Goal: Task Accomplishment & Management: Manage account settings

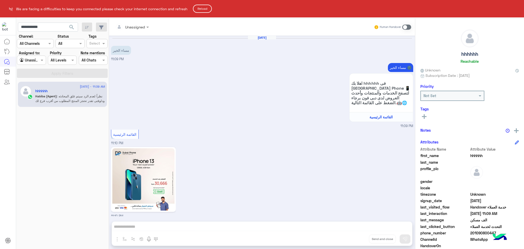
click at [207, 6] on button "Reload" at bounding box center [202, 9] width 19 height 8
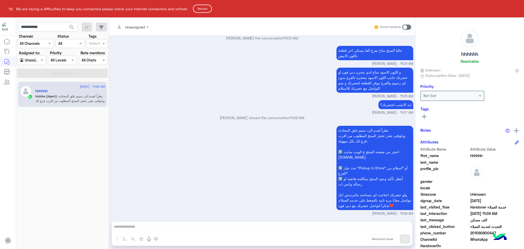
scroll to position [32, 0]
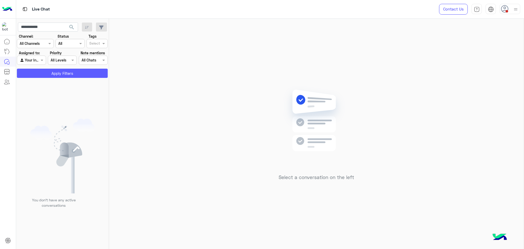
click at [60, 71] on button "Apply Filters" at bounding box center [62, 73] width 91 height 9
click at [29, 61] on input "text" at bounding box center [26, 60] width 12 height 5
click at [33, 71] on b "Unassigned" at bounding box center [34, 70] width 19 height 4
click at [33, 71] on button "Apply Filters" at bounding box center [62, 73] width 91 height 9
click at [52, 25] on div at bounding box center [60, 126] width 89 height 249
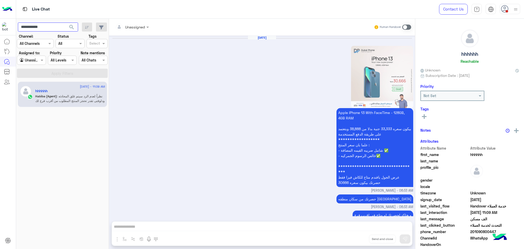
scroll to position [501, 0]
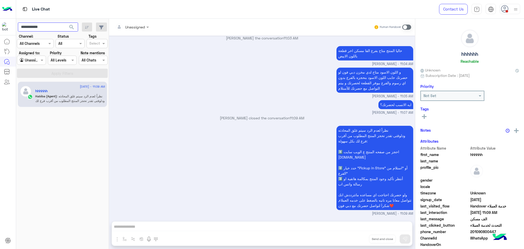
click at [52, 25] on input "**********" at bounding box center [48, 26] width 60 height 9
click at [65, 22] on button "search" at bounding box center [71, 27] width 13 height 11
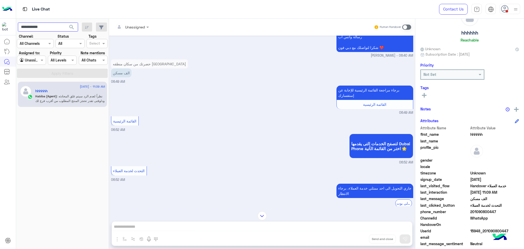
scroll to position [32, 0]
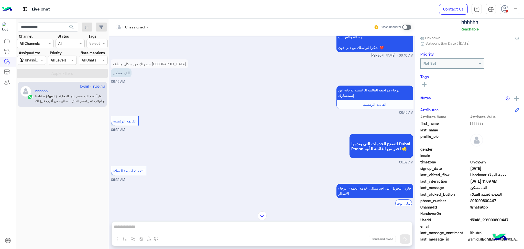
click at [484, 219] on span "15948_201090800447" at bounding box center [494, 219] width 49 height 5
click at [483, 219] on span "15948_201090800447" at bounding box center [494, 219] width 49 height 5
click at [483, 220] on span "15948_201090800447" at bounding box center [494, 219] width 49 height 5
copy span "15948_201090800447"
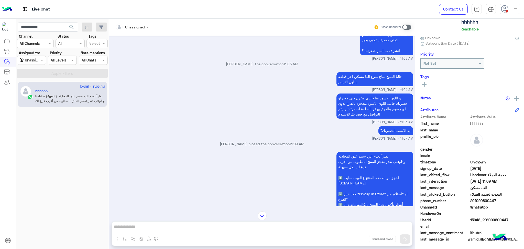
scroll to position [501, 0]
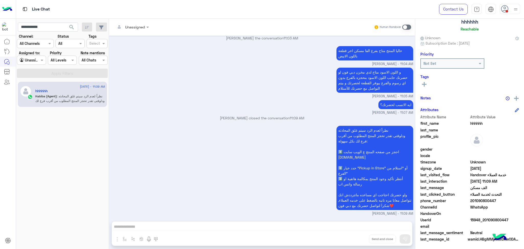
click at [35, 62] on div at bounding box center [31, 60] width 28 height 6
click at [33, 80] on b "Your Inbox" at bounding box center [34, 80] width 18 height 4
click at [32, 61] on div at bounding box center [31, 60] width 28 height 6
click at [33, 70] on b "Unassigned" at bounding box center [34, 70] width 19 height 4
click at [47, 24] on input "**********" at bounding box center [48, 26] width 60 height 9
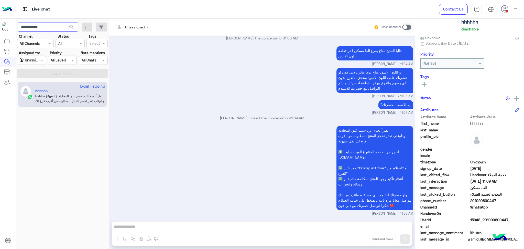
click at [47, 24] on input "**********" at bounding box center [48, 26] width 60 height 9
type input "*"
click at [65, 22] on button "search" at bounding box center [71, 27] width 13 height 11
click at [40, 29] on div at bounding box center [60, 126] width 89 height 249
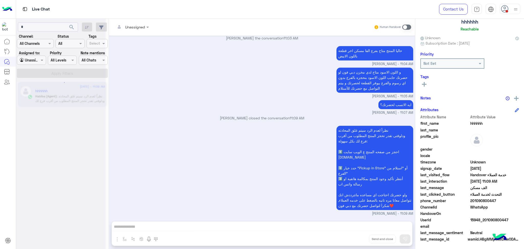
click at [40, 29] on div at bounding box center [60, 126] width 89 height 249
click at [38, 26] on input "*" at bounding box center [48, 26] width 60 height 9
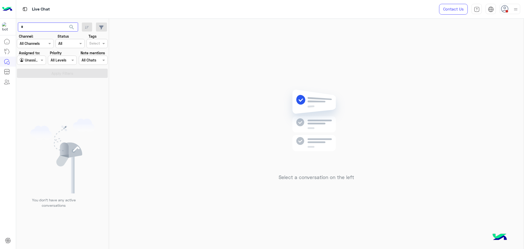
click at [38, 26] on input "*" at bounding box center [48, 26] width 60 height 9
click at [65, 22] on button "search" at bounding box center [71, 27] width 13 height 11
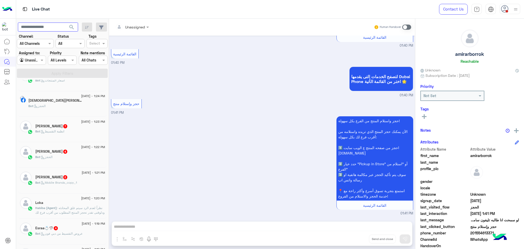
scroll to position [105, 0]
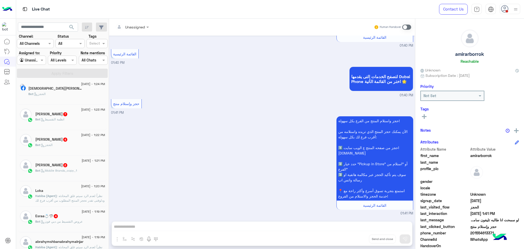
click at [76, 196] on span ": نظراً لعدم الرد سيتم غلق المحادثه ودلوقتى تقدر تحجز المنتج المطلوب من أقرب فر…" at bounding box center [70, 214] width 70 height 41
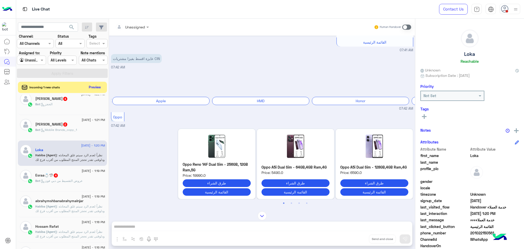
scroll to position [173, 0]
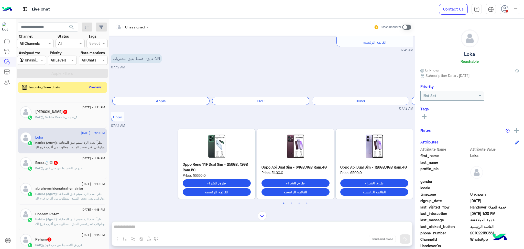
click at [70, 199] on span ": نظراً لعدم الرد سيتم غلق المحادثه ودلوقتى تقدر تحجز المنتج المطلوب من أقرب فر…" at bounding box center [70, 211] width 70 height 41
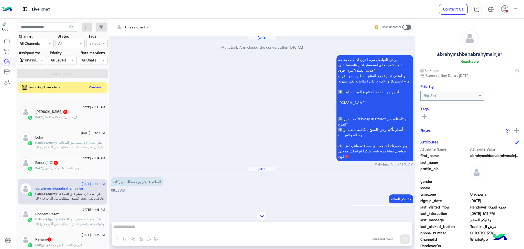
scroll to position [822, 0]
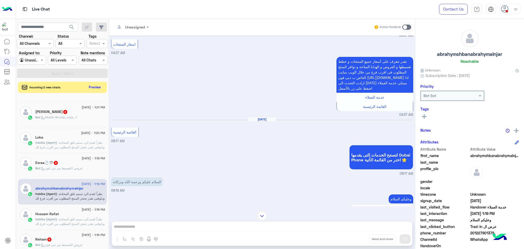
click at [77, 217] on span ": نظراً لعدم الرد سيتم غلق المحادثه ودلوقتى تقدر تحجز المنتج المطلوب من أقرب فر…" at bounding box center [70, 237] width 70 height 41
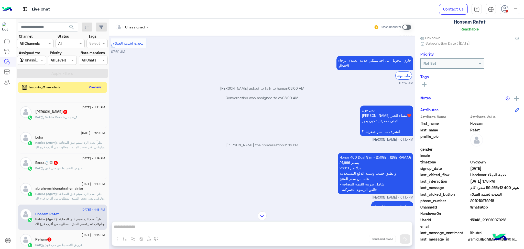
scroll to position [913, 0]
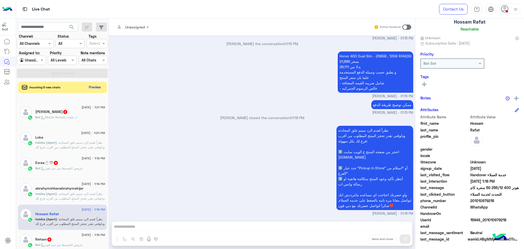
click at [474, 221] on span "15948_201010979218" at bounding box center [494, 219] width 49 height 5
copy span "15948_201010979218"
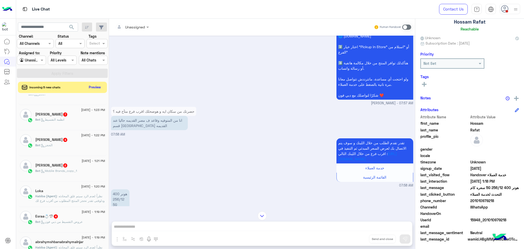
scroll to position [139, 0]
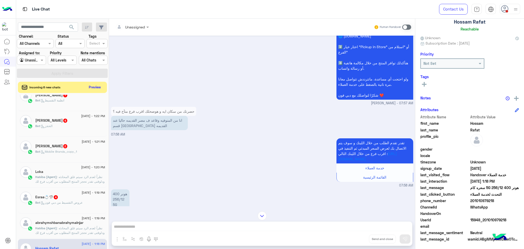
click at [65, 184] on div "2 September - 1:20 PM Loka Habiba (Agent) : نظراً لعدم الرد سيتم غلق المحادثه و…" at bounding box center [62, 175] width 89 height 26
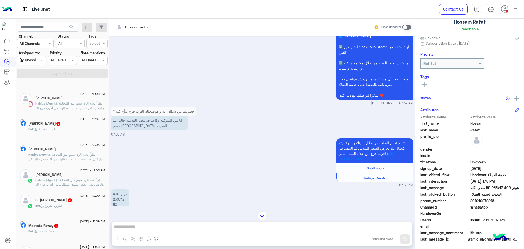
scroll to position [173, 0]
click at [58, 108] on p "Habiba (Agent) : نظراً لعدم الرد سيتم غلق المحادثه ودلوقتى تقدر تحجز المنتج الم…" at bounding box center [70, 119] width 70 height 41
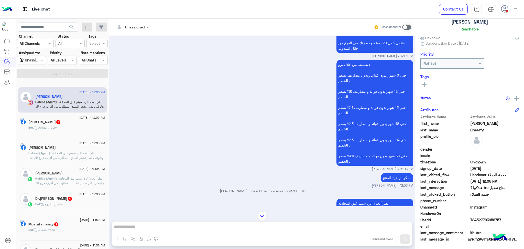
scroll to position [584, 0]
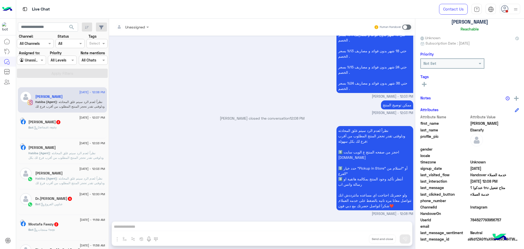
click at [481, 219] on span "784527793956757" at bounding box center [494, 219] width 49 height 5
copy span "784527793956757"
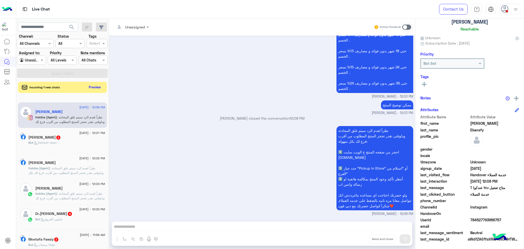
click at [67, 169] on span ": نظراً لعدم الرد سيتم غلق المحادثه ودلوقتى تقدر تحجز المنتج المطلوب من أقرب فر…" at bounding box center [65, 184] width 75 height 36
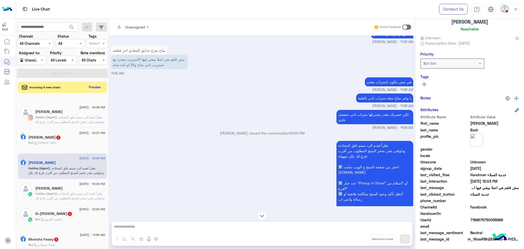
scroll to position [1082, 0]
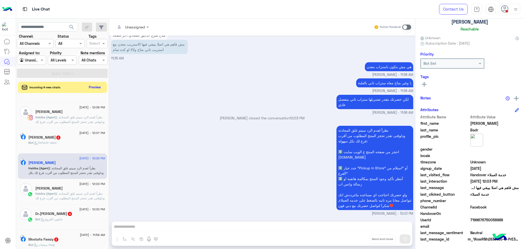
click at [476, 218] on span "7199676750058988" at bounding box center [494, 219] width 49 height 5
copy span "7199676750058988"
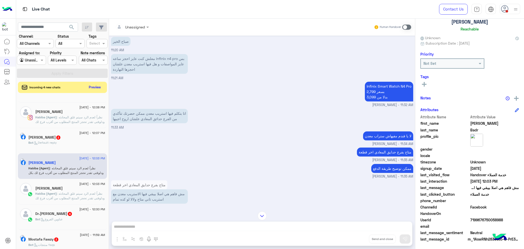
scroll to position [911, 0]
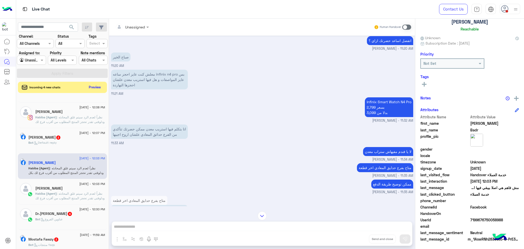
click at [390, 101] on p "Infinix Smart Watch N4 Pro 2,799 بسعر 3,099 بدلا من" at bounding box center [389, 107] width 48 height 20
copy p "Infinix Smart Watch N4 Pro"
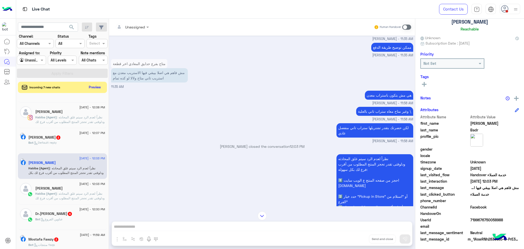
scroll to position [1082, 0]
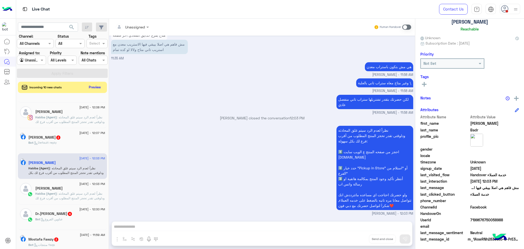
click at [76, 194] on span ": نظراً لعدم الرد سيتم غلق المحادثه ودلوقتى تقدر تحجز المنتج المطلوب من أقرب فر…" at bounding box center [70, 211] width 70 height 41
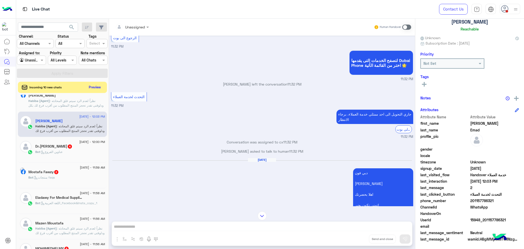
scroll to position [241, 0]
click at [52, 223] on h5 "Mazen Moustafa" at bounding box center [49, 222] width 28 height 4
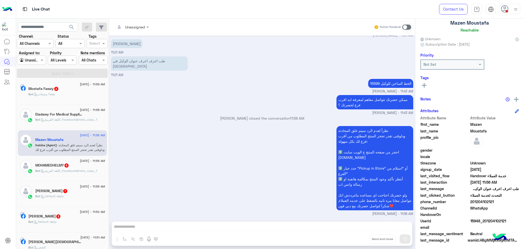
scroll to position [32, 0]
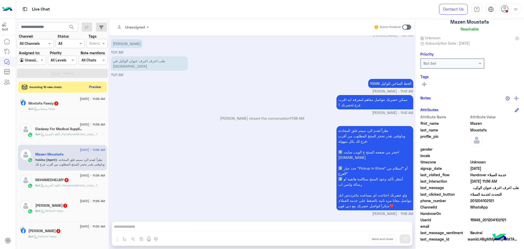
click at [89, 87] on button "Preview" at bounding box center [95, 86] width 16 height 7
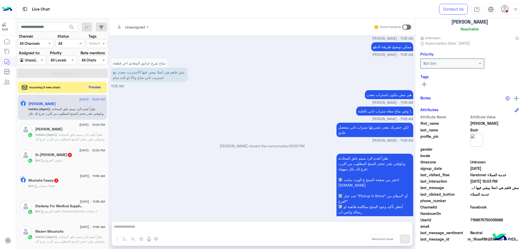
scroll to position [294, 0]
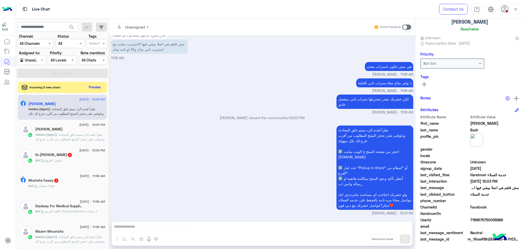
click at [78, 141] on div "2 September - 12:03 PM Mahmoud Emad Habiba (Agent) : نظراً لعدم الرد سيتم غلق ا…" at bounding box center [62, 133] width 89 height 26
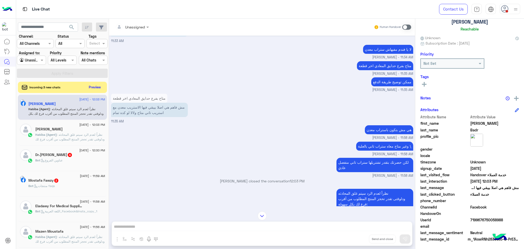
scroll to position [158, 0]
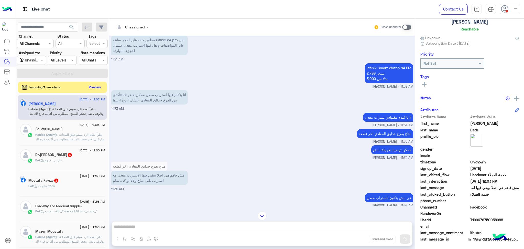
click at [38, 139] on span ": نظراً لعدم الرد سيتم غلق المحادثه ودلوقتى تقدر تحجز المنتج المطلوب من أقرب فر…" at bounding box center [70, 152] width 70 height 41
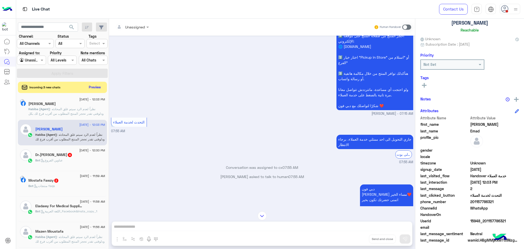
scroll to position [32, 0]
click at [80, 207] on h5 "Eladawy For Medical Supplies 19" at bounding box center [59, 206] width 49 height 4
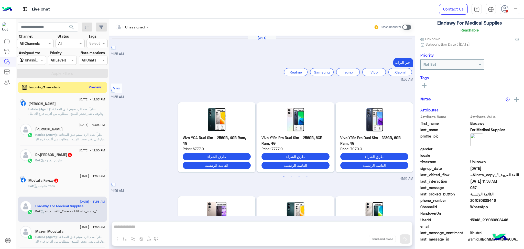
scroll to position [484, 0]
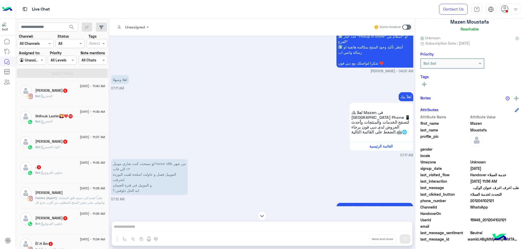
scroll to position [241, 0]
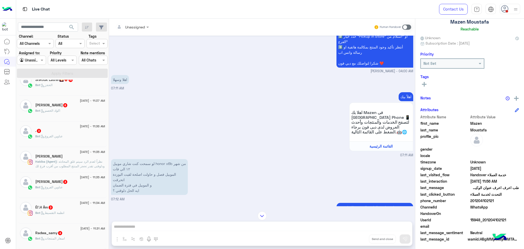
click at [72, 161] on span ": نظراً لعدم الرد سيتم غلق المحادثه ودلوقتى تقدر تحجز المنتج المطلوب من أقرب فر…" at bounding box center [70, 179] width 70 height 41
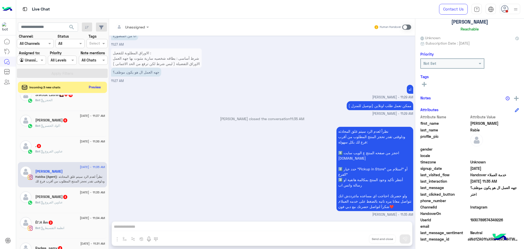
scroll to position [1330, 0]
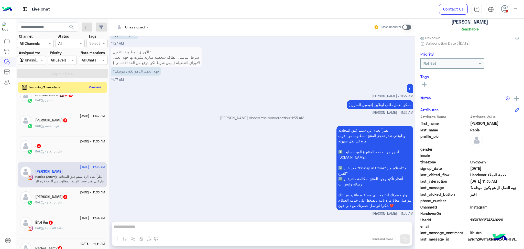
click at [488, 217] on span "1930789574349226" at bounding box center [494, 219] width 49 height 5
copy span "1930789574349226"
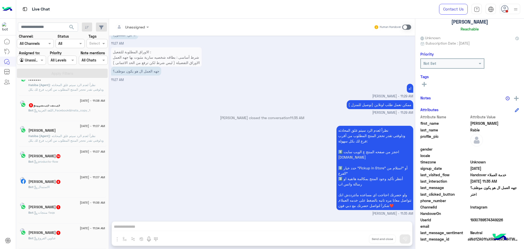
scroll to position [2, 0]
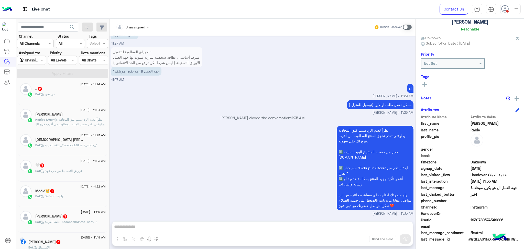
click at [68, 123] on span ": نظراً لعدم الرد سيتم غلق المحادثه ودلوقتى تقدر تحجز المنتج المطلوب من أقرب فر…" at bounding box center [70, 137] width 70 height 41
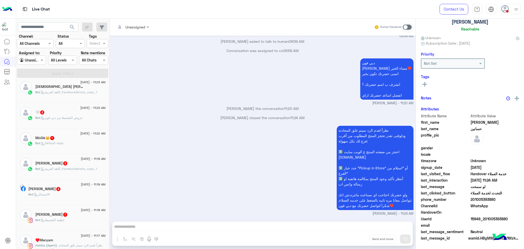
scroll to position [71, 0]
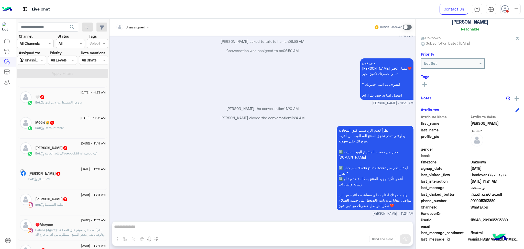
click at [73, 230] on span ": نظراً لعدم الرد سيتم غلق المحادثه ودلوقتى تقدر تحجز المنتج المطلوب من أقرب فر…" at bounding box center [70, 248] width 70 height 41
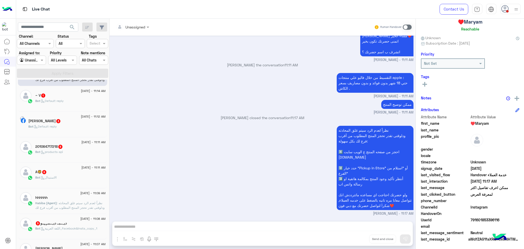
scroll to position [241, 0]
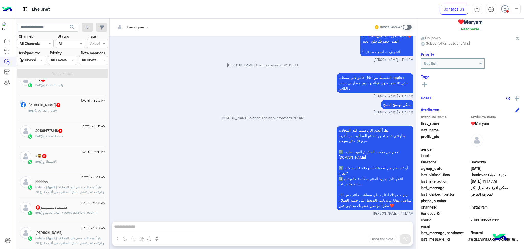
click at [60, 190] on span ": نظراً لعدم الرد سيتم غلق المحادثه ودلوقتى تقدر تحجز المنتج المطلوب من أقرب فر…" at bounding box center [70, 205] width 70 height 41
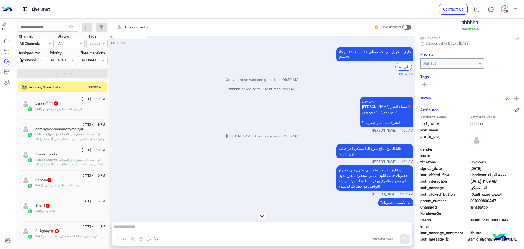
click at [93, 87] on button "Preview" at bounding box center [95, 86] width 16 height 7
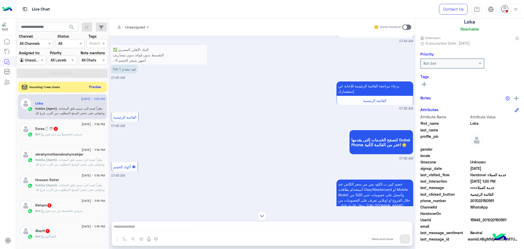
click at [97, 86] on button "Preview" at bounding box center [95, 86] width 16 height 7
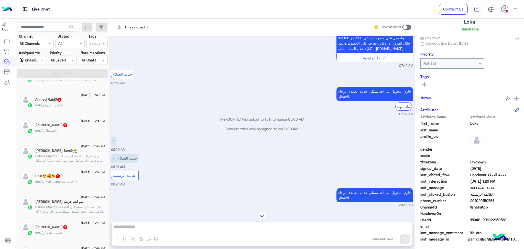
click at [72, 163] on div "2 September - 1:48 PM Ahmed Samir👷🏻‍♂️ Habiba (Agent) : ولو حضرتك احتاجت اي مسا…" at bounding box center [62, 154] width 89 height 26
click at [69, 157] on p "Habiba (Agent) : ولو حضرتك احتاجت اي مساعده ماتترددش انك تتواصل معايا مره تانية…" at bounding box center [70, 160] width 70 height 14
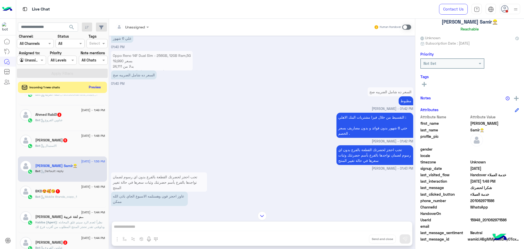
click at [482, 219] on span "15948_201062971586" at bounding box center [494, 219] width 49 height 5
copy span "15948_201062971586"
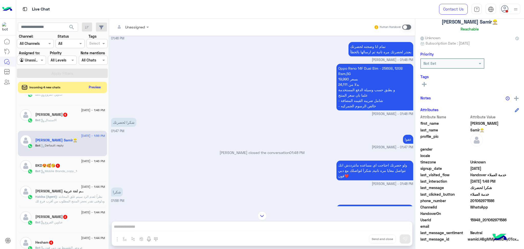
scroll to position [1013, 0]
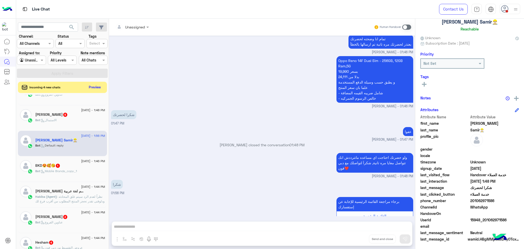
click at [51, 196] on span "Habiba (Agent)" at bounding box center [45, 196] width 21 height 4
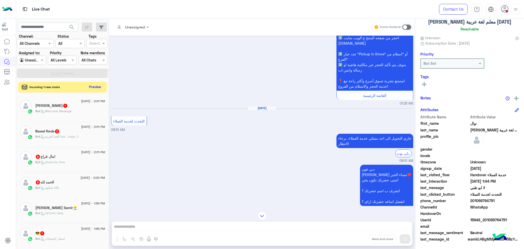
click at [97, 85] on button "Preview" at bounding box center [95, 86] width 16 height 7
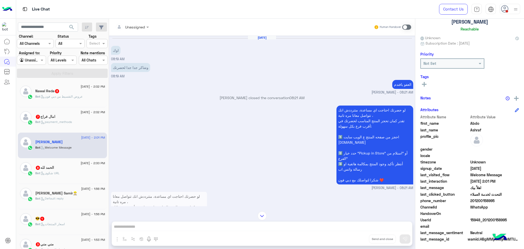
scroll to position [590, 0]
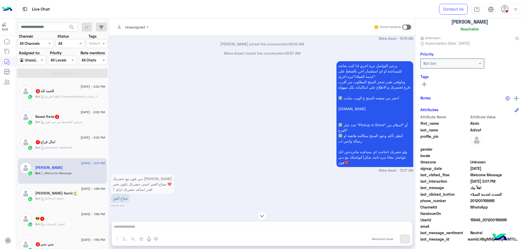
click at [35, 61] on div at bounding box center [31, 60] width 28 height 6
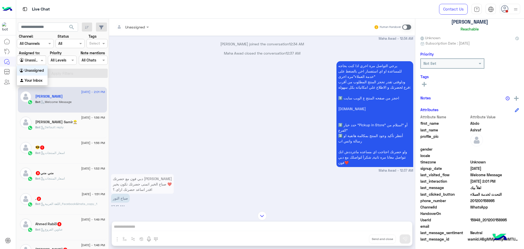
scroll to position [68, 0]
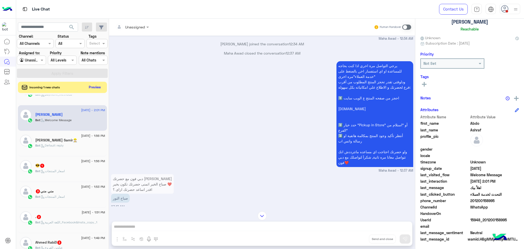
click at [55, 120] on div "2 September - 2:02 PM الحمد لله 9 Bot : اللغة العربية_Facebook&Insta_copy_1 2 S…" at bounding box center [62, 173] width 93 height 156
click at [61, 134] on div "2 September - 1:56 PM Ahmed Samir👷🏻‍♂️ Bot : Default reply" at bounding box center [62, 144] width 89 height 26
click at [65, 143] on div "Ahmed Samir👷🏻‍♂️" at bounding box center [70, 140] width 70 height 5
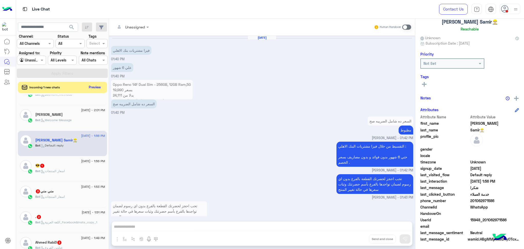
scroll to position [306, 0]
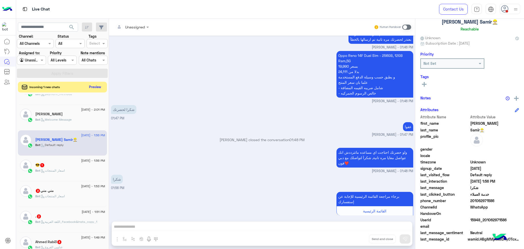
click at [99, 88] on button "Preview" at bounding box center [95, 86] width 16 height 7
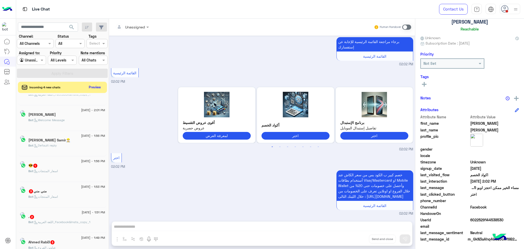
scroll to position [285, 0]
click at [96, 83] on button "Preview" at bounding box center [95, 86] width 16 height 7
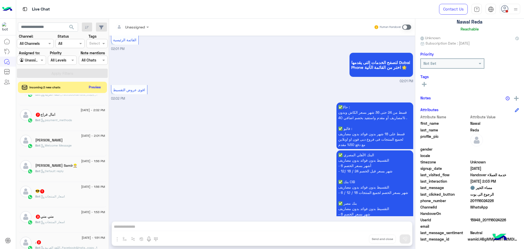
scroll to position [476, 0]
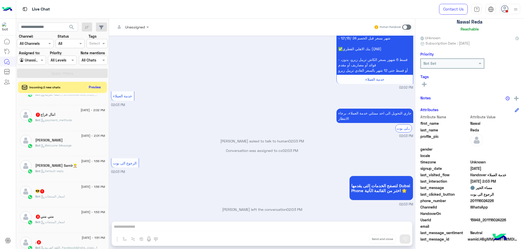
click at [103, 82] on div "Incoming 2 new chats Preview" at bounding box center [62, 87] width 89 height 11
click at [101, 89] on button "Preview" at bounding box center [95, 86] width 16 height 7
click at [98, 85] on div at bounding box center [60, 126] width 89 height 249
click at [103, 88] on div at bounding box center [60, 126] width 89 height 249
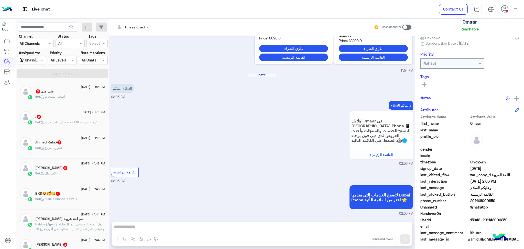
scroll to position [205, 0]
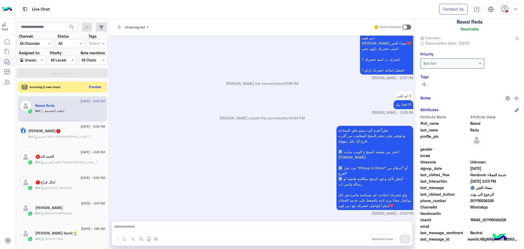
click at [98, 86] on button "Preview" at bounding box center [95, 86] width 16 height 7
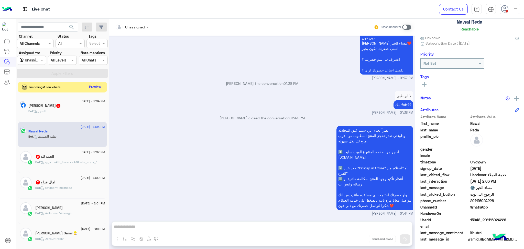
click at [97, 85] on button "Preview" at bounding box center [95, 86] width 16 height 7
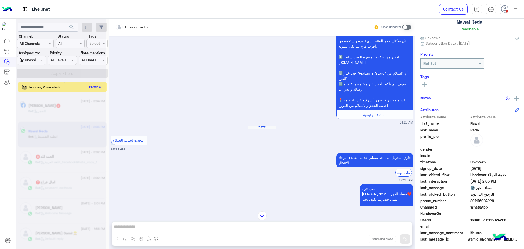
scroll to position [416, 0]
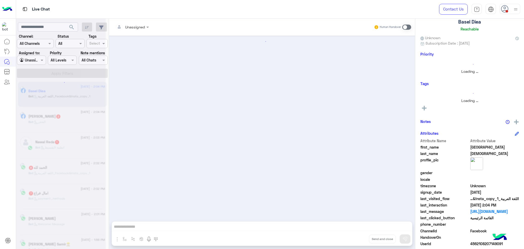
scroll to position [71, 0]
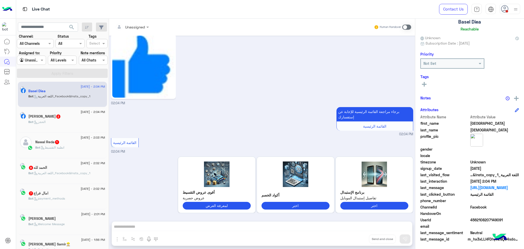
click at [211, 119] on div "برجاء مراجعة القائمة الرئيسية للإجابة عن إستفسارك القائمة الرئيسية 02:04 PM" at bounding box center [262, 121] width 302 height 31
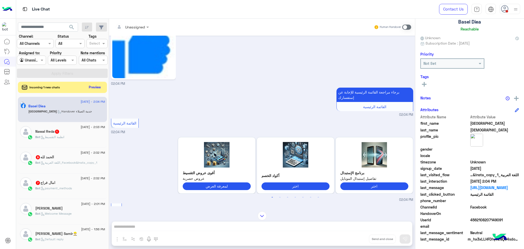
scroll to position [78, 0]
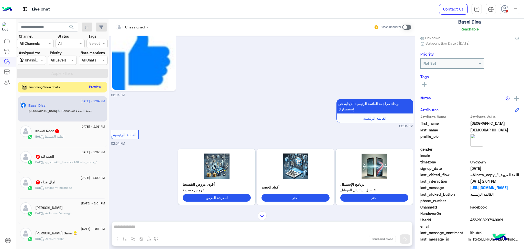
click at [100, 85] on button "Preview" at bounding box center [95, 86] width 16 height 7
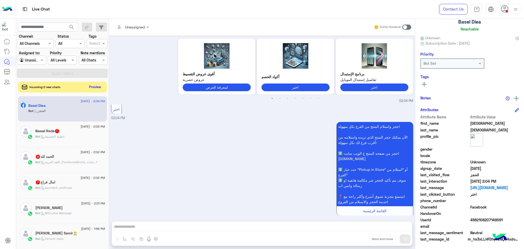
click at [101, 84] on button "Preview" at bounding box center [95, 86] width 16 height 7
click at [103, 85] on button "Preview" at bounding box center [95, 86] width 16 height 7
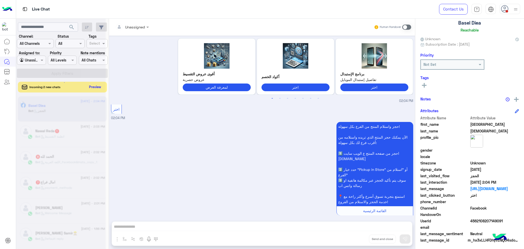
scroll to position [32, 0]
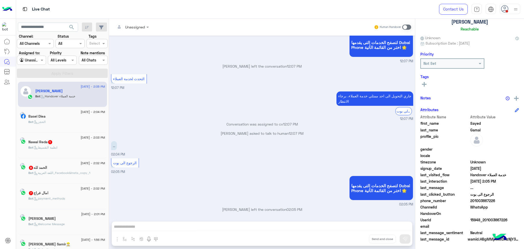
click at [36, 59] on div at bounding box center [31, 60] width 28 height 6
click at [38, 77] on div "Your Inbox" at bounding box center [32, 80] width 30 height 10
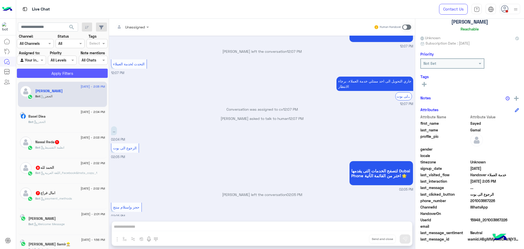
scroll to position [381, 0]
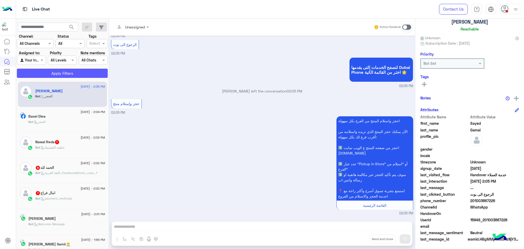
click at [38, 75] on button "Apply Filters" at bounding box center [62, 73] width 91 height 9
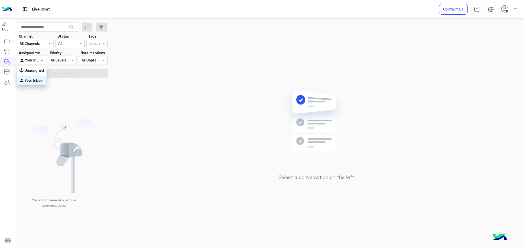
click at [27, 59] on input "text" at bounding box center [26, 60] width 12 height 5
click at [34, 68] on b "Unassigned" at bounding box center [34, 70] width 19 height 4
click at [37, 71] on button "Apply Filters" at bounding box center [62, 73] width 91 height 9
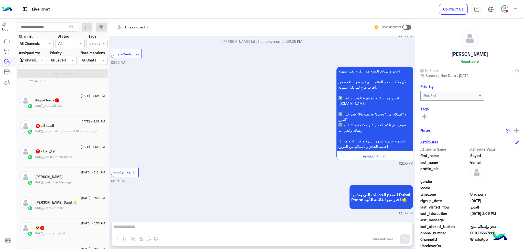
scroll to position [102, 0]
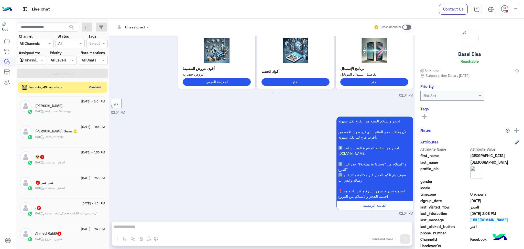
scroll to position [103, 0]
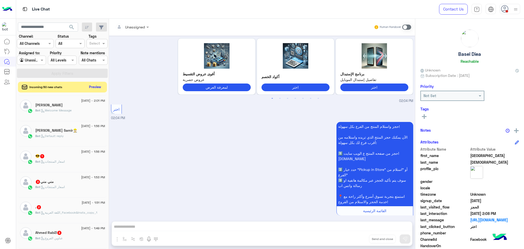
click at [96, 86] on button "Preview" at bounding box center [95, 86] width 16 height 7
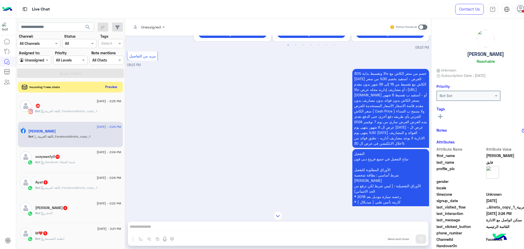
click at [111, 84] on button "Preview" at bounding box center [111, 86] width 16 height 7
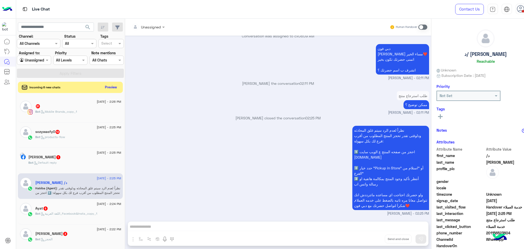
scroll to position [142, 0]
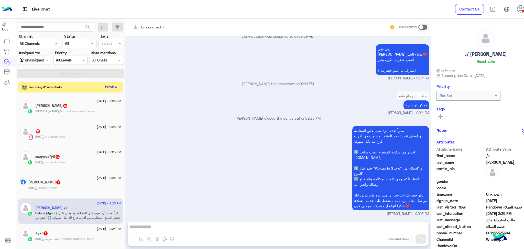
click at [117, 87] on button "Preview" at bounding box center [111, 86] width 16 height 7
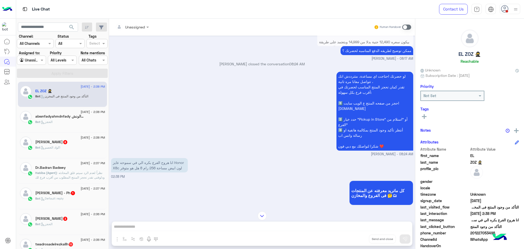
scroll to position [330, 0]
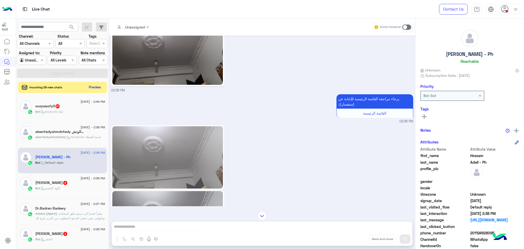
scroll to position [114, 0]
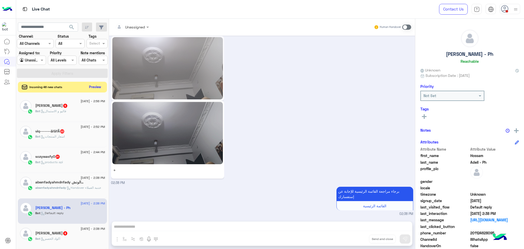
click at [91, 87] on button "Preview" at bounding box center [95, 86] width 16 height 7
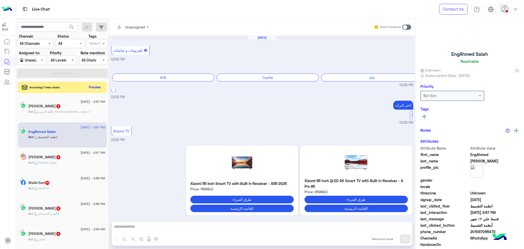
scroll to position [495, 0]
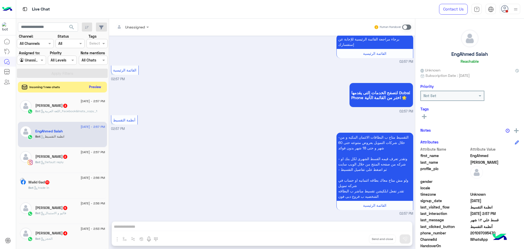
click at [93, 85] on button "Preview" at bounding box center [95, 86] width 16 height 7
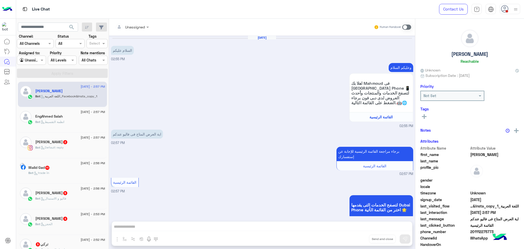
scroll to position [15, 0]
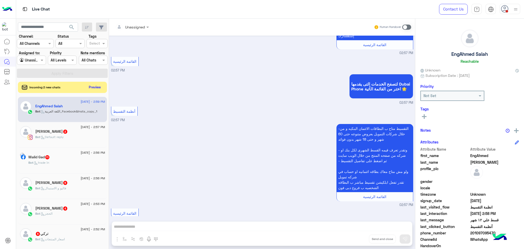
scroll to position [550, 0]
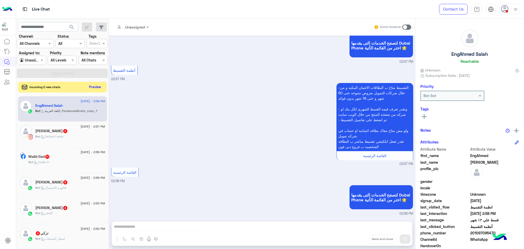
click at [99, 87] on button "Preview" at bounding box center [95, 86] width 16 height 7
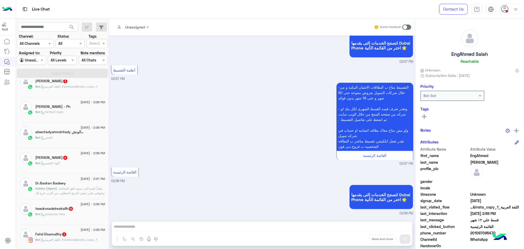
scroll to position [207, 0]
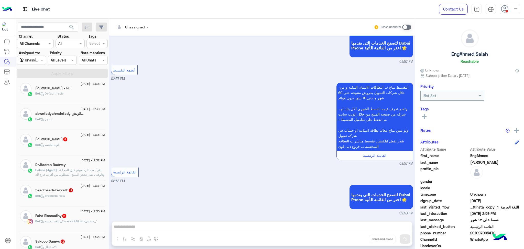
click at [81, 175] on span ": نظراً لعدم الرد سيتم غلق المحادثه ودلوقتى تقدر تحجز المنتج المطلوب من أقرب فر…" at bounding box center [70, 188] width 70 height 41
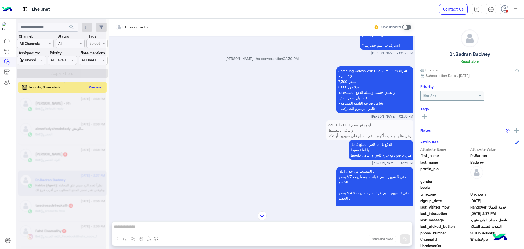
scroll to position [341, 0]
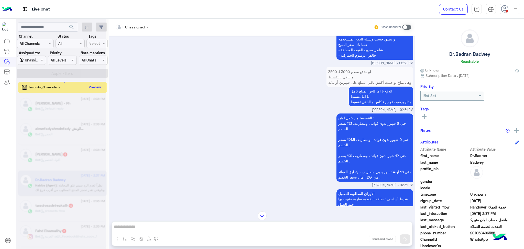
click at [89, 86] on div at bounding box center [60, 126] width 89 height 249
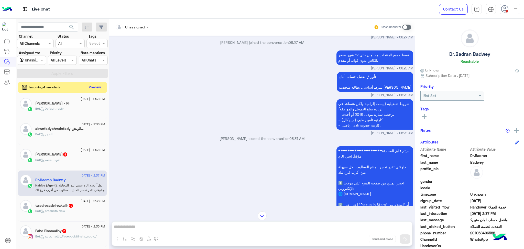
scroll to position [630, 0]
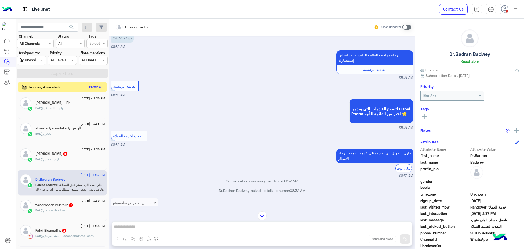
click at [92, 87] on button "Preview" at bounding box center [95, 86] width 16 height 7
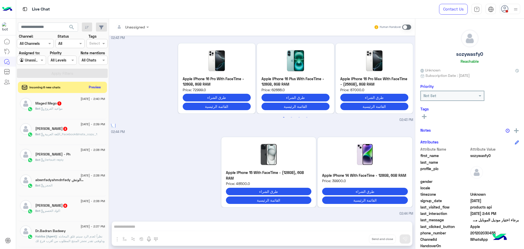
scroll to position [515, 0]
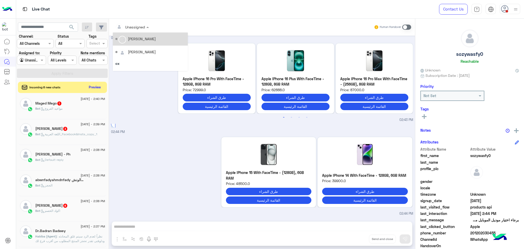
click at [143, 26] on div at bounding box center [132, 27] width 39 height 6
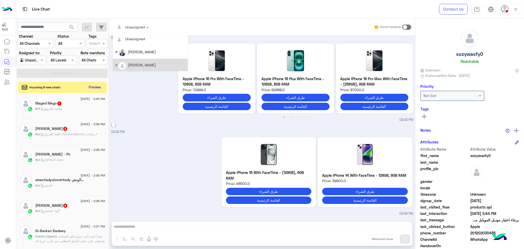
click at [148, 159] on div "Apple IPhone 15 With FaceTime - (128GB), 6GB RAM Price: 48500.0 طرق الشراء القا…" at bounding box center [262, 175] width 302 height 82
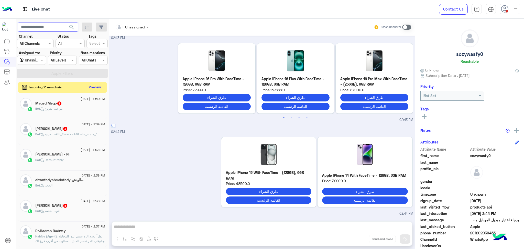
click at [53, 30] on input "text" at bounding box center [48, 26] width 60 height 9
click at [52, 30] on input "text" at bounding box center [48, 26] width 60 height 9
paste input "**********"
click at [36, 27] on input "**********" at bounding box center [48, 26] width 60 height 9
click at [65, 22] on button "search" at bounding box center [71, 27] width 13 height 11
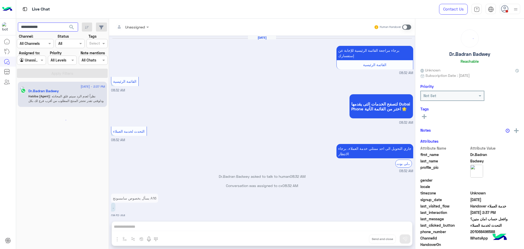
scroll to position [498, 0]
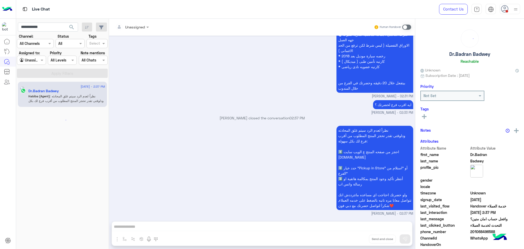
click at [173, 157] on div "نظراً لعدم الرد سيتم غلق المحادثه ودلوقتى تقدر تحجز المنتج المطلوب من أقرب فرع …" at bounding box center [262, 170] width 302 height 92
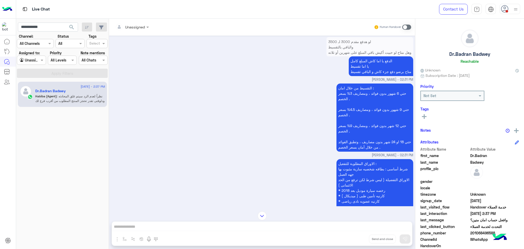
scroll to position [1140, 0]
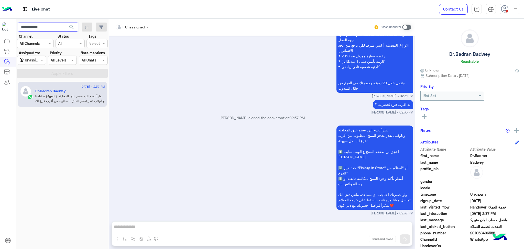
click at [42, 26] on input "**********" at bounding box center [48, 26] width 60 height 9
paste input "****"
click at [36, 25] on input "**********" at bounding box center [48, 26] width 60 height 9
type input "**********"
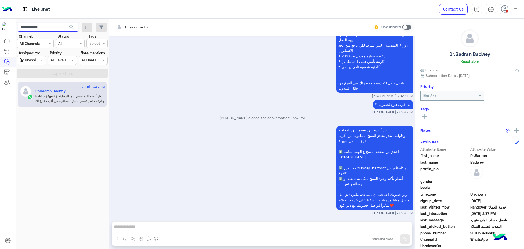
click at [65, 22] on button "search" at bounding box center [71, 27] width 13 height 11
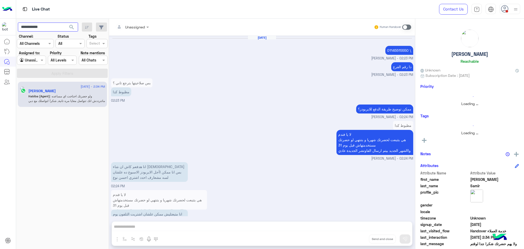
scroll to position [291, 0]
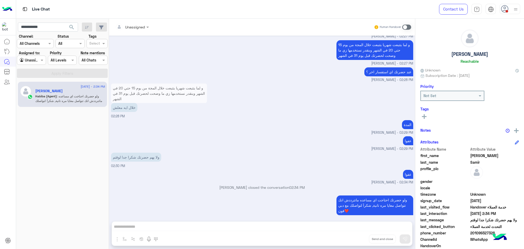
drag, startPoint x: 175, startPoint y: 161, endPoint x: 175, endPoint y: 167, distance: 5.9
click at [175, 167] on div "Sep 2, 2025 01145515550 \ Habiba Hany - 02:23 PM دا رقم الفرع Habiba Hany - 02:…" at bounding box center [262, 126] width 306 height 180
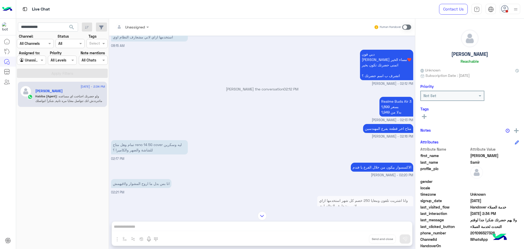
scroll to position [193, 0]
click at [250, 165] on div "الاكسسوار بيكون من خلال الفرع يا فندم Habiba Hany - 02:20 PM" at bounding box center [262, 169] width 302 height 16
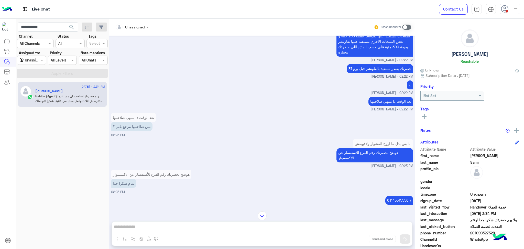
scroll to position [390, 0]
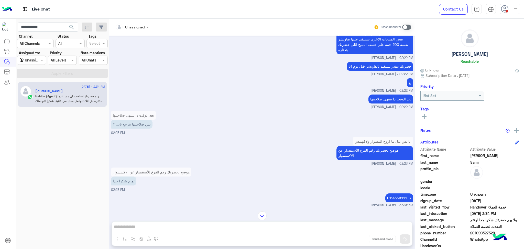
click at [254, 130] on div "بعد الوقت دا بتنتهي صلاحيتها بس صلاحيتها بترجع تاني ؟ 02:23 PM" at bounding box center [262, 122] width 302 height 26
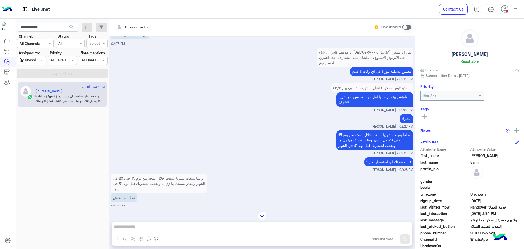
scroll to position [737, 0]
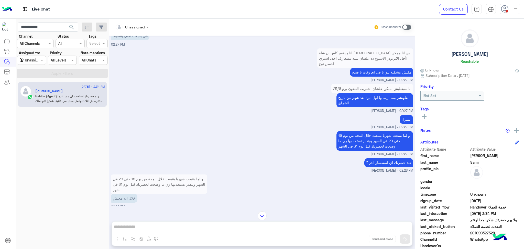
click at [254, 130] on div "و لما بتتبعت شهريا بتتبعت خلال المجة من يوم 15 حتي 20 في الشهر وبنقدر نستخدمها …" at bounding box center [262, 142] width 302 height 27
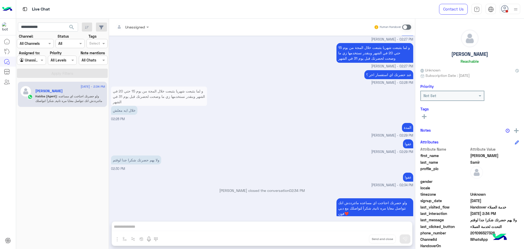
scroll to position [828, 0]
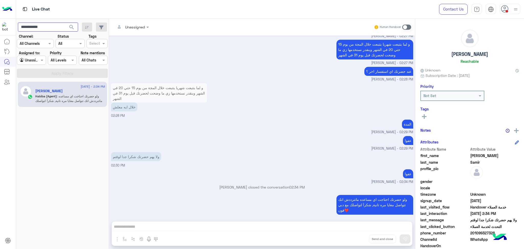
click at [58, 24] on input "**********" at bounding box center [48, 26] width 60 height 9
click at [65, 22] on button "search" at bounding box center [71, 27] width 13 height 11
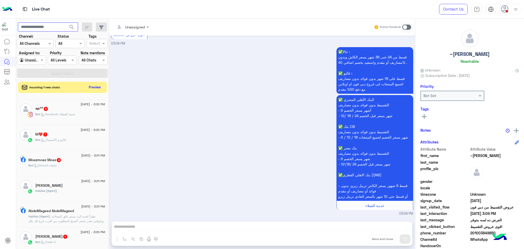
scroll to position [341, 0]
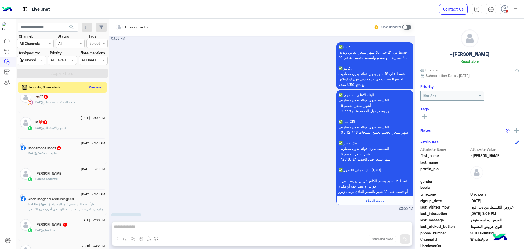
click at [87, 200] on div "AbdelMageed AbdelMageed" at bounding box center [66, 198] width 77 height 5
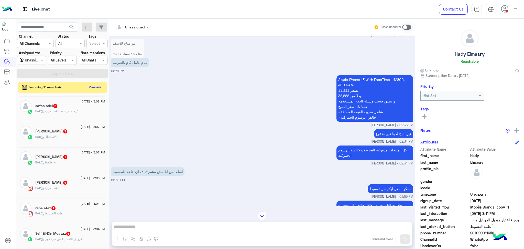
scroll to position [568, 0]
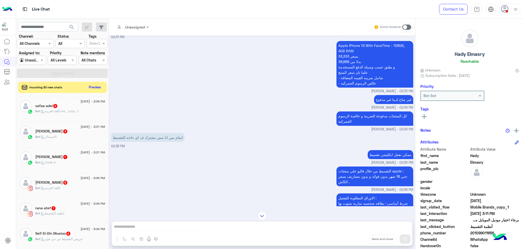
click at [134, 28] on input "text" at bounding box center [125, 26] width 21 height 5
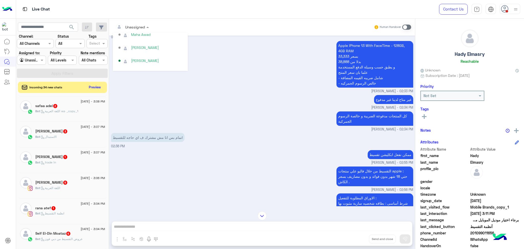
scroll to position [202, 0]
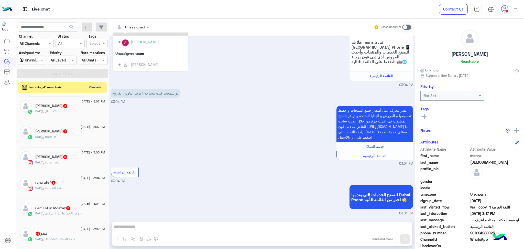
scroll to position [51, 0]
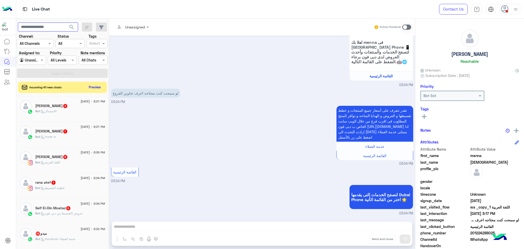
click at [41, 29] on input "text" at bounding box center [48, 26] width 60 height 9
paste input "**********"
type input "**********"
click at [65, 22] on button "search" at bounding box center [71, 27] width 13 height 11
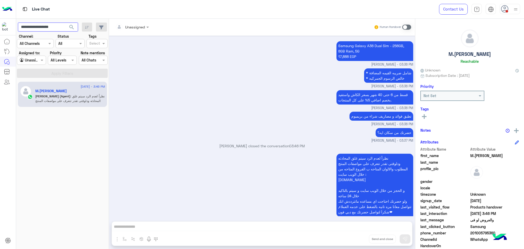
scroll to position [248, 0]
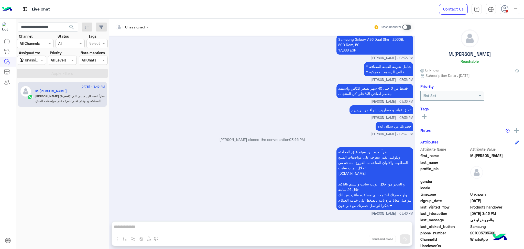
click at [240, 169] on div "نظراً لعدم الرد سيتم غلق المحادثه ودلوقتى تقدر تتعرف على مواصفات المنتج المطلوب…" at bounding box center [262, 181] width 302 height 70
click at [47, 28] on input "**********" at bounding box center [48, 26] width 60 height 9
click at [65, 22] on button "search" at bounding box center [71, 27] width 13 height 11
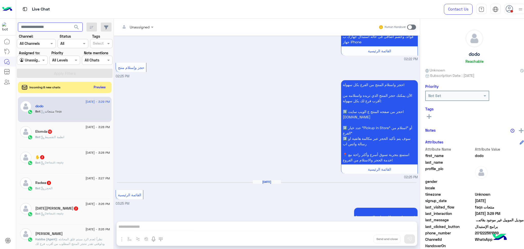
scroll to position [415, 0]
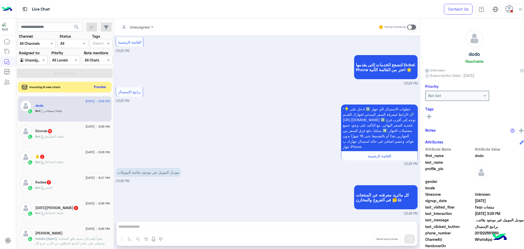
click at [100, 84] on button "Preview" at bounding box center [100, 86] width 16 height 7
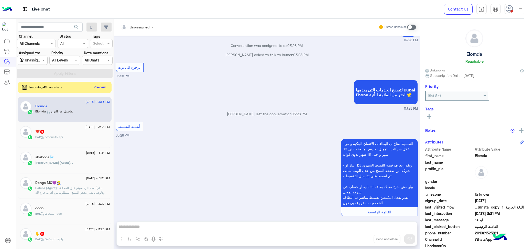
scroll to position [582, 0]
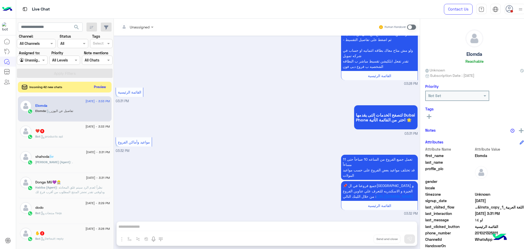
click at [92, 86] on button "Preview" at bounding box center [100, 86] width 16 height 7
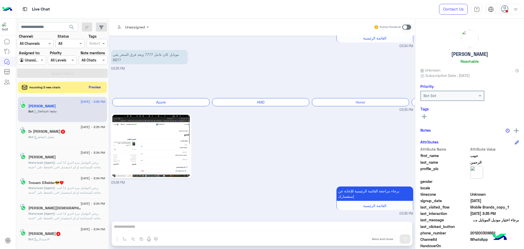
scroll to position [129, 0]
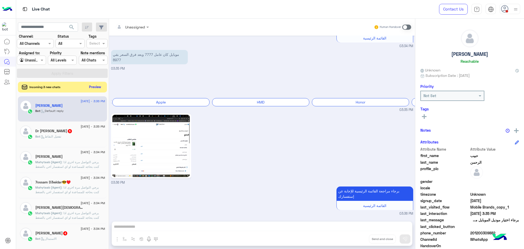
click at [91, 86] on button "Preview" at bounding box center [95, 86] width 16 height 7
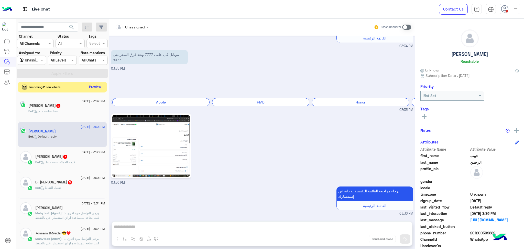
click at [91, 86] on button "Preview" at bounding box center [95, 86] width 16 height 7
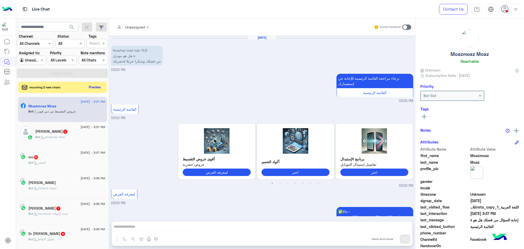
scroll to position [479, 0]
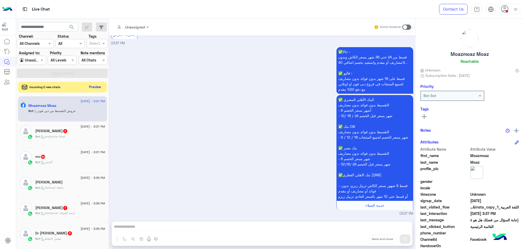
click at [96, 87] on button "Preview" at bounding box center [95, 86] width 16 height 7
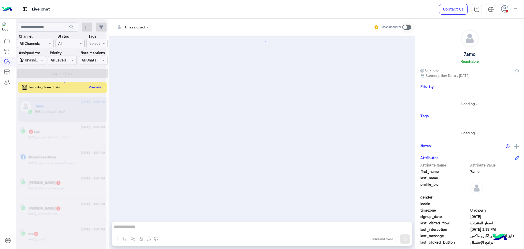
scroll to position [131, 0]
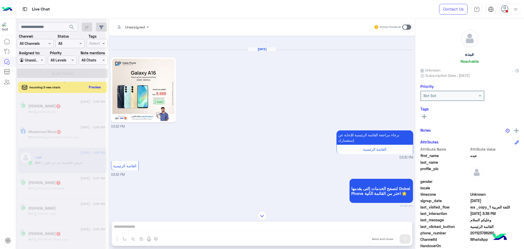
click at [93, 86] on div at bounding box center [60, 126] width 89 height 249
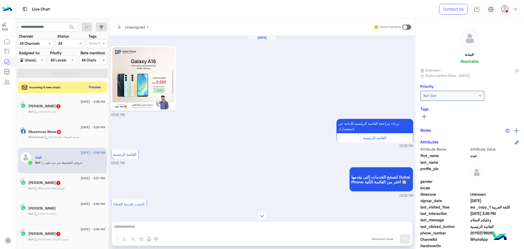
scroll to position [127, 0]
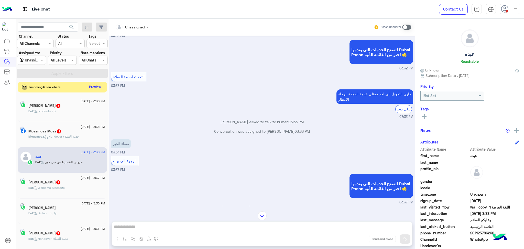
click at [93, 87] on button "Preview" at bounding box center [95, 86] width 16 height 7
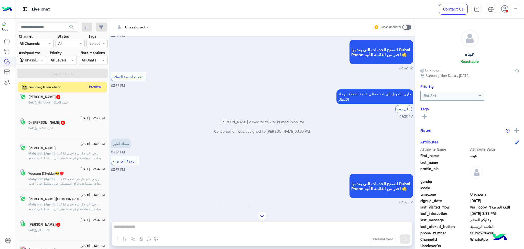
scroll to position [0, 0]
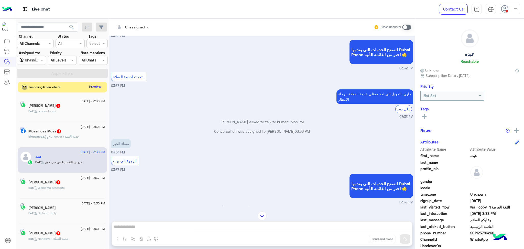
click at [95, 86] on button "Preview" at bounding box center [95, 86] width 16 height 7
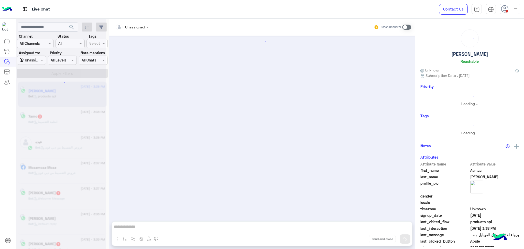
scroll to position [2, 0]
click at [160, 157] on div at bounding box center [262, 126] width 306 height 180
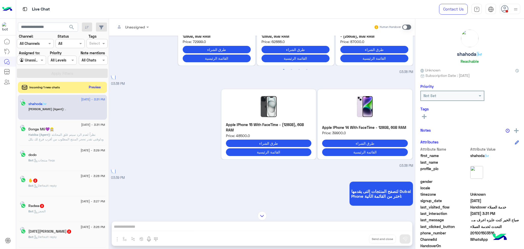
scroll to position [224, 0]
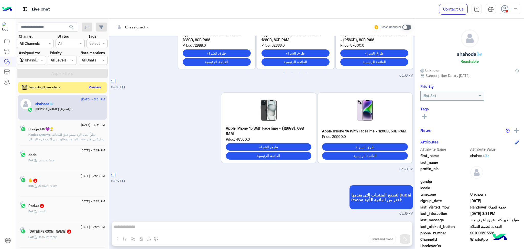
click at [88, 110] on div "Omar (Agent) : ." at bounding box center [70, 111] width 70 height 9
click at [77, 138] on span ": نظراً لعدم الرد سيتم غلق المحادثه ودلوقتى تقدر تحجز المنتج المطلوب من أقرب فر…" at bounding box center [65, 150] width 75 height 36
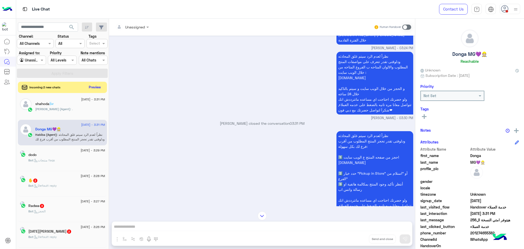
scroll to position [820, 0]
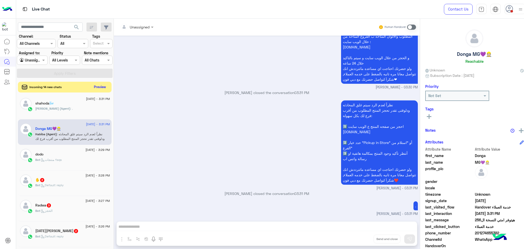
click at [96, 86] on button "Preview" at bounding box center [100, 86] width 16 height 7
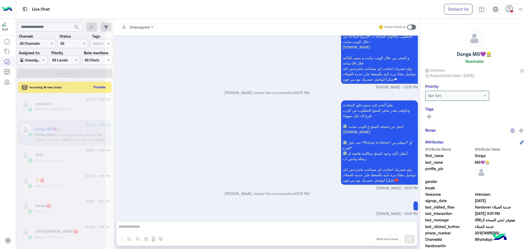
click at [51, 25] on div at bounding box center [60, 126] width 89 height 249
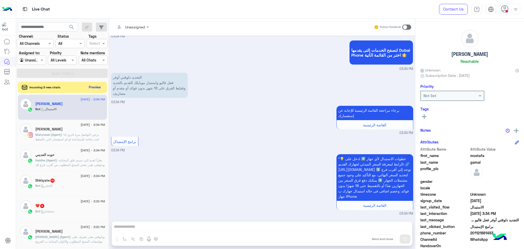
scroll to position [111, 0]
click at [31, 25] on input "text" at bounding box center [48, 26] width 60 height 9
paste input "**********"
click at [34, 27] on input "**********" at bounding box center [48, 26] width 60 height 9
click at [65, 22] on button "search" at bounding box center [71, 27] width 13 height 11
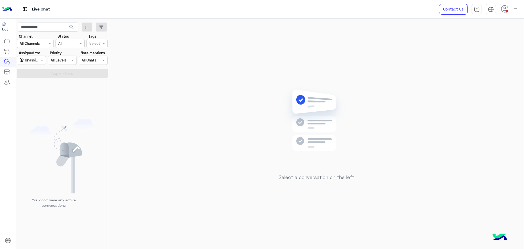
drag, startPoint x: 37, startPoint y: 32, endPoint x: 42, endPoint y: 29, distance: 5.7
click at [39, 32] on app-inbox-users-filters "**********" at bounding box center [62, 49] width 93 height 61
click at [42, 29] on input "**********" at bounding box center [48, 26] width 60 height 9
click at [65, 22] on button "search" at bounding box center [71, 27] width 13 height 11
click at [44, 25] on input "**********" at bounding box center [48, 26] width 60 height 9
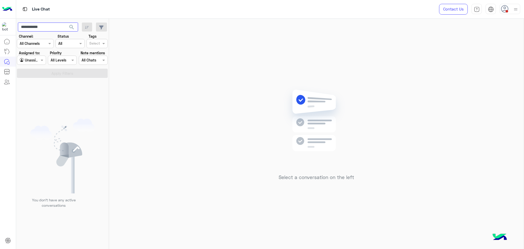
click at [44, 25] on input "**********" at bounding box center [48, 26] width 60 height 9
paste input "****"
click at [32, 25] on input "**********" at bounding box center [48, 26] width 60 height 9
type input "**********"
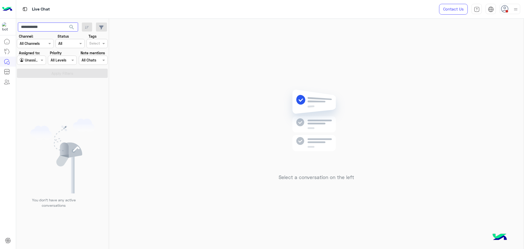
click at [65, 22] on button "search" at bounding box center [71, 27] width 13 height 11
click at [50, 21] on app-inbox-users-filters "**********" at bounding box center [62, 49] width 93 height 61
click at [58, 26] on input "**********" at bounding box center [48, 26] width 60 height 9
click at [65, 22] on button "search" at bounding box center [71, 27] width 13 height 11
click at [19, 58] on div "Live Chat" at bounding box center [27, 61] width 22 height 8
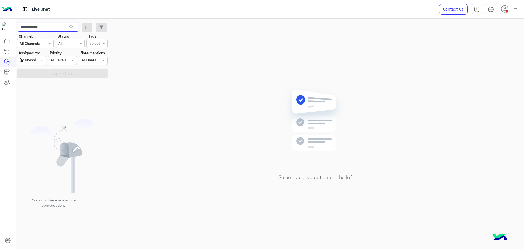
click at [40, 23] on input "**********" at bounding box center [48, 26] width 60 height 9
click at [65, 22] on button "search" at bounding box center [71, 27] width 13 height 11
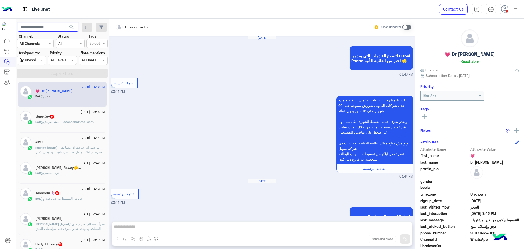
scroll to position [640, 0]
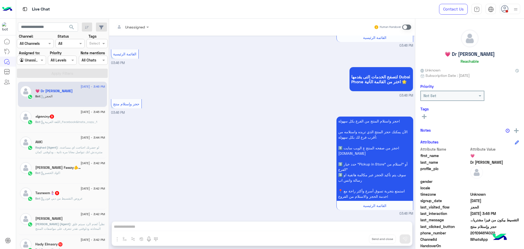
click at [70, 145] on span ": لو حضرتك احتاجت اي مساعدة، متترددش انك تتواصل معانا مره تانية ، ودلوقتى كمان …" at bounding box center [70, 163] width 70 height 36
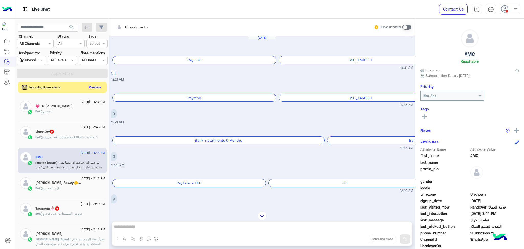
scroll to position [460, 0]
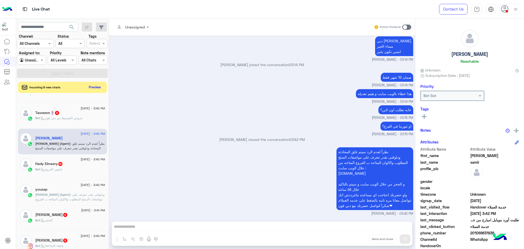
scroll to position [102, 0]
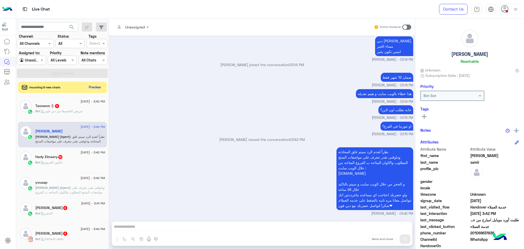
click at [63, 194] on span ": ودلوقتى تقدر تتعرف على مواصفات المنتج المطلوب والالوان المتاحه ب الفروع المتا…" at bounding box center [69, 200] width 69 height 31
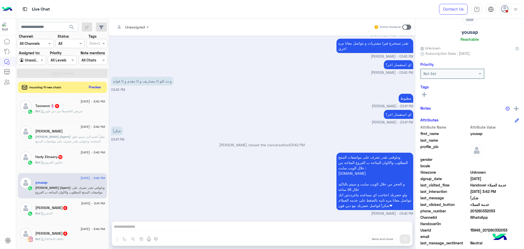
scroll to position [32, 0]
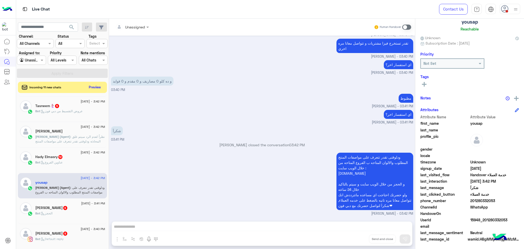
click at [481, 221] on span "15948_201280332053" at bounding box center [494, 219] width 49 height 5
click at [480, 218] on span "15948_201280332053" at bounding box center [494, 219] width 49 height 5
copy span "15948_201280332053"
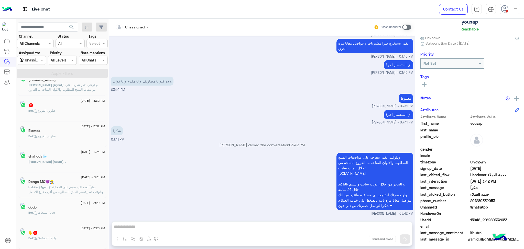
scroll to position [2, 0]
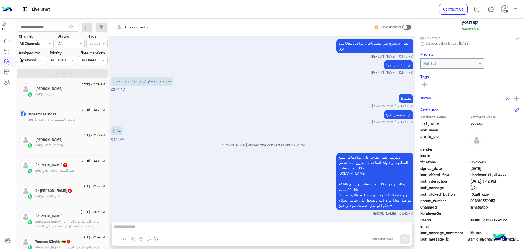
click at [58, 220] on span "Mahytaab (Agent)" at bounding box center [48, 221] width 26 height 4
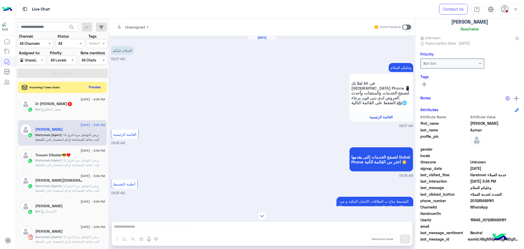
scroll to position [105, 0]
click at [66, 159] on span ": يرجي التواصل مرة اخري اذا كنت بحاجه للمساعدة او اي استفسار اخر, بالضغط على "خ…" at bounding box center [70, 179] width 70 height 45
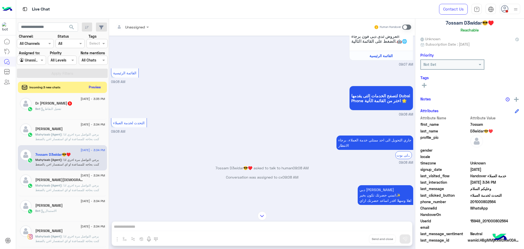
scroll to position [32, 0]
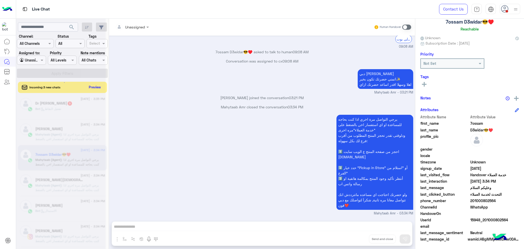
click at [59, 184] on div at bounding box center [60, 126] width 89 height 249
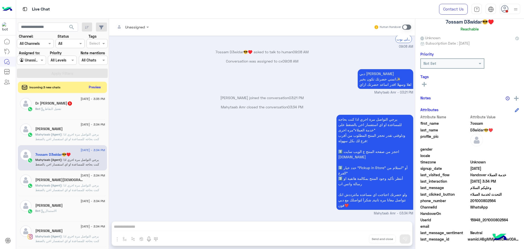
click at [70, 184] on span ": يرجي التواصل مرة اخري اذا كنت بحاجه للمساعدة او اي استفسار اخر, بالضغط على "خ…" at bounding box center [70, 205] width 70 height 45
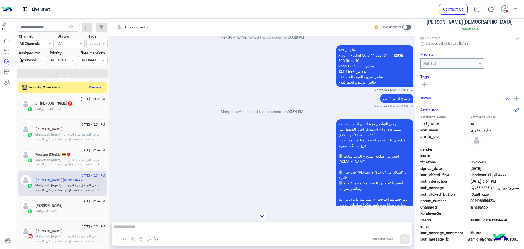
scroll to position [1241, 0]
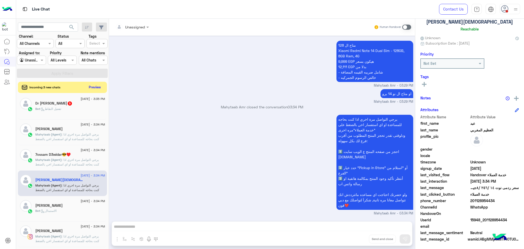
click at [477, 217] on span "15948_201128954434" at bounding box center [494, 219] width 49 height 5
copy span "15948_201128954434"
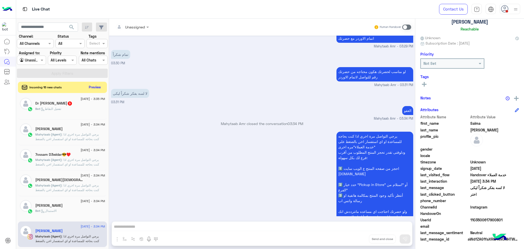
scroll to position [1635, 0]
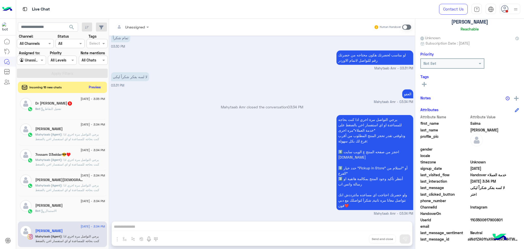
click at [486, 221] on span "1103500617900801" at bounding box center [494, 219] width 49 height 5
copy span "1103500617900801"
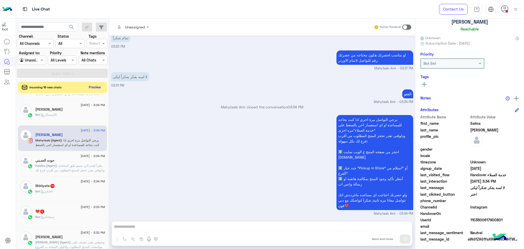
scroll to position [207, 0]
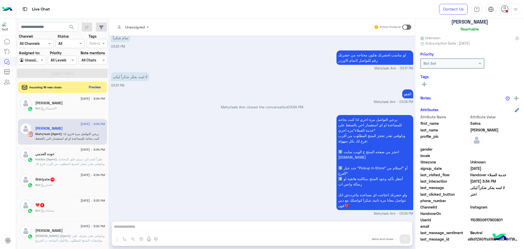
click at [57, 162] on span ": نظراً لعدم الرد سيتم غلق المحادثه ودلوقتى تقدر تحجز المنتج المطلوب من أقرب فر…" at bounding box center [70, 177] width 70 height 41
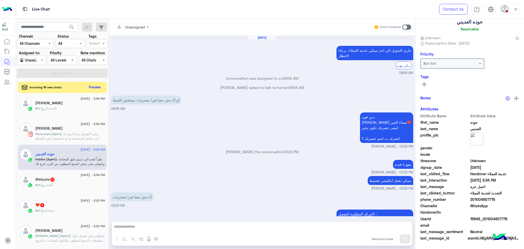
scroll to position [330, 0]
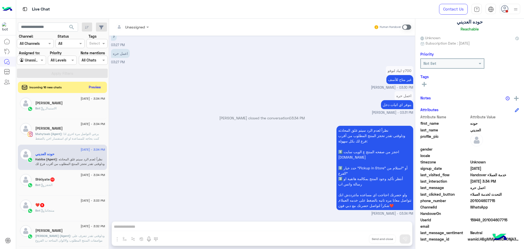
click at [73, 238] on span ": ودلوقتى تقدر تتعرف على مواصفات المنتج المطلوب والالوان المتاحه ب الفروع المتا…" at bounding box center [69, 248] width 69 height 31
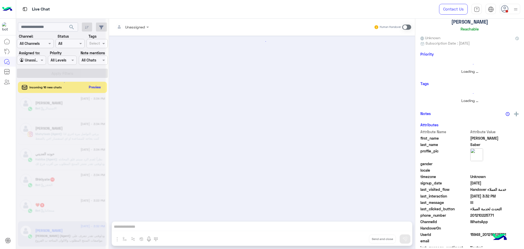
scroll to position [385, 0]
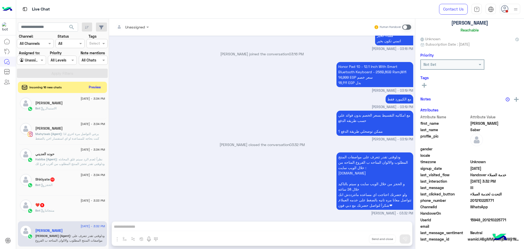
click at [193, 213] on small "Omar Mohamed Elmahdy - 03:32 PM" at bounding box center [262, 213] width 302 height 5
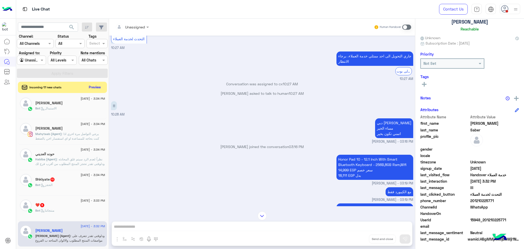
scroll to position [350, 0]
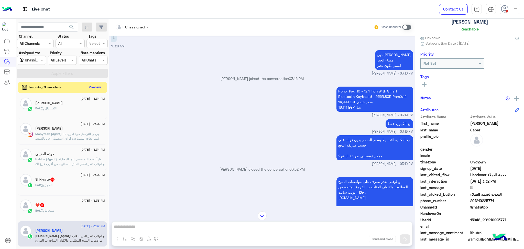
click at [475, 221] on span "15948_201210225771" at bounding box center [494, 219] width 49 height 5
click at [474, 200] on span "201210225771" at bounding box center [494, 200] width 49 height 5
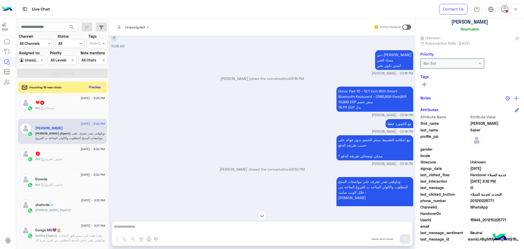
scroll to position [343, 0]
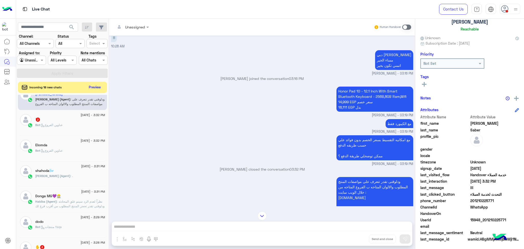
click at [63, 173] on div "shahoda🌬️" at bounding box center [70, 170] width 70 height 5
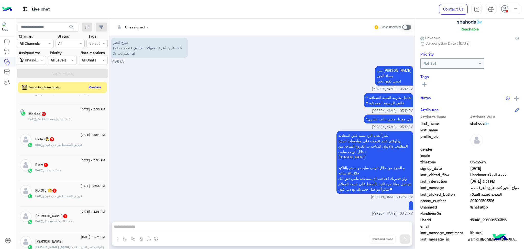
scroll to position [68, 0]
click at [53, 200] on span ": ودلوقتى تقدر تتعرف على مواصفات المنتج المطلوب والالوان المتاحه ب الفروع المتا…" at bounding box center [69, 209] width 69 height 31
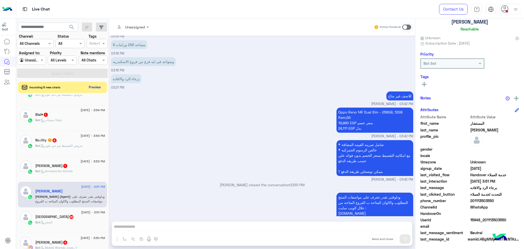
scroll to position [993, 0]
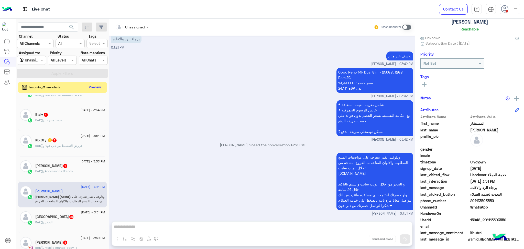
click at [487, 218] on span "15948_201113503550" at bounding box center [494, 219] width 49 height 5
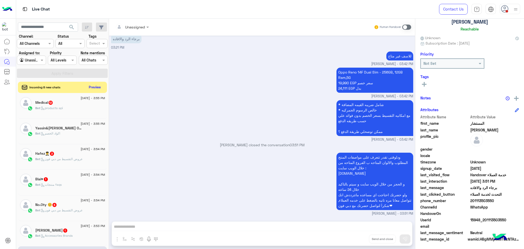
scroll to position [0, 0]
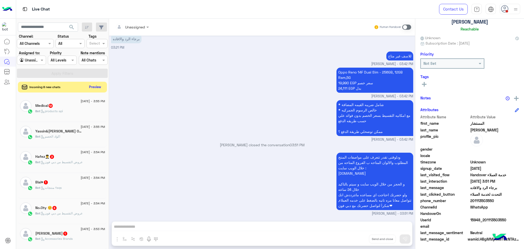
click at [93, 86] on button "Preview" at bounding box center [95, 86] width 16 height 7
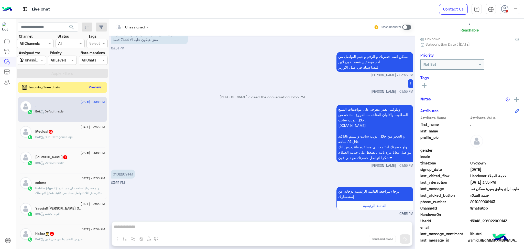
scroll to position [32, 0]
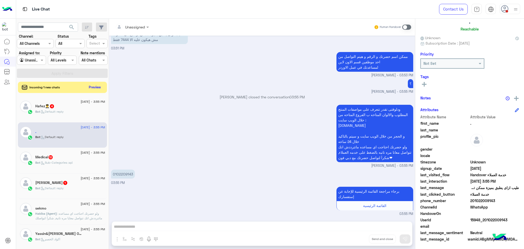
click at [50, 215] on span "Habiba (Agent)" at bounding box center [45, 213] width 21 height 4
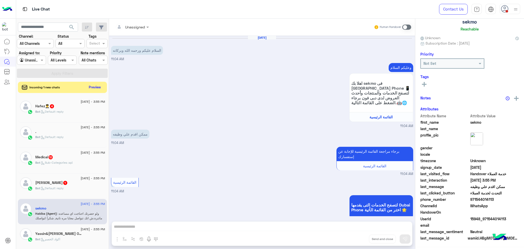
scroll to position [31, 0]
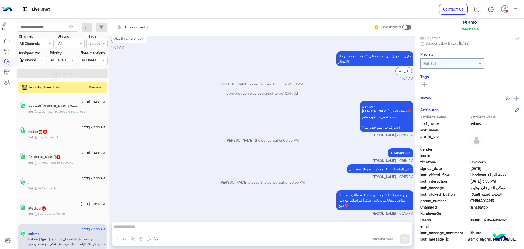
click at [54, 158] on h5 "Maria Emad 2" at bounding box center [44, 157] width 32 height 4
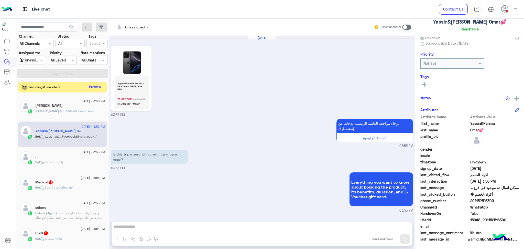
click at [94, 86] on button "Preview" at bounding box center [95, 86] width 16 height 7
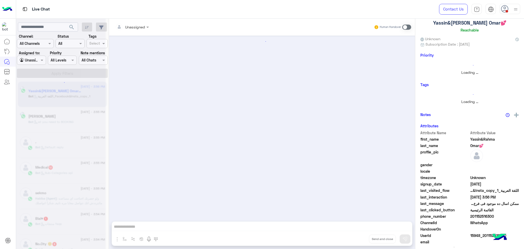
scroll to position [333, 0]
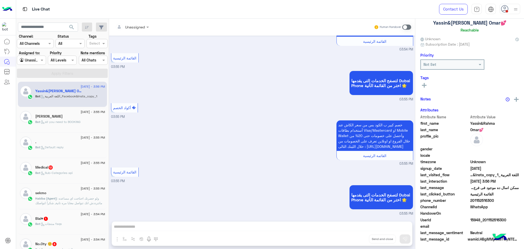
click at [63, 122] on span ": all you need to BOOKING" at bounding box center [60, 122] width 40 height 4
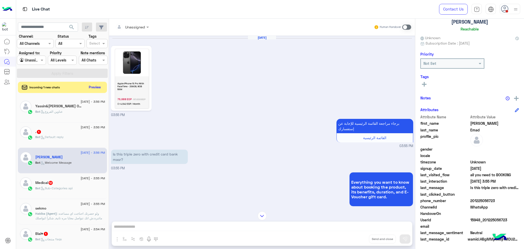
click at [70, 215] on span ": ولو حضرتك احتاجت اي مساعده ماتترددش انك تتواصل معايا مره تانية, شكراَ لتواصلك…" at bounding box center [68, 217] width 67 height 13
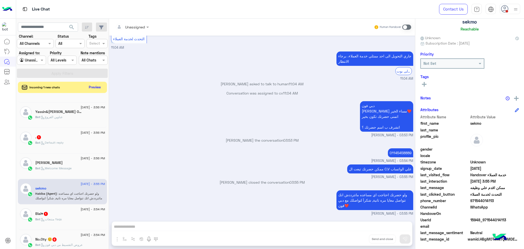
scroll to position [102, 0]
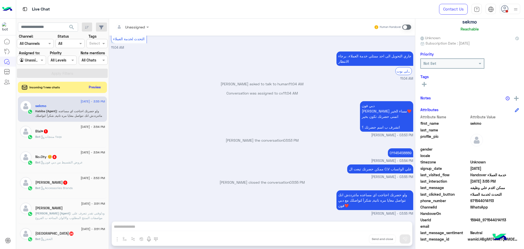
click at [60, 214] on span ": ودلوقتى تقدر تتعرف على مواصفات المنتج المطلوب والالوان المتاحه ب الفروع المتا…" at bounding box center [69, 226] width 69 height 31
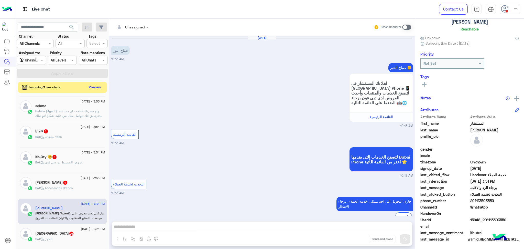
scroll to position [327, 0]
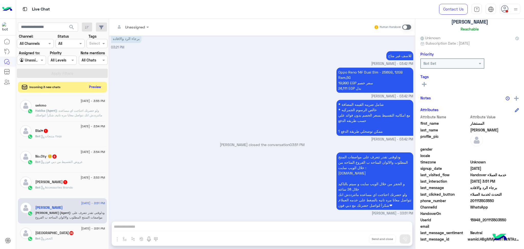
click at [91, 86] on button "Preview" at bounding box center [95, 86] width 16 height 7
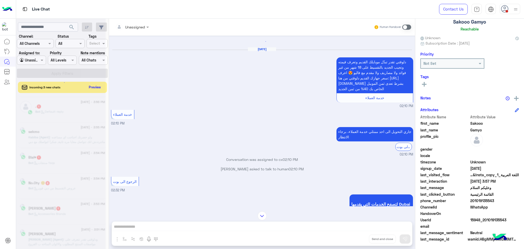
scroll to position [540, 0]
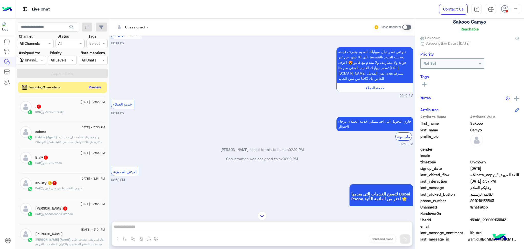
click at [99, 82] on div "Incoming 3 new chats Preview" at bounding box center [62, 87] width 89 height 11
click at [97, 87] on button "Preview" at bounding box center [95, 86] width 16 height 7
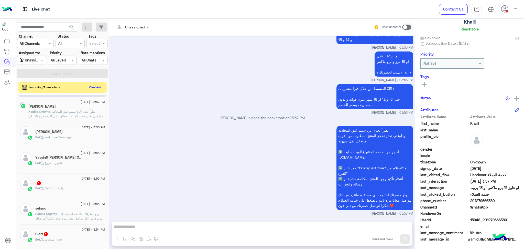
scroll to position [102, 0]
click at [95, 87] on button "Preview" at bounding box center [95, 86] width 16 height 7
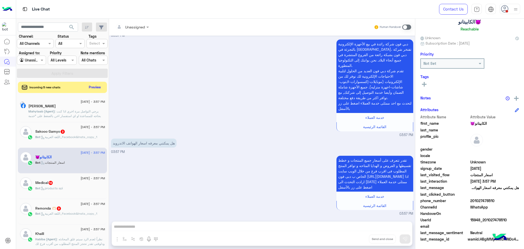
click at [66, 114] on span ": يرجي التواصل مرة اخري اذا كنت بحاجه للمساعدة او اي استفسار اخر, بالضغط على "خ…" at bounding box center [65, 129] width 74 height 41
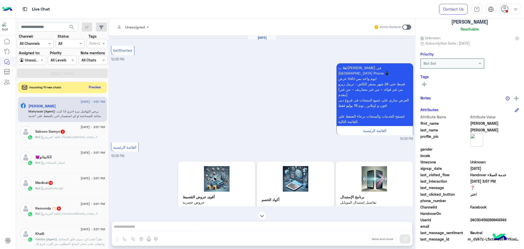
scroll to position [231, 0]
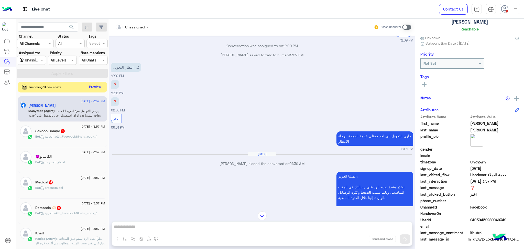
click at [93, 86] on button "Preview" at bounding box center [95, 86] width 16 height 7
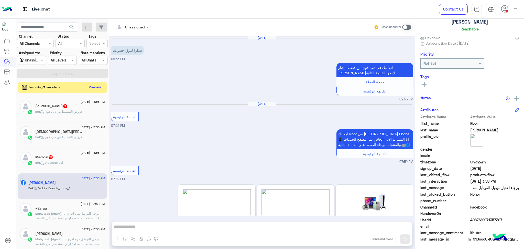
scroll to position [711, 0]
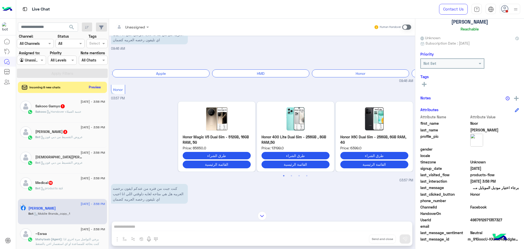
scroll to position [711, 0]
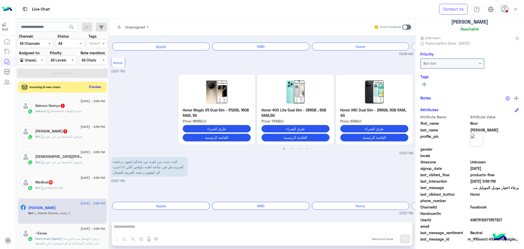
click at [92, 84] on button "Preview" at bounding box center [95, 86] width 16 height 7
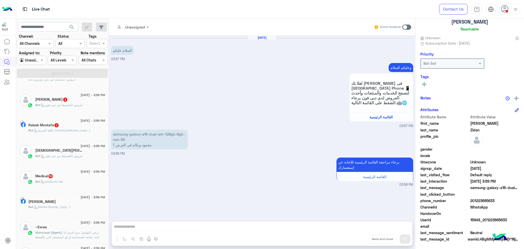
scroll to position [102, 0]
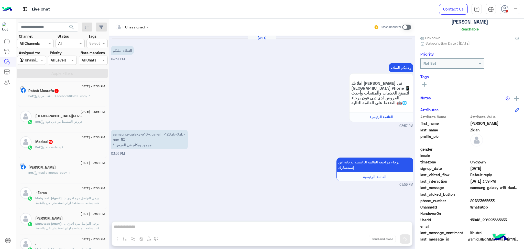
click at [62, 199] on span ": يرجي التواصل مرة اخري اذا كنت بحاجه للمساعدة او اي استفسار اخر, بالضغط على "خ…" at bounding box center [70, 218] width 70 height 45
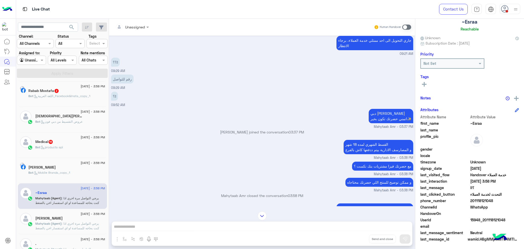
scroll to position [1006, 0]
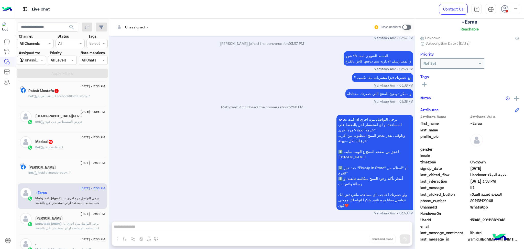
click at [477, 219] on span "15948_201118121048" at bounding box center [494, 219] width 49 height 5
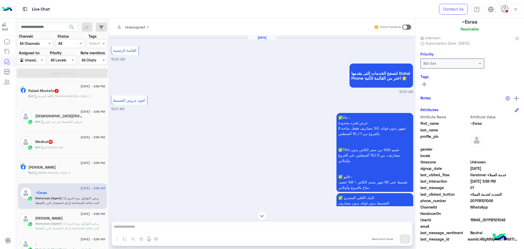
scroll to position [531, 0]
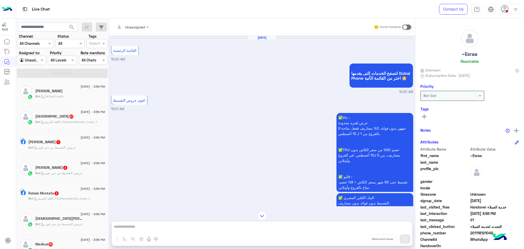
scroll to position [32, 0]
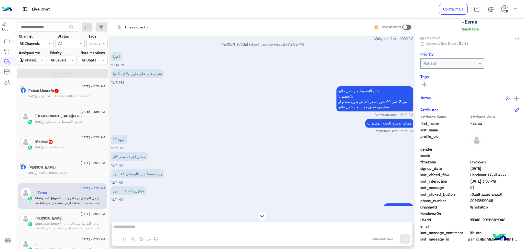
click at [43, 224] on span "Mahytaab (Agent)" at bounding box center [48, 223] width 26 height 4
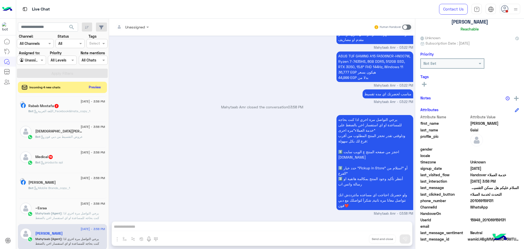
scroll to position [781, 0]
click at [478, 201] on span "201069159131" at bounding box center [494, 200] width 49 height 5
copy span "201069159131"
click at [479, 218] on span "15948_201069159131" at bounding box center [494, 219] width 49 height 5
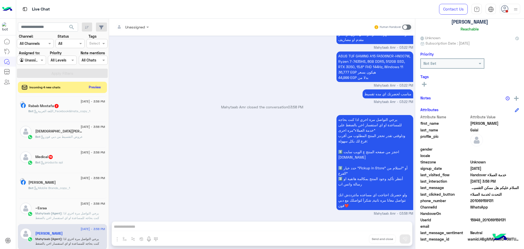
drag, startPoint x: 479, startPoint y: 218, endPoint x: 461, endPoint y: 227, distance: 19.8
click at [479, 218] on span "15948_201069159131" at bounding box center [494, 219] width 49 height 5
copy span "15948_201069159131"
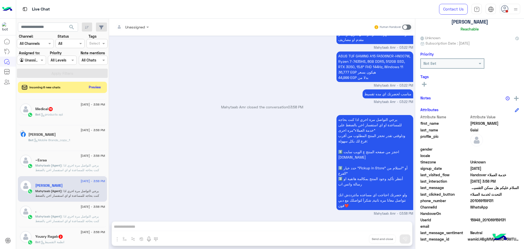
scroll to position [170, 0]
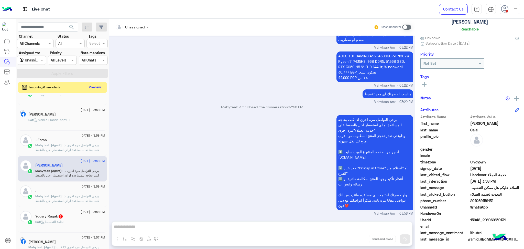
click at [55, 195] on span "Mahytaab (Agent)" at bounding box center [48, 196] width 26 height 4
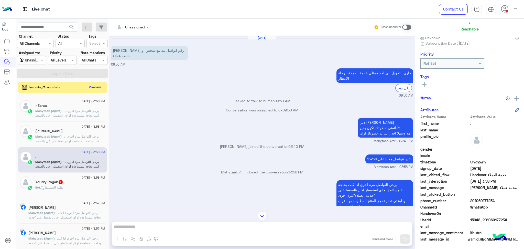
scroll to position [239, 0]
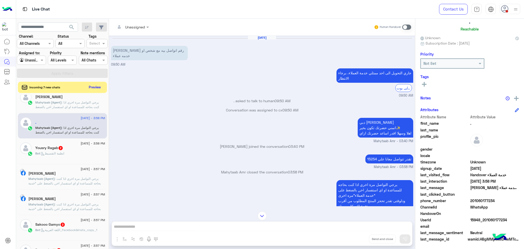
click at [55, 177] on span "Mahytaab (Agent)" at bounding box center [41, 178] width 26 height 4
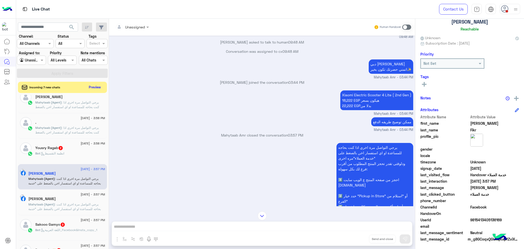
scroll to position [537, 0]
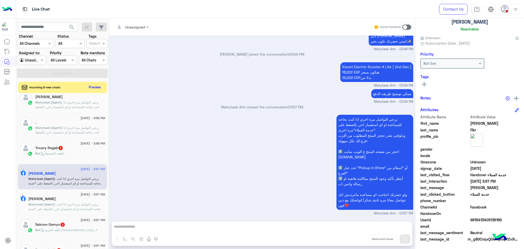
click at [477, 217] on span "9815413405136169" at bounding box center [494, 219] width 49 height 5
copy span "9815413405136169"
click at [71, 209] on span ": يرجي التواصل مرة اخري اذا كنت بحاجه للمساعدة او اي استفسار اخر, بالضغط على "خ…" at bounding box center [65, 222] width 74 height 41
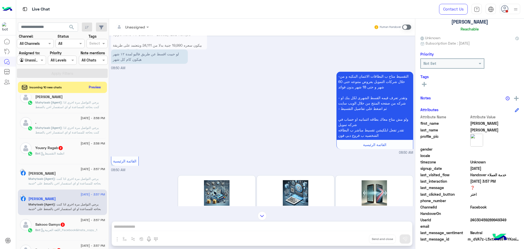
scroll to position [57, 0]
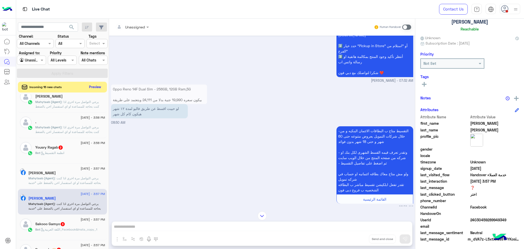
click at [91, 87] on button "Preview" at bounding box center [95, 86] width 16 height 7
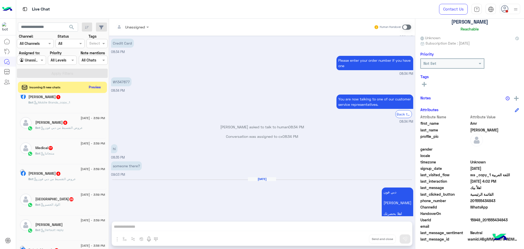
scroll to position [367, 0]
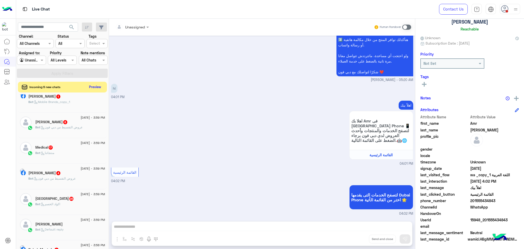
click at [92, 84] on button "Preview" at bounding box center [95, 86] width 16 height 7
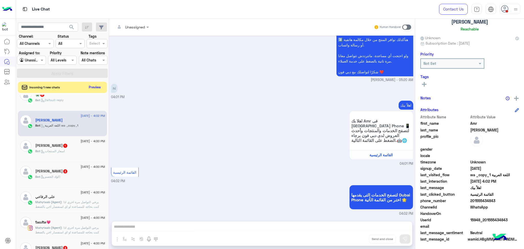
scroll to position [0, 0]
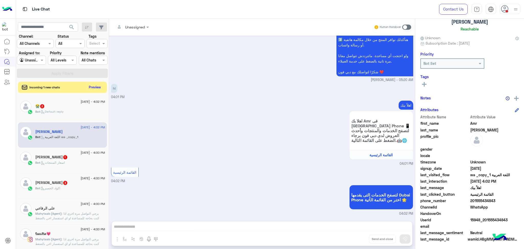
click at [48, 210] on div "على الرفاعي" at bounding box center [70, 208] width 70 height 5
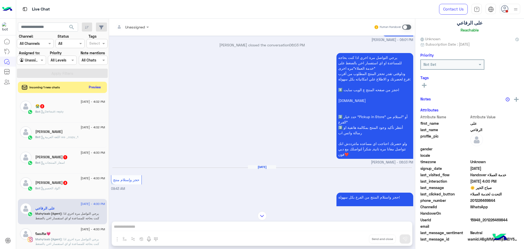
scroll to position [127, 0]
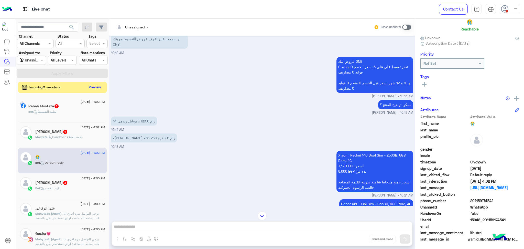
scroll to position [490, 0]
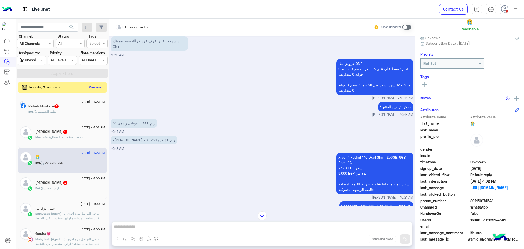
click at [52, 215] on p "Mahytaab (Agent) : يرجي التواصل مرة اخري اذا كنت بحاجه للمساعدة او اي استفسار ا…" at bounding box center [70, 234] width 70 height 46
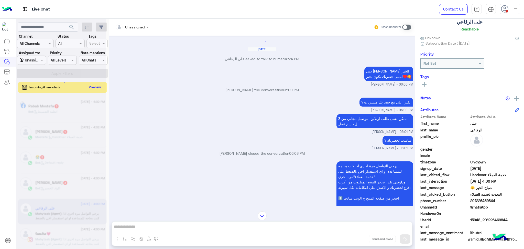
scroll to position [633, 0]
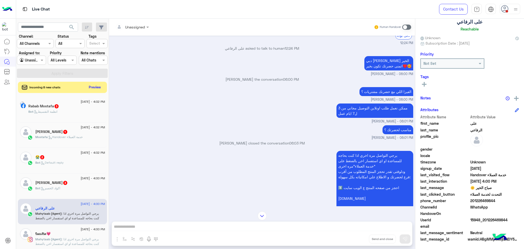
click at [55, 240] on span "Mahytaab (Agent)" at bounding box center [48, 239] width 26 height 4
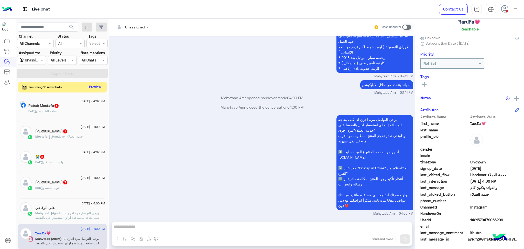
click at [91, 85] on button "Preview" at bounding box center [95, 86] width 16 height 7
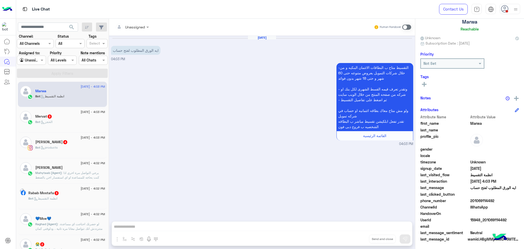
click at [76, 170] on div "محمد محمد ًSaied" at bounding box center [70, 167] width 70 height 5
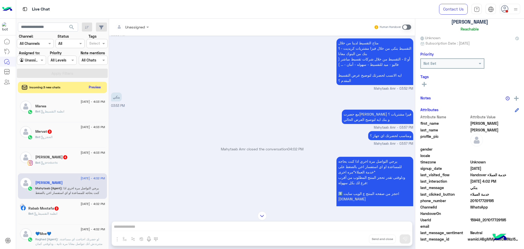
scroll to position [1061, 0]
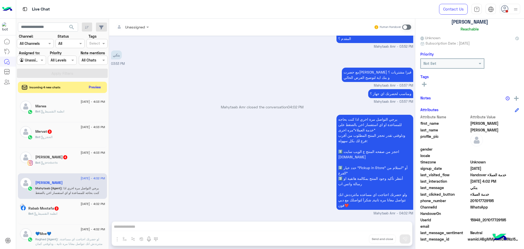
click at [481, 217] on span "15948_201017729195" at bounding box center [494, 219] width 49 height 5
copy span "15948_201017729195"
click at [481, 199] on span "201017729195" at bounding box center [494, 200] width 49 height 5
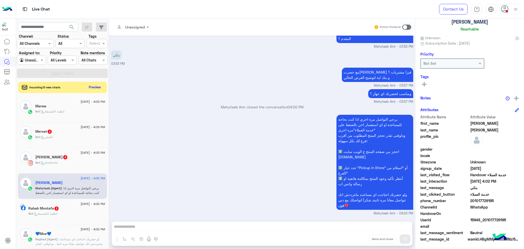
click at [485, 196] on div "last_clicked_button خدمة العملاء" at bounding box center [469, 194] width 98 height 6
click at [485, 200] on span "201017729195" at bounding box center [494, 200] width 49 height 5
copy span "201017729195"
click at [28, 29] on input "text" at bounding box center [48, 26] width 60 height 9
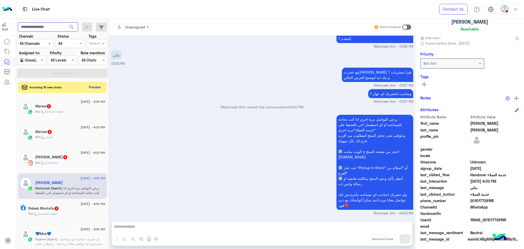
paste input "**********"
click at [34, 25] on input "**********" at bounding box center [48, 26] width 60 height 9
type input "**********"
click at [65, 22] on button "search" at bounding box center [71, 27] width 13 height 11
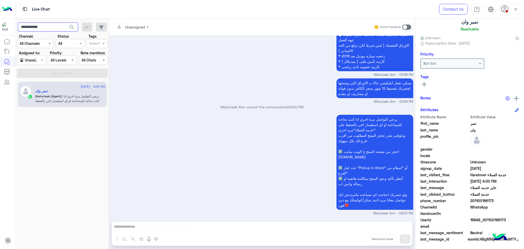
scroll to position [535, 0]
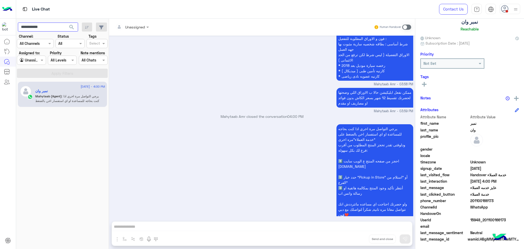
click at [46, 27] on input "**********" at bounding box center [48, 26] width 60 height 9
click at [65, 22] on button "search" at bounding box center [71, 27] width 13 height 11
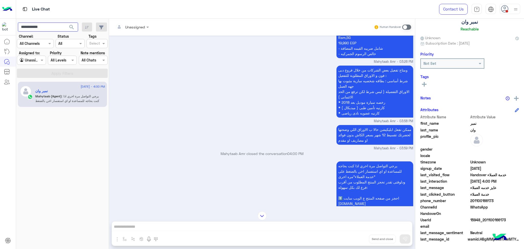
scroll to position [1641, 0]
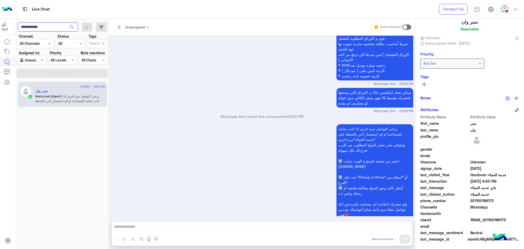
click at [44, 28] on input "**********" at bounding box center [48, 26] width 60 height 9
click at [65, 22] on button "search" at bounding box center [71, 27] width 13 height 11
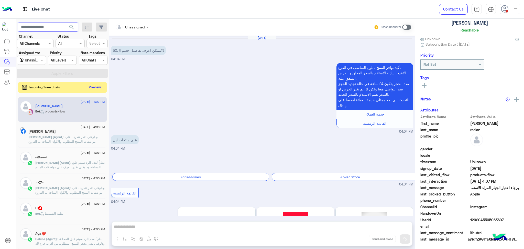
scroll to position [291, 0]
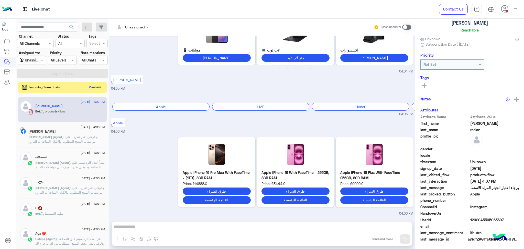
click at [37, 138] on span "[PERSON_NAME] (Agent)" at bounding box center [45, 137] width 35 height 4
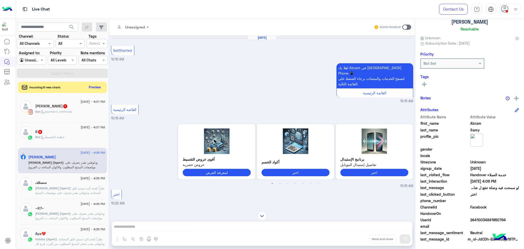
click at [67, 188] on span ": نظراً لعدم الرد سيتم غلق المحادثه ودلوقتى تقدر تتعرف على مواصفات المنتج المطل…" at bounding box center [69, 204] width 69 height 36
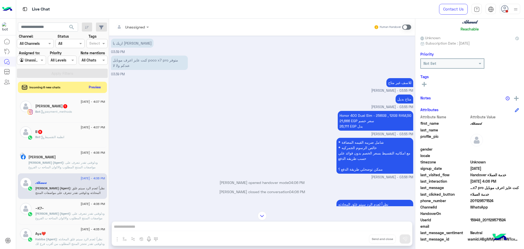
scroll to position [641, 0]
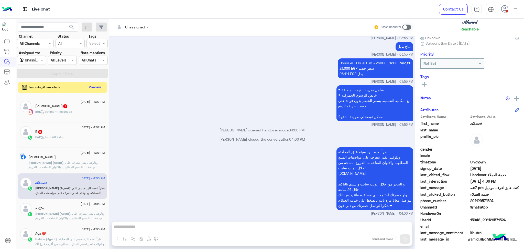
click at [485, 199] on span "201129571524" at bounding box center [494, 200] width 49 height 5
copy span "201129571524"
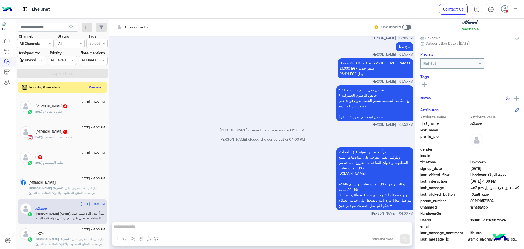
click at [486, 218] on span "15948_201129571524" at bounding box center [494, 219] width 49 height 5
copy span "15948_201129571524"
click at [61, 193] on span ": ودلوقتى تقدر تتعرف على مواصفات المنتج المطلوب والالوان المتاحه ب الفروع المتا…" at bounding box center [65, 201] width 75 height 31
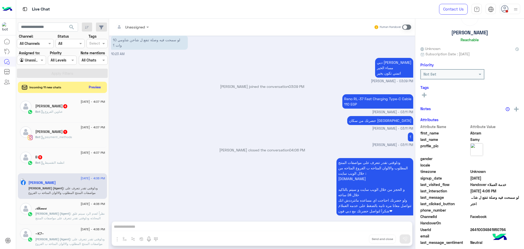
scroll to position [31, 0]
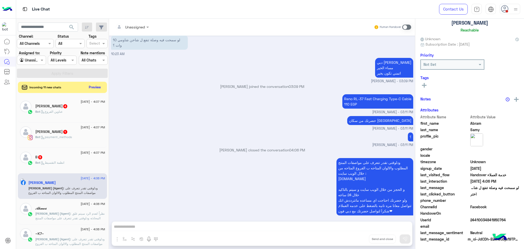
click at [70, 235] on div "~K7~" at bounding box center [70, 233] width 70 height 5
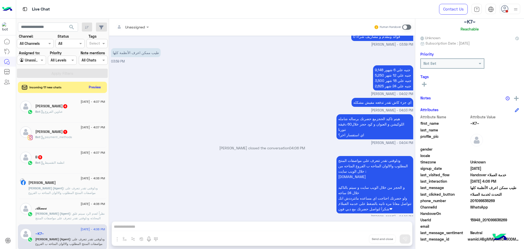
scroll to position [985, 0]
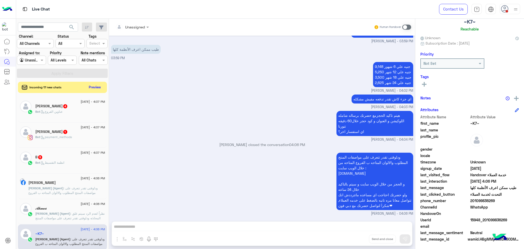
click at [481, 217] on span "15948_201099836269" at bounding box center [494, 219] width 49 height 5
copy span "15948_201099836269"
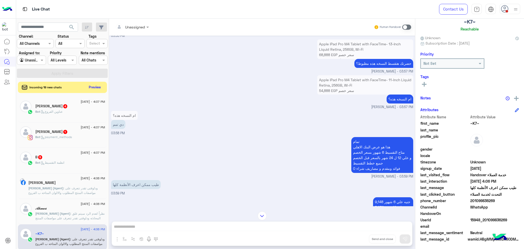
scroll to position [849, 0]
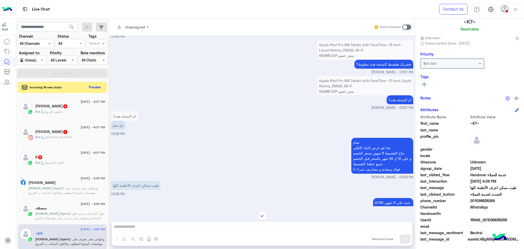
copy span "15948_201099836269"
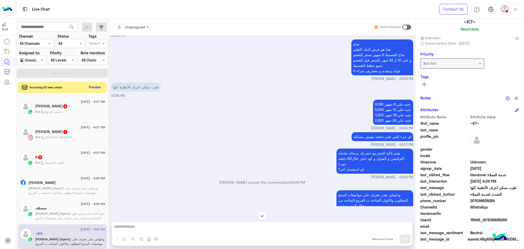
scroll to position [985, 0]
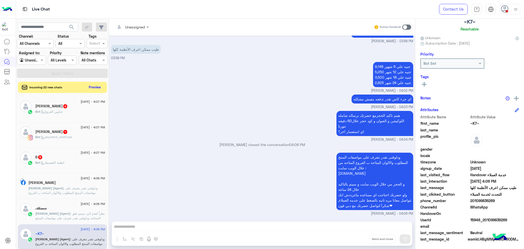
click at [66, 186] on span ": ودلوقتى تقدر تتعرف على مواصفات المنتج المطلوب والالوان المتاحه ب الفروع المتا…" at bounding box center [65, 201] width 75 height 31
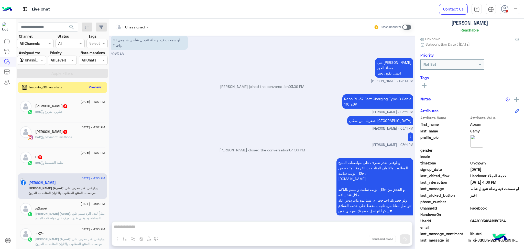
scroll to position [32, 0]
click at [96, 88] on button "Preview" at bounding box center [95, 86] width 16 height 7
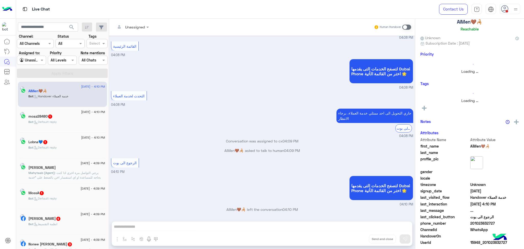
scroll to position [31, 0]
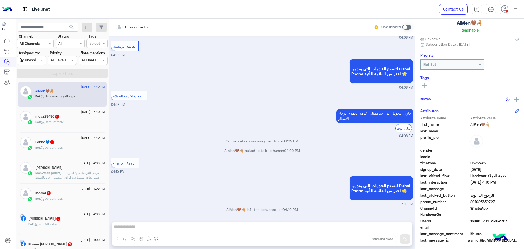
click at [63, 174] on span ": يرجي التواصل مرة اخري اذا كنت بحاجه للمساعدة او اي استفسار اخر, بالضغط على "خ…" at bounding box center [70, 193] width 70 height 45
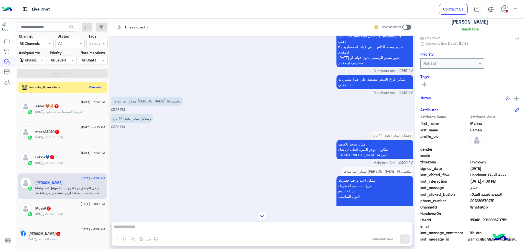
scroll to position [114, 0]
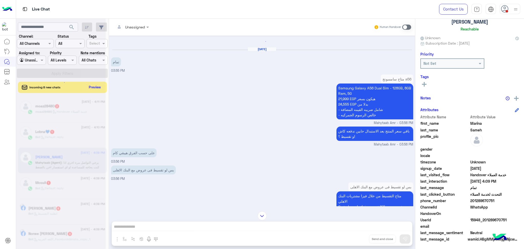
click at [487, 213] on span at bounding box center [494, 212] width 49 height 5
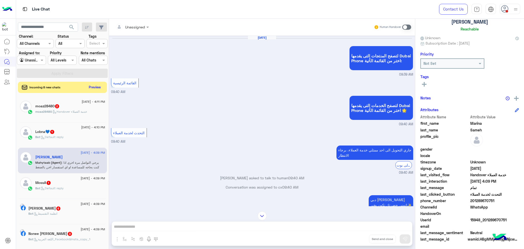
scroll to position [434, 0]
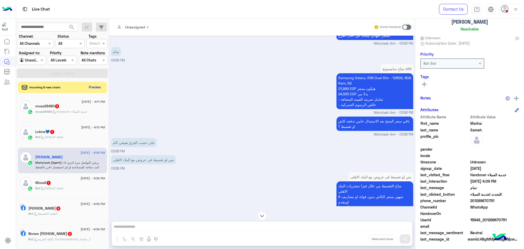
click at [486, 220] on span "15948_201289670751" at bounding box center [494, 219] width 49 height 5
copy span "15948_201289670751"
click at [483, 202] on span "201289670751" at bounding box center [494, 200] width 49 height 5
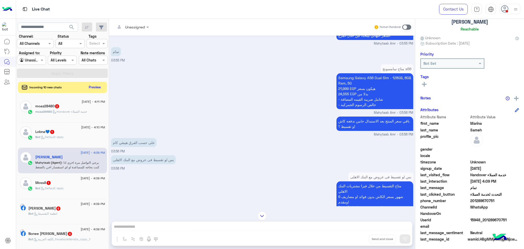
click at [482, 201] on span "201289670751" at bounding box center [494, 200] width 49 height 5
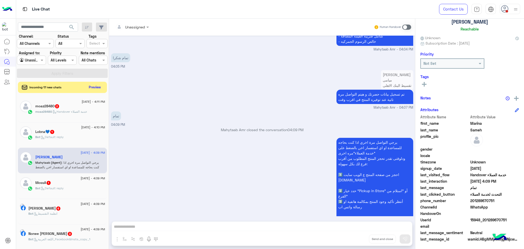
scroll to position [934, 0]
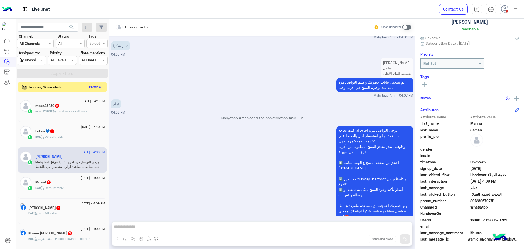
click at [96, 87] on button "Preview" at bounding box center [95, 86] width 16 height 7
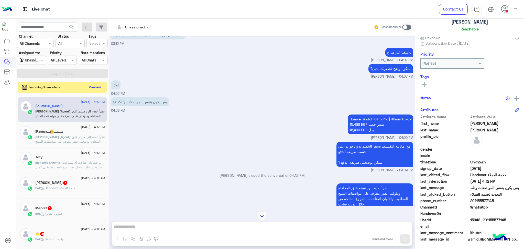
scroll to position [288, 0]
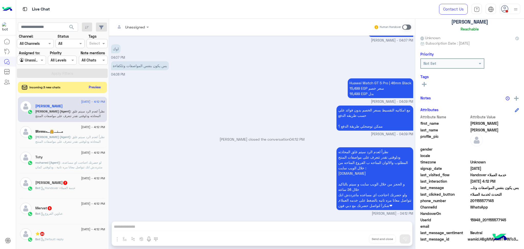
click at [475, 217] on span "15948_201155577145" at bounding box center [494, 219] width 49 height 5
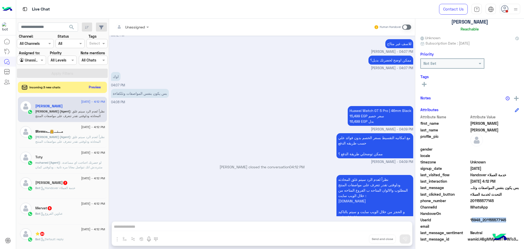
scroll to position [688, 0]
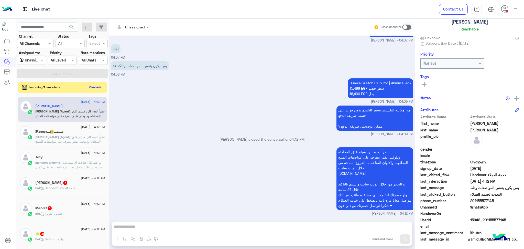
click at [478, 201] on span "201155577145" at bounding box center [494, 200] width 49 height 5
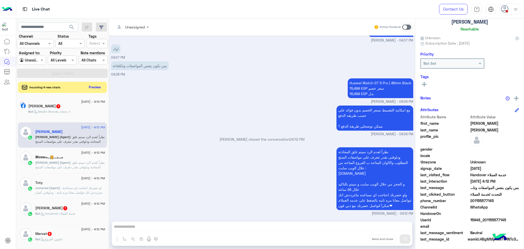
click at [57, 188] on span "mohaned (Agent)" at bounding box center [47, 188] width 25 height 4
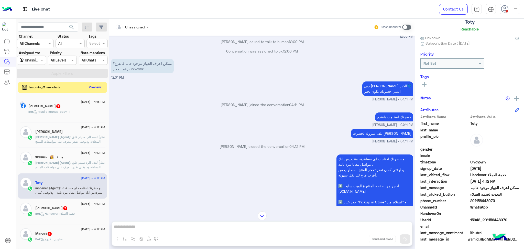
scroll to position [147, 0]
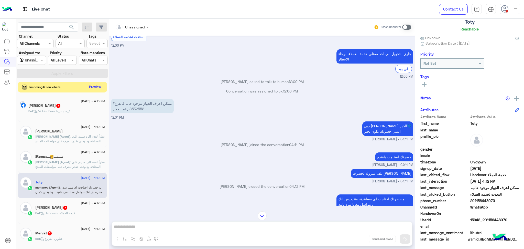
click at [92, 86] on button "Preview" at bounding box center [95, 86] width 16 height 7
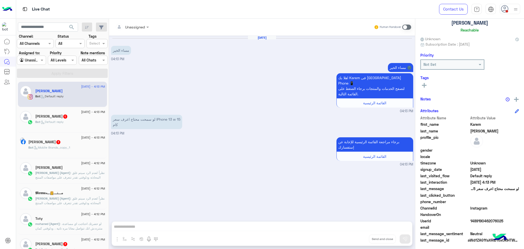
scroll to position [32, 0]
click at [61, 171] on span ": نظراً لعدم الرد سيتم غلق المحادثه ودلوقتى تقدر تتعرف على مواصفات المنتج المطل…" at bounding box center [69, 189] width 69 height 36
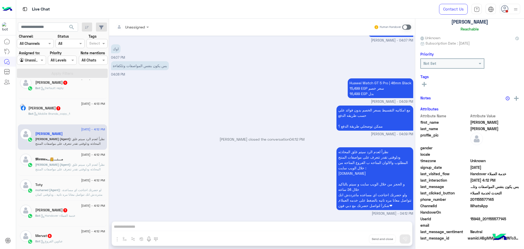
scroll to position [34, 0]
click at [64, 188] on span ": لو حضرتك احتاجت اي مساعدة، متترددش انك تتواصل معانا مره تانية ، ودلوقتى كمان …" at bounding box center [70, 205] width 70 height 36
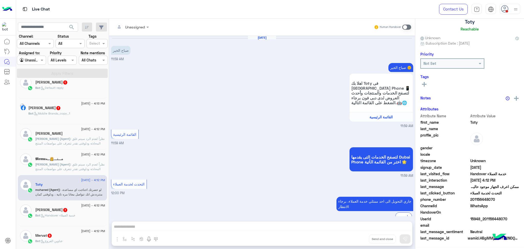
scroll to position [215, 0]
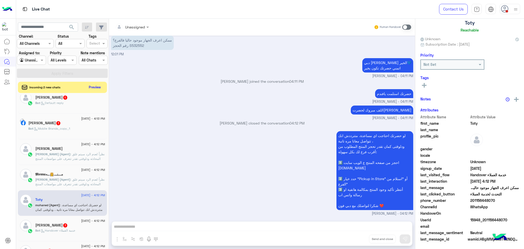
click at [81, 169] on span "2 September - 4:12 PM" at bounding box center [93, 169] width 24 height 5
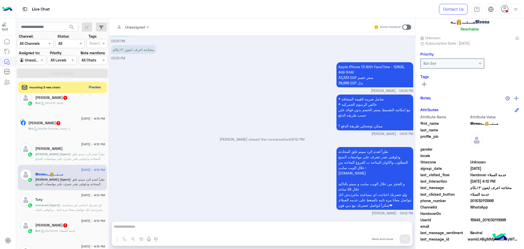
click at [484, 219] on span "15948_201032113995" at bounding box center [494, 219] width 49 height 5
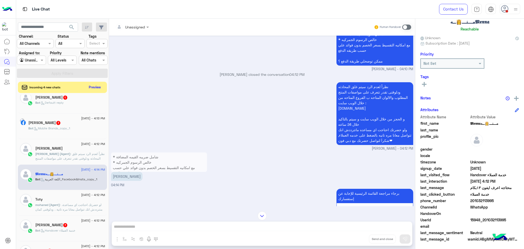
scroll to position [1359, 0]
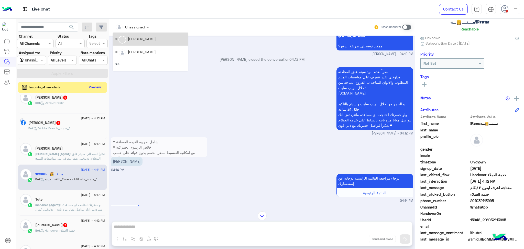
click at [137, 27] on div at bounding box center [132, 27] width 39 height 6
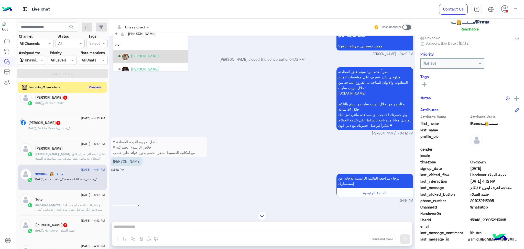
click at [129, 58] on div "[PERSON_NAME]" at bounding box center [151, 56] width 67 height 9
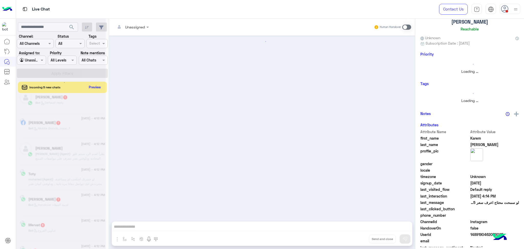
scroll to position [34, 0]
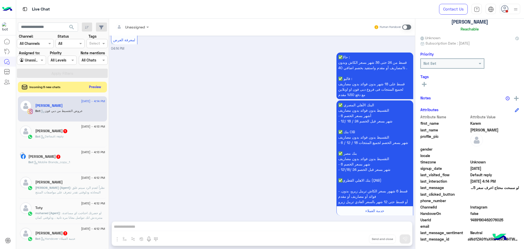
click at [99, 85] on button "Preview" at bounding box center [95, 86] width 16 height 7
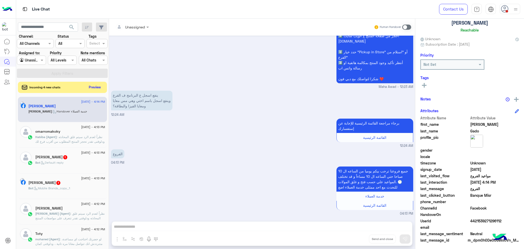
scroll to position [32, 0]
click at [74, 210] on div "Mohamed Mahmoud" at bounding box center [70, 208] width 70 height 5
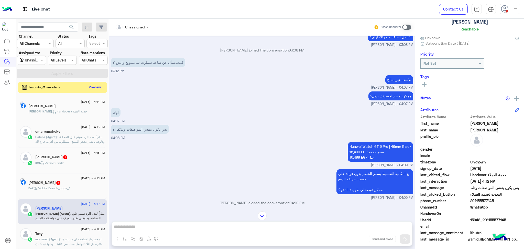
scroll to position [186, 0]
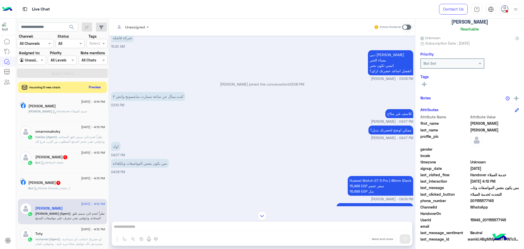
click at [59, 132] on h5 "omarromakoky" at bounding box center [47, 131] width 25 height 4
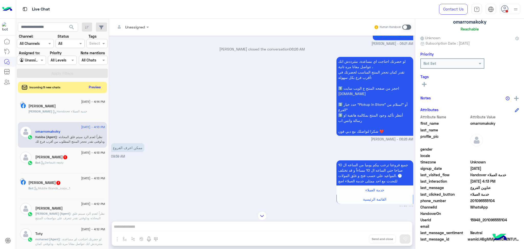
scroll to position [104, 0]
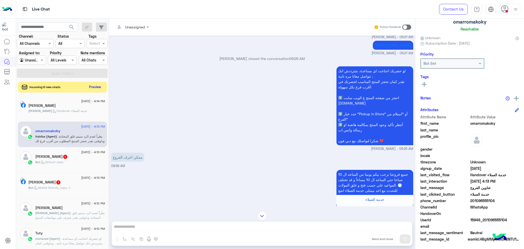
click at [93, 85] on button "Preview" at bounding box center [95, 86] width 16 height 7
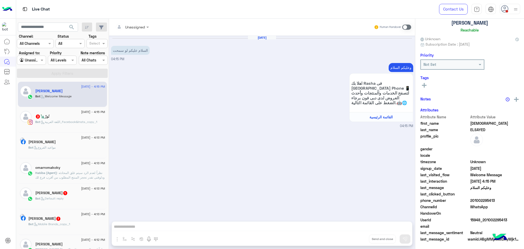
click at [71, 174] on span ": نظراً لعدم الرد سيتم غلق المحادثه ودلوقتى تقدر تحجز المنتج المطلوب من أقرب فر…" at bounding box center [70, 191] width 70 height 41
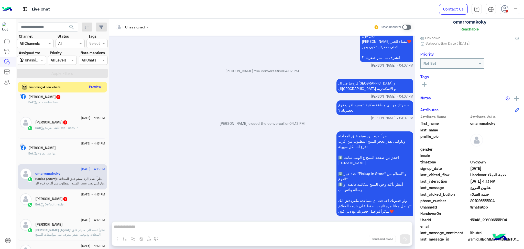
click at [95, 85] on button "Preview" at bounding box center [95, 86] width 16 height 7
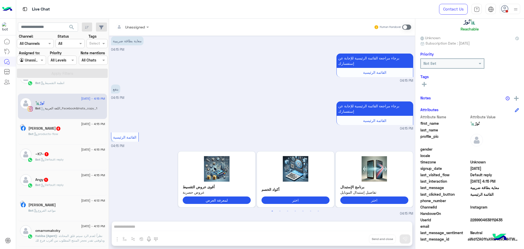
click at [72, 157] on div "Bot : Default reply" at bounding box center [70, 161] width 70 height 9
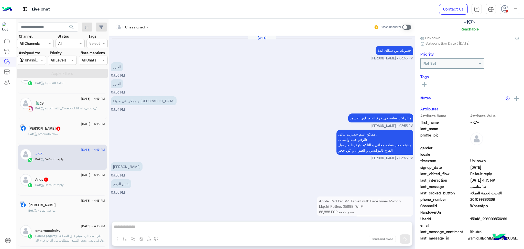
scroll to position [31, 0]
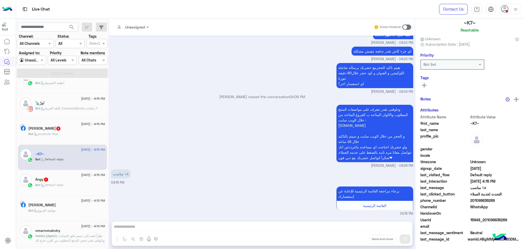
click at [171, 164] on small "Omar Mohamed Elmahdy - 04:06 PM" at bounding box center [262, 165] width 302 height 5
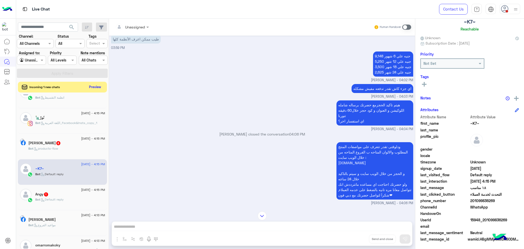
click at [95, 88] on button "Preview" at bounding box center [95, 86] width 16 height 7
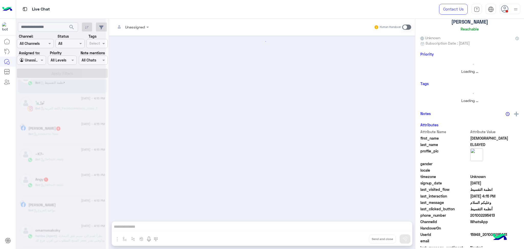
scroll to position [69, 0]
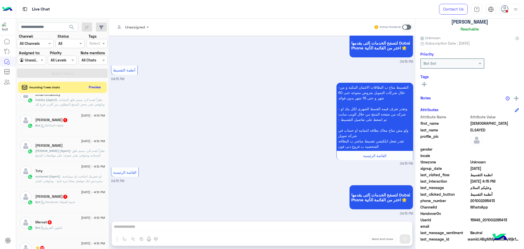
click at [69, 156] on span ": نظراً لعدم الرد سيتم غلق المحادثه ودلوقتى تقدر تتعرف على مواصفات المنتج المطل…" at bounding box center [69, 167] width 69 height 36
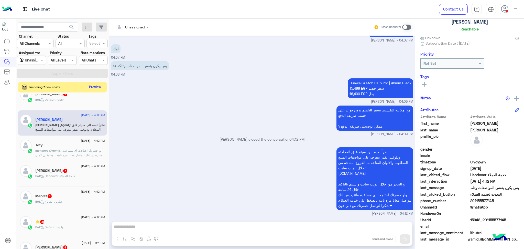
click at [97, 87] on button "Preview" at bounding box center [95, 86] width 16 height 7
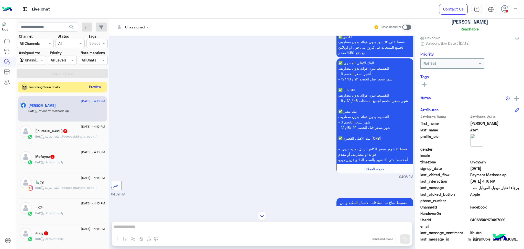
click at [94, 87] on button "Preview" at bounding box center [95, 86] width 16 height 7
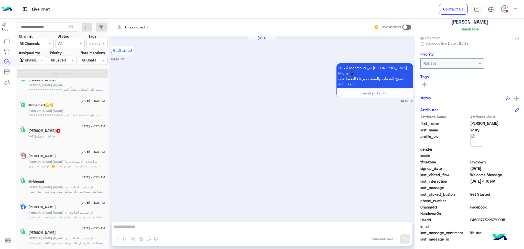
scroll to position [2, 0]
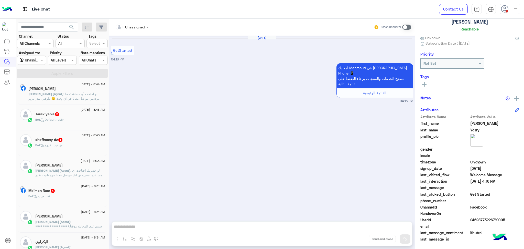
click at [80, 87] on div "Mohamed Ashraf" at bounding box center [66, 88] width 77 height 5
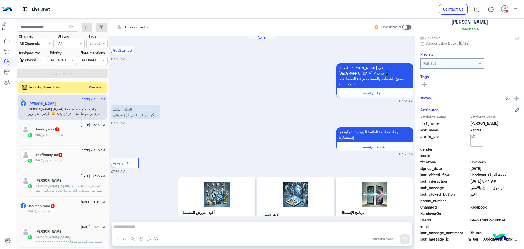
scroll to position [457, 0]
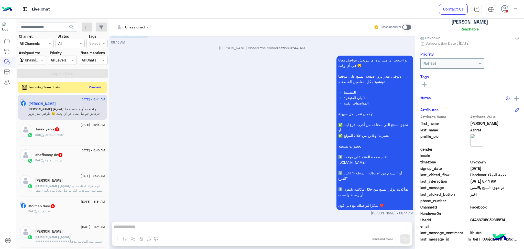
click at [242, 131] on div "لو احتجت أي مساعدة، ما تترددش تتواصل معانا في أي وقت 😊 دلوقتي تقدر تزور صفحة ال…" at bounding box center [262, 134] width 302 height 161
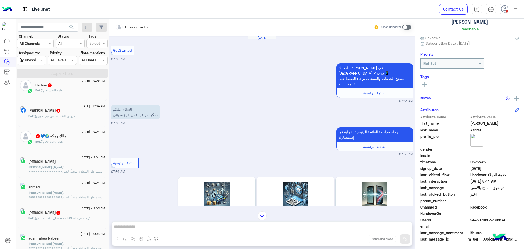
scroll to position [173, 0]
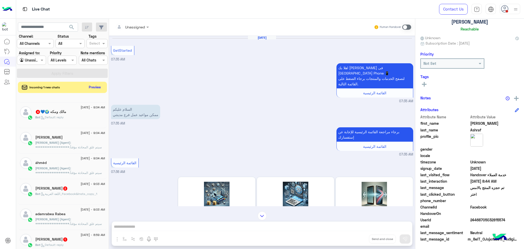
click at [63, 141] on p "**********" at bounding box center [70, 163] width 70 height 46
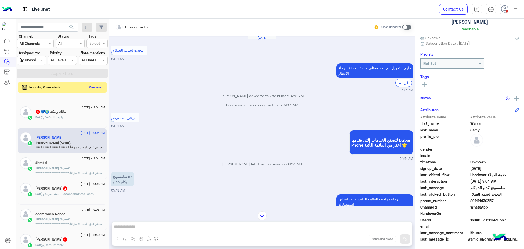
click at [480, 221] on span "15948_201111430357" at bounding box center [494, 219] width 49 height 5
click at [73, 170] on p "**********" at bounding box center [70, 189] width 70 height 46
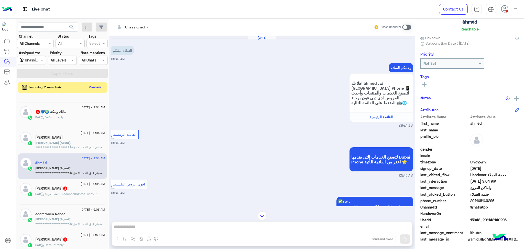
click at [69, 216] on div "adamrabea Rabea" at bounding box center [70, 213] width 70 height 5
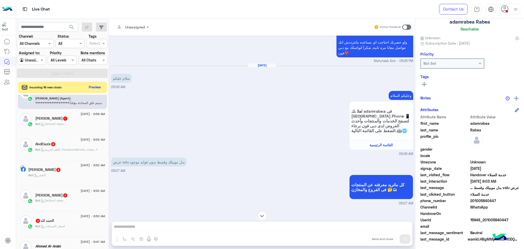
scroll to position [309, 0]
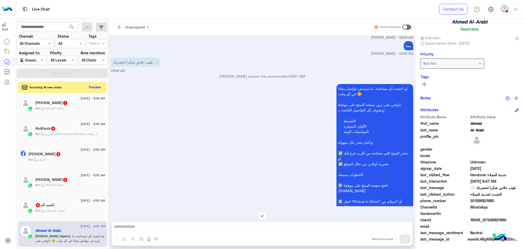
scroll to position [883, 0]
click at [475, 198] on span "201286821880" at bounding box center [494, 200] width 49 height 5
click at [472, 218] on span "15948_201286821880" at bounding box center [494, 219] width 49 height 5
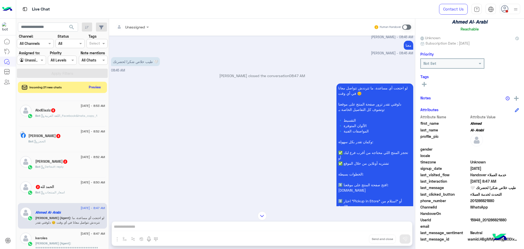
scroll to position [343, 0]
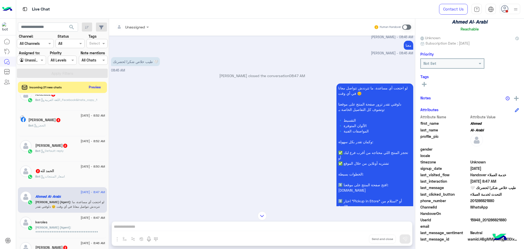
click at [62, 230] on p "**********" at bounding box center [70, 250] width 70 height 51
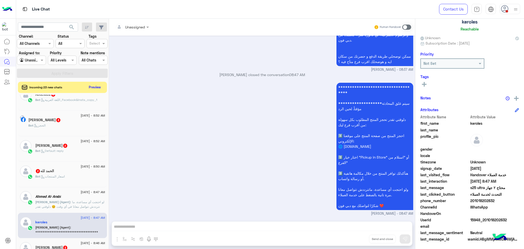
scroll to position [702, 0]
click at [476, 198] on span "201018202832" at bounding box center [494, 200] width 49 height 5
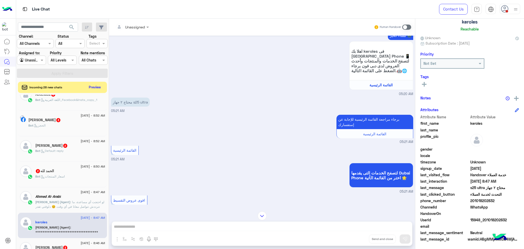
scroll to position [0, 0]
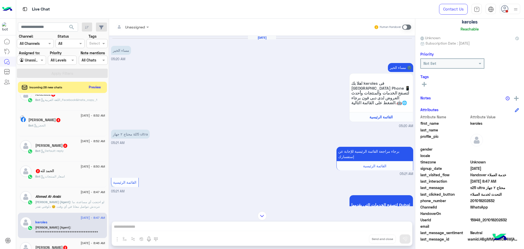
click at [486, 218] on span "15948_201018202832" at bounding box center [494, 219] width 49 height 5
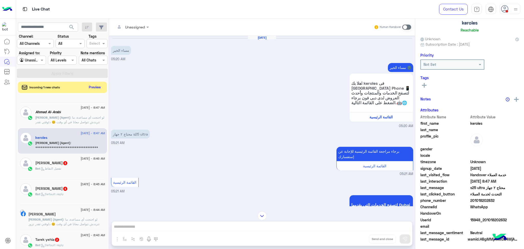
scroll to position [32, 0]
click at [67, 219] on span ": لو احتجت أي مساعدة، ما تترددش تتواصل معانا في أي وقت 😊 دلوقتي تقدر تزور صفحة …" at bounding box center [65, 239] width 75 height 45
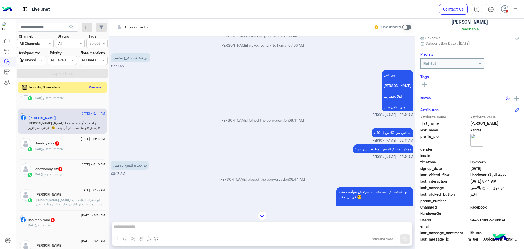
scroll to position [173, 0]
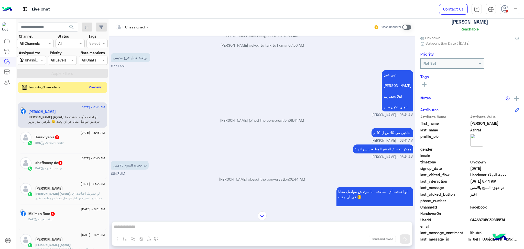
click at [59, 196] on p "Mohamed (Agent) : لو حضرتك احتاجت اي مساعدة، متترددش انك تتواصل معانا مره تانية…" at bounding box center [70, 209] width 70 height 37
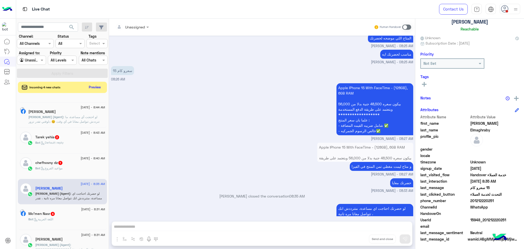
scroll to position [619, 0]
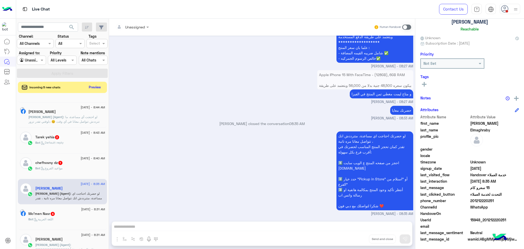
click at [478, 200] on span "201212220251" at bounding box center [494, 200] width 49 height 5
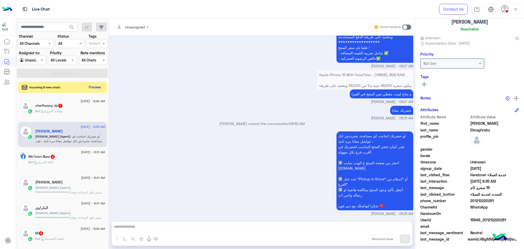
scroll to position [241, 0]
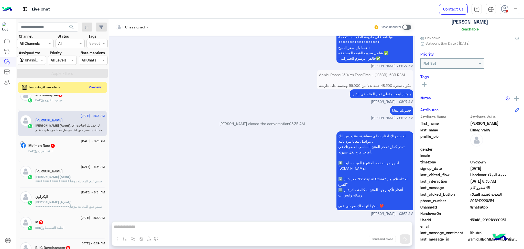
click at [58, 175] on span "Mohamed (Agent)" at bounding box center [52, 176] width 35 height 4
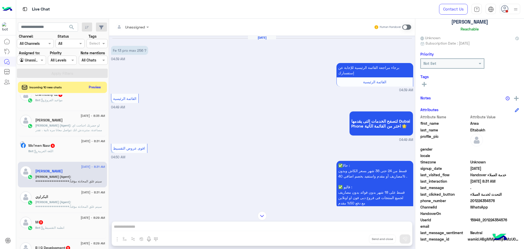
click at [77, 202] on p "**********" at bounding box center [70, 222] width 70 height 46
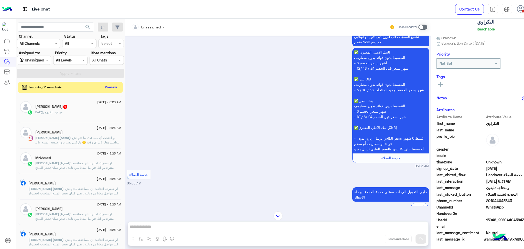
scroll to position [36, 0]
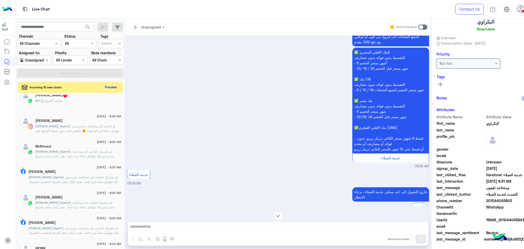
click at [79, 180] on span ": لو حضرتك احتاجت اي مساعدة، متترددش انك تتواصل معانا مره تانية ، تقدر كمان تحج…" at bounding box center [72, 188] width 89 height 27
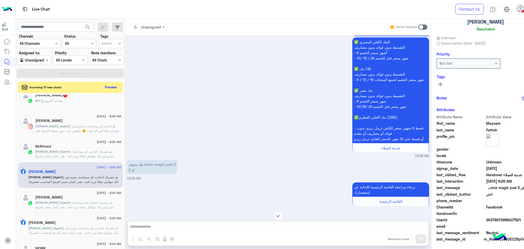
scroll to position [386, 0]
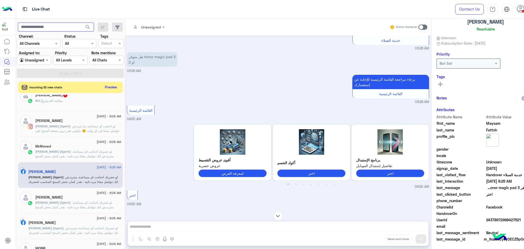
click at [54, 26] on input "text" at bounding box center [56, 26] width 76 height 9
paste input "**********"
type input "**********"
click at [82, 22] on button "search" at bounding box center [88, 27] width 13 height 11
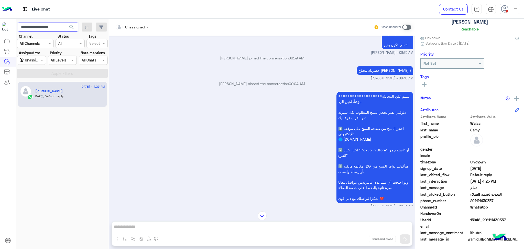
scroll to position [467, 0]
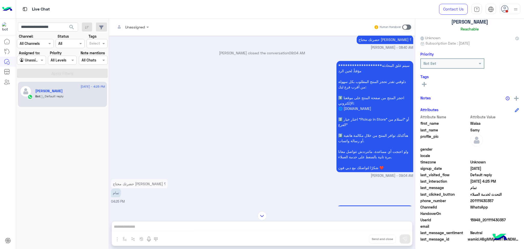
click at [485, 217] on span "15948_201111430357" at bounding box center [494, 219] width 49 height 5
click at [59, 26] on input "**********" at bounding box center [48, 26] width 60 height 9
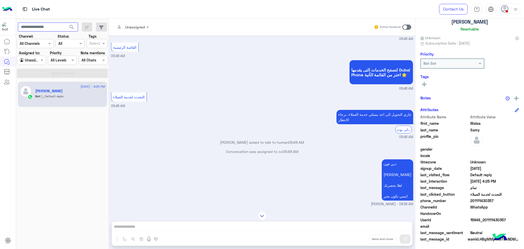
scroll to position [331, 0]
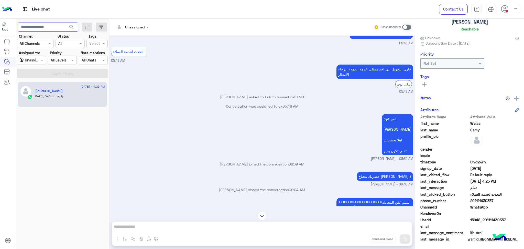
click at [54, 31] on input "text" at bounding box center [48, 26] width 60 height 9
paste input "**********"
click at [65, 22] on button "search" at bounding box center [71, 27] width 13 height 11
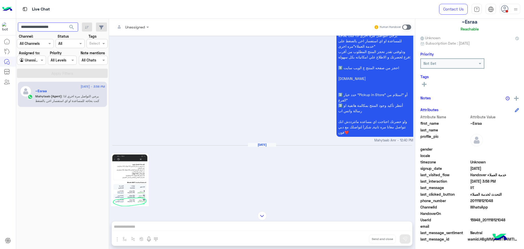
scroll to position [2694, 0]
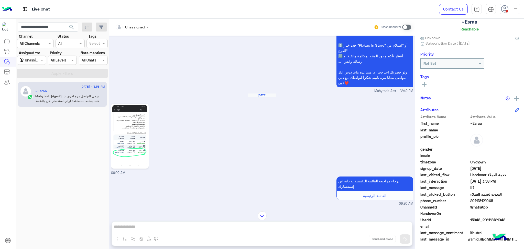
click at [131, 130] on img at bounding box center [129, 136] width 35 height 62
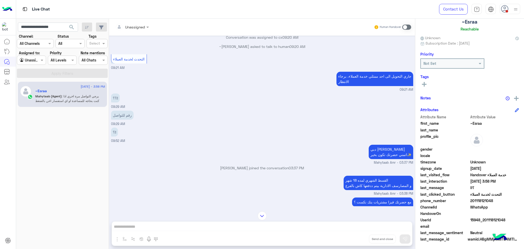
scroll to position [3178, 0]
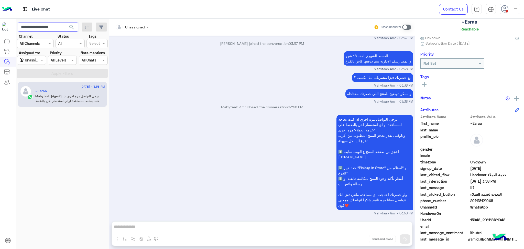
click at [34, 26] on input "**********" at bounding box center [48, 26] width 60 height 9
paste input "text"
type input "**********"
click at [65, 22] on button "search" at bounding box center [71, 27] width 13 height 11
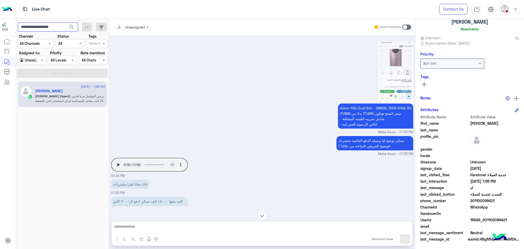
scroll to position [568, 0]
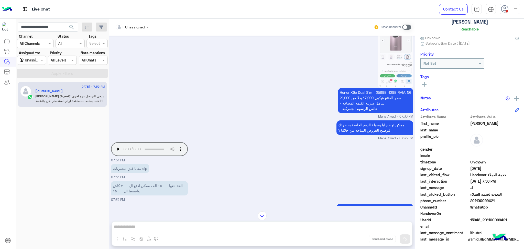
click at [353, 134] on p "ممكن توضح ليا وسيلة الدفع الخاصة بحضرتك لتوضيح العروض المتاحة من خلالنا ؟" at bounding box center [374, 127] width 77 height 14
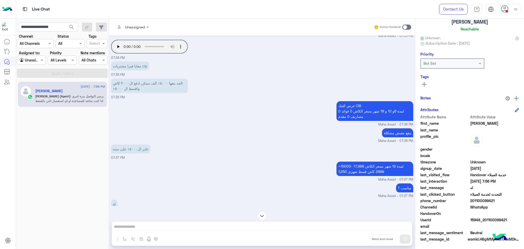
scroll to position [705, 0]
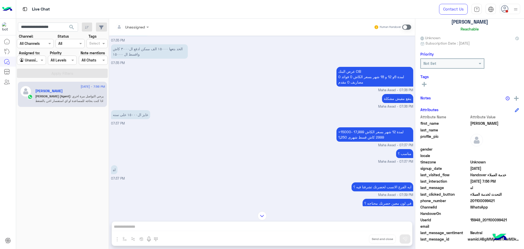
click at [359, 86] on p "عرض البنك CIB لمدة 6و 12 و 18 شهر بسعر الكاش 0 فوائد 0 مصاريف 0 مقدم" at bounding box center [374, 77] width 77 height 20
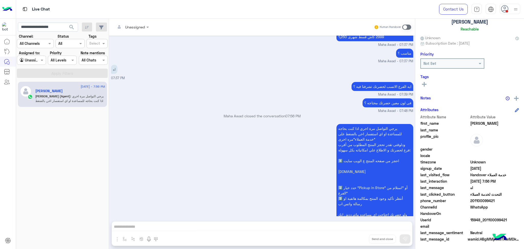
scroll to position [840, 0]
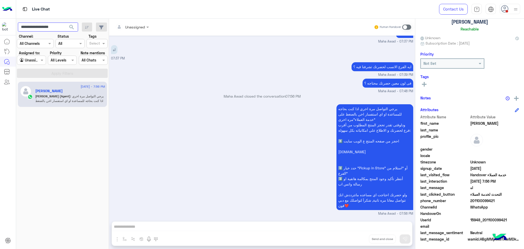
click at [50, 26] on input "**********" at bounding box center [48, 26] width 60 height 9
click at [65, 22] on button "search" at bounding box center [71, 27] width 13 height 11
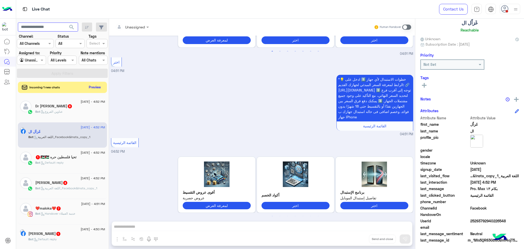
scroll to position [32, 0]
click at [96, 86] on button "Preview" at bounding box center [95, 86] width 16 height 7
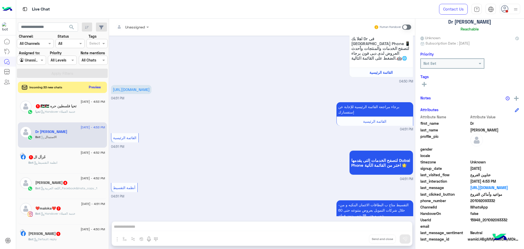
scroll to position [413, 0]
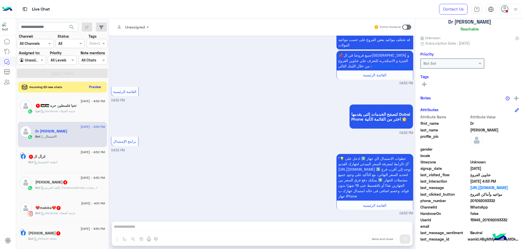
click at [95, 86] on button "Preview" at bounding box center [95, 86] width 16 height 7
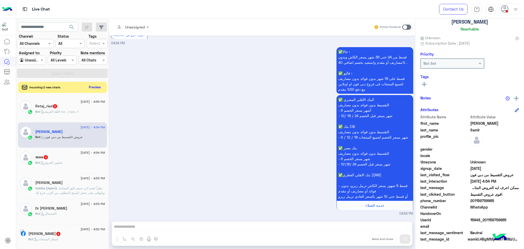
scroll to position [261, 0]
click at [27, 28] on input "text" at bounding box center [48, 26] width 60 height 9
paste input "**********"
click at [34, 25] on input "**********" at bounding box center [48, 26] width 60 height 9
type input "**********"
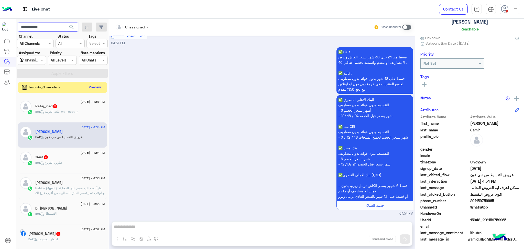
click at [65, 22] on button "search" at bounding box center [71, 27] width 13 height 11
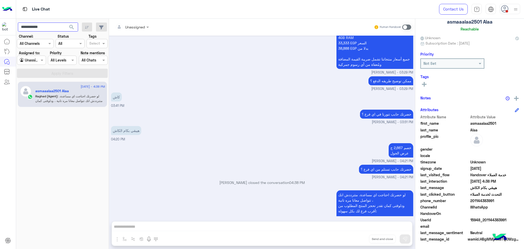
scroll to position [320, 0]
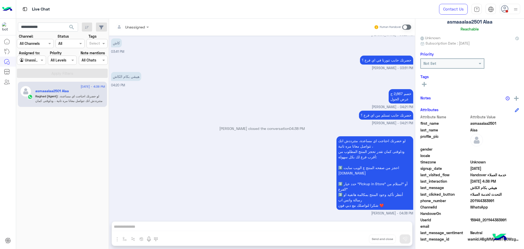
click at [209, 163] on div "لو حضرتك احتاجت اي مساعدة، متترددش انك تتواصل معانا مره تانية ، ودلوقتى كمان تق…" at bounding box center [262, 175] width 302 height 81
click at [479, 196] on div "last_clicked_button التحدث لخدمة العملاء" at bounding box center [469, 194] width 98 height 6
click at [478, 198] on span "201144383991" at bounding box center [494, 200] width 49 height 5
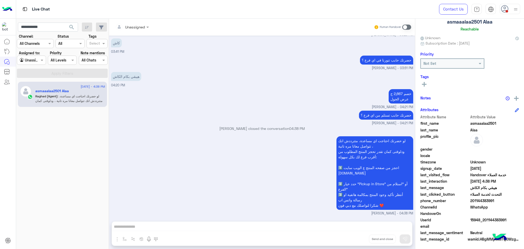
click at [477, 198] on span "201144383991" at bounding box center [494, 200] width 49 height 5
click at [477, 199] on span "201144383991" at bounding box center [494, 200] width 49 height 5
click at [29, 25] on div "dubaiphone" at bounding box center [29, 27] width 26 height 8
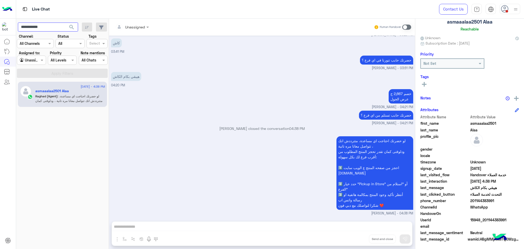
click at [49, 26] on input "**********" at bounding box center [48, 26] width 60 height 9
click at [65, 22] on button "search" at bounding box center [71, 27] width 13 height 11
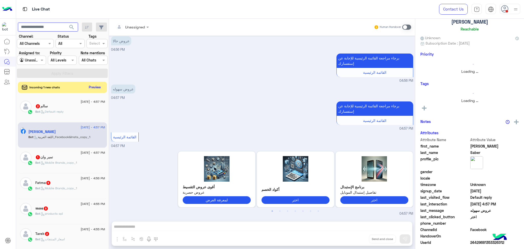
scroll to position [31, 0]
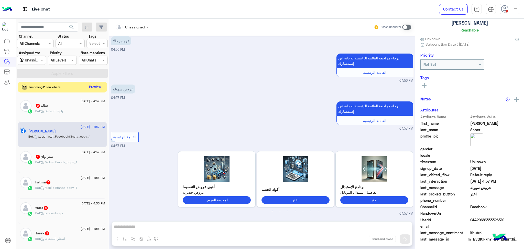
click at [96, 88] on button "Preview" at bounding box center [95, 86] width 16 height 7
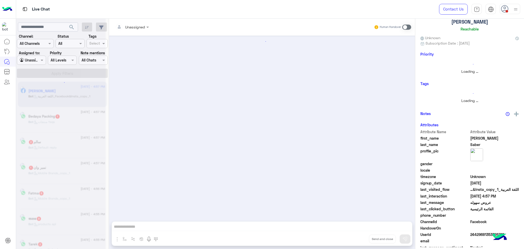
scroll to position [0, 0]
click at [96, 88] on div at bounding box center [60, 126] width 89 height 249
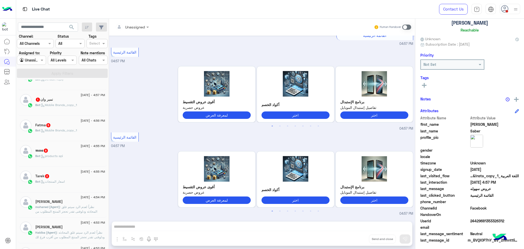
scroll to position [102, 0]
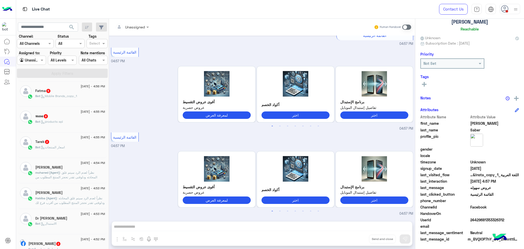
click at [65, 172] on span ": نظراً لعدم الرد سيتم غلق المحادثه ودلوقتى تقدر تحجز المنتج المطلوب من أقرب فر…" at bounding box center [69, 190] width 69 height 41
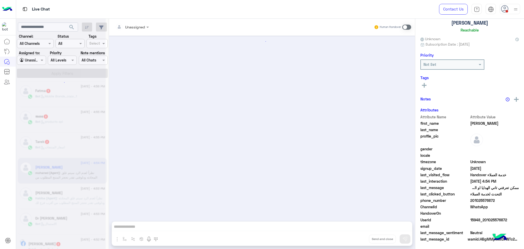
scroll to position [291, 0]
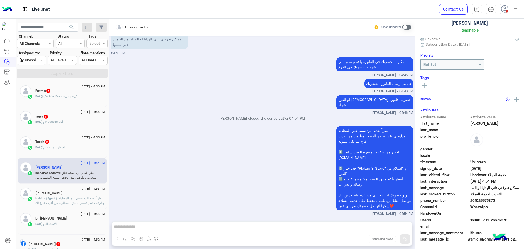
click at [209, 160] on div "نظراً لعدم الرد سيتم غلق المحادثه ودلوقتى تقدر تحجز المنتج المطلوب من أقرب فرع …" at bounding box center [262, 171] width 302 height 92
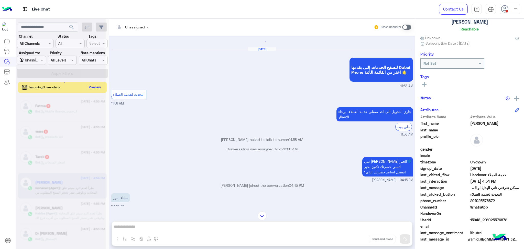
scroll to position [464, 0]
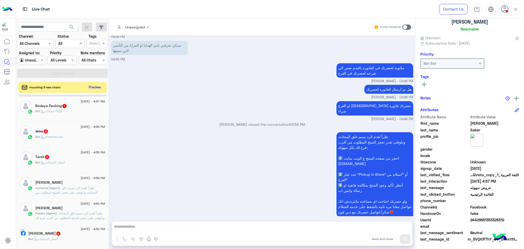
scroll to position [766, 0]
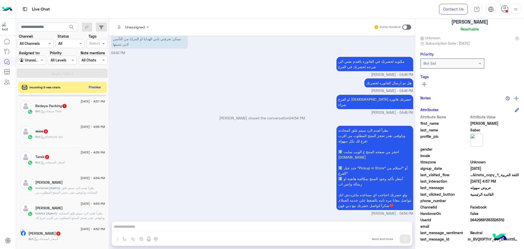
click at [478, 217] on span "24429681353326312" at bounding box center [494, 219] width 49 height 5
click at [67, 215] on span ": نظراً لعدم الرد سيتم غلق المحادثه ودلوقتى تقدر تحجز المنتج المطلوب من أقرب فر…" at bounding box center [70, 231] width 70 height 41
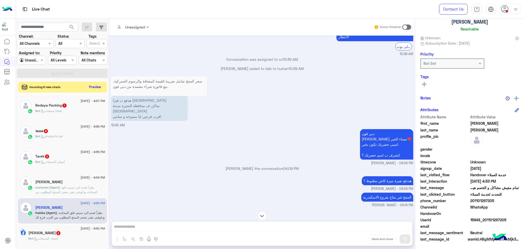
click at [90, 86] on button "Preview" at bounding box center [95, 86] width 16 height 7
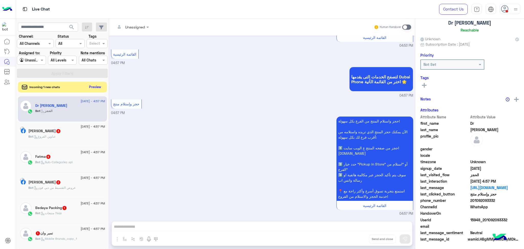
click at [94, 87] on button "Preview" at bounding box center [95, 86] width 16 height 7
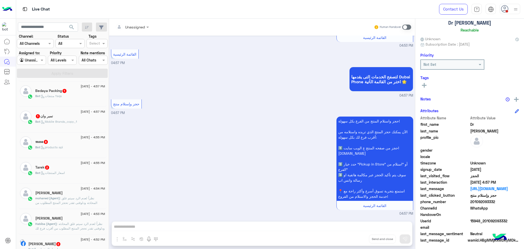
scroll to position [32, 0]
click at [71, 200] on span ": نظراً لعدم الرد سيتم غلق المحادثه ودلوقتى تقدر تحجز المنتج المطلوب من أقرب فر…" at bounding box center [69, 216] width 69 height 41
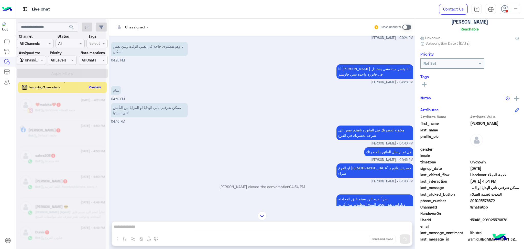
scroll to position [2, 0]
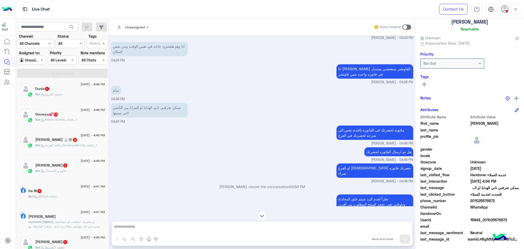
click at [53, 220] on span "mohaned (Agent)" at bounding box center [40, 221] width 25 height 4
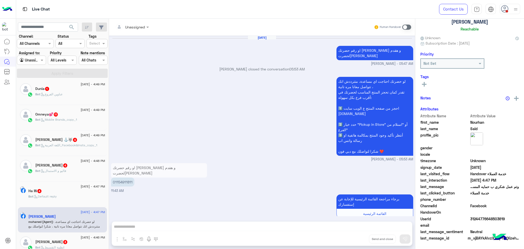
scroll to position [31, 0]
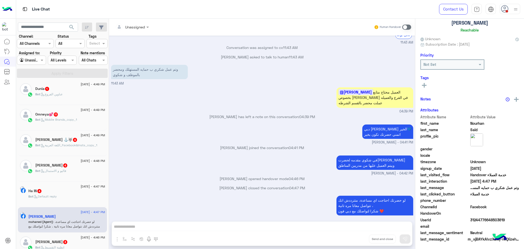
click at [214, 194] on div "لو حضرتك احتاجت اي مساعدة، متترددش انك تتواصل معانا مره تانية ، شكرا لتواصلك مع…" at bounding box center [262, 207] width 302 height 27
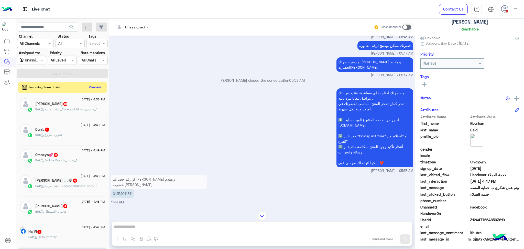
click at [127, 189] on p "01154911811" at bounding box center [122, 193] width 23 height 9
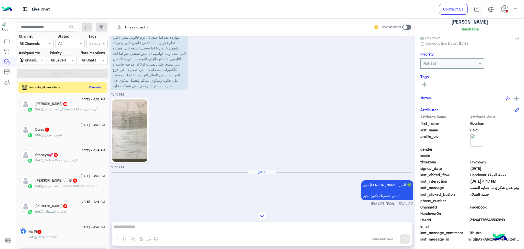
scroll to position [375, 0]
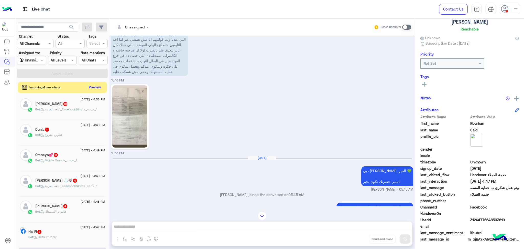
click at [138, 107] on img at bounding box center [129, 116] width 35 height 62
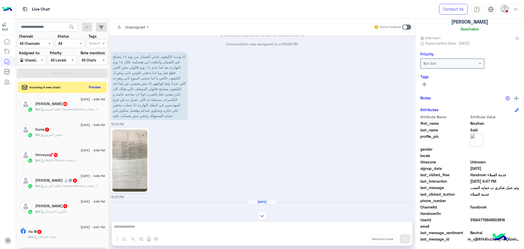
scroll to position [341, 0]
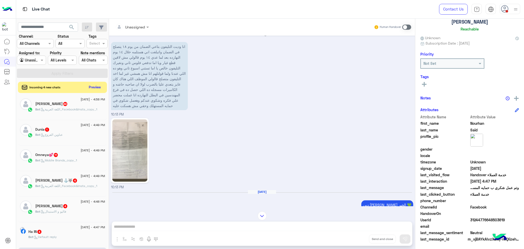
click at [132, 152] on img at bounding box center [129, 150] width 35 height 62
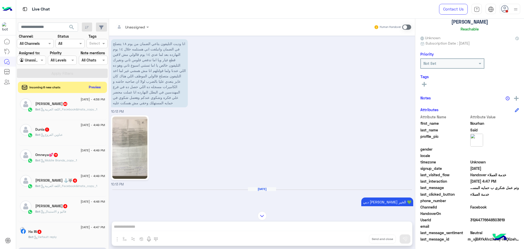
scroll to position [332, 0]
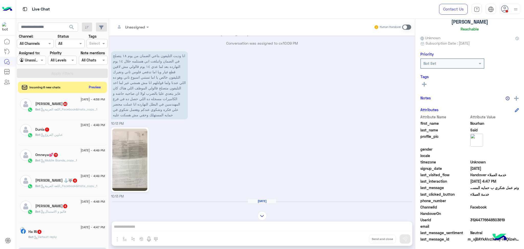
click at [157, 52] on p "انا وديت التليفون بتاعي الضمان من يوم ١٨ يتصلح في الضمان واتبلغت اني هستلمه خلا…" at bounding box center [149, 85] width 77 height 68
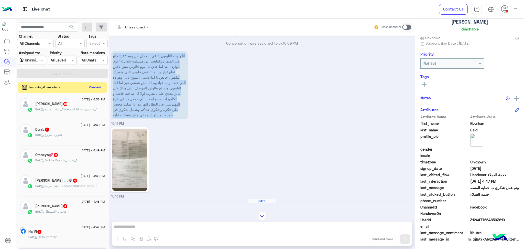
drag, startPoint x: 157, startPoint y: 52, endPoint x: 161, endPoint y: 88, distance: 36.2
click at [161, 88] on p "انا وديت التليفون بتاعي الضمان من يوم ١٨ يتصلح في الضمان واتبلغت اني هستلمه خلا…" at bounding box center [149, 85] width 77 height 68
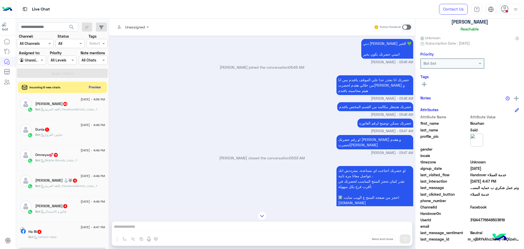
scroll to position [570, 0]
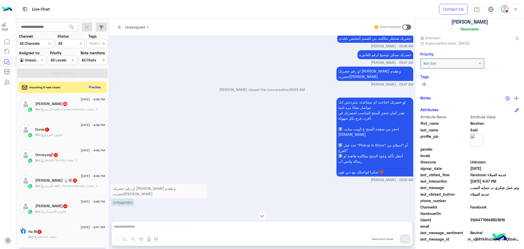
click at [173, 81] on div "او رقم حضرتك اللي اشترينا بيه يافندم و هقدم لحضرتك شكوي Mohamed Samka - 05:47 AM" at bounding box center [262, 76] width 302 height 22
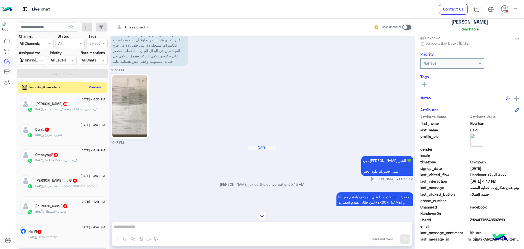
scroll to position [382, 0]
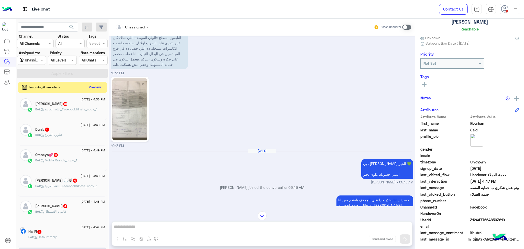
click at [129, 107] on img at bounding box center [129, 109] width 35 height 62
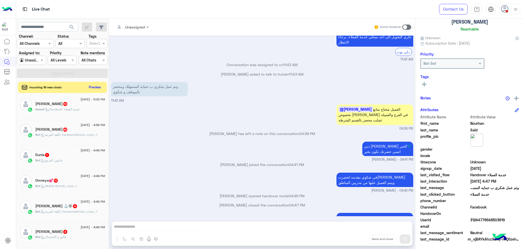
scroll to position [945, 0]
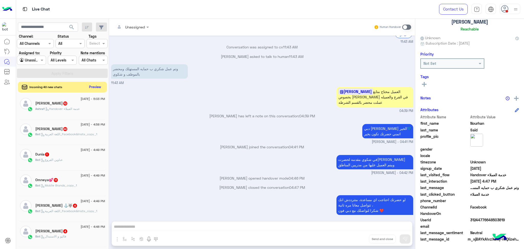
click at [96, 86] on button "Preview" at bounding box center [95, 86] width 16 height 7
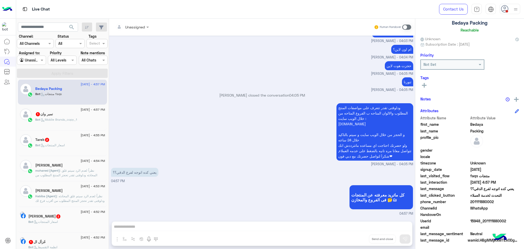
scroll to position [32, 0]
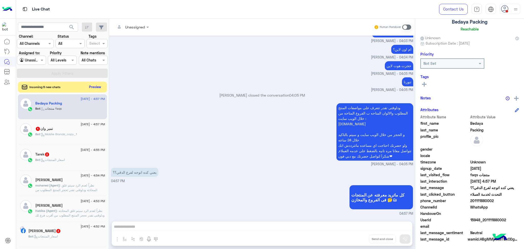
click at [92, 86] on button "Preview" at bounding box center [95, 86] width 16 height 7
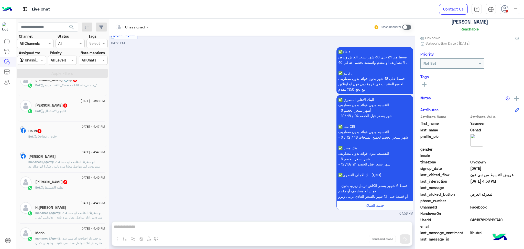
scroll to position [173, 0]
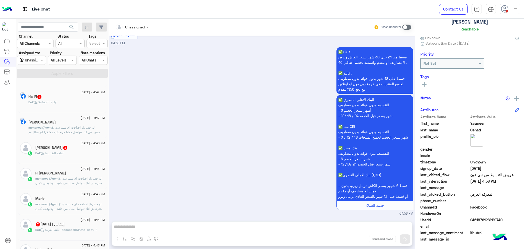
click at [76, 125] on div "Nourhan Said" at bounding box center [66, 122] width 77 height 5
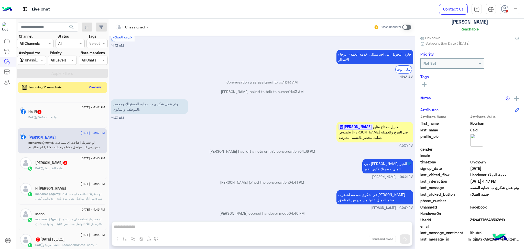
scroll to position [354, 0]
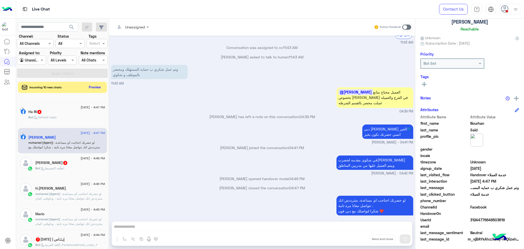
click at [74, 191] on div "H.Habib" at bounding box center [70, 188] width 70 height 5
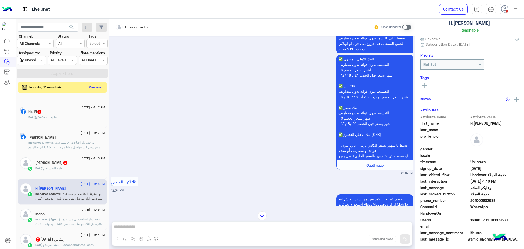
scroll to position [32, 0]
click at [97, 87] on button "Preview" at bounding box center [95, 86] width 16 height 7
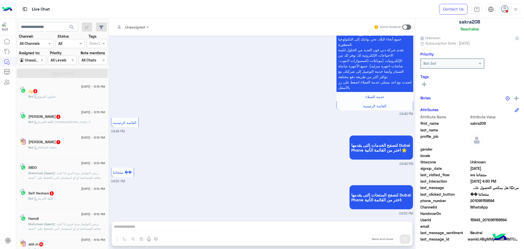
scroll to position [2, 0]
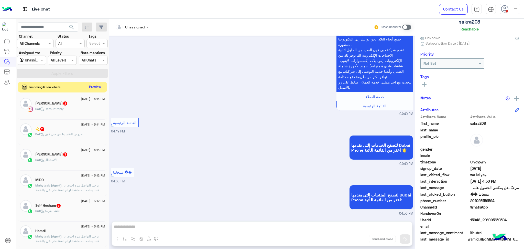
click at [96, 86] on button "Preview" at bounding box center [95, 86] width 16 height 7
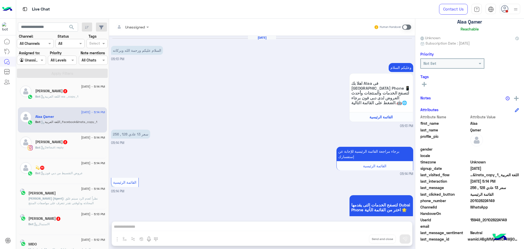
click at [65, 202] on span ": نظراً لعدم الرد سيتم غلق المحادثه ودلوقتى تقدر تتعرف على مواصفات المنتج المطل…" at bounding box center [66, 211] width 76 height 31
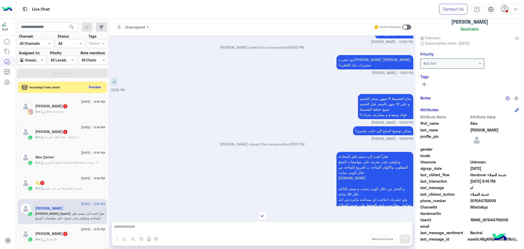
scroll to position [467, 0]
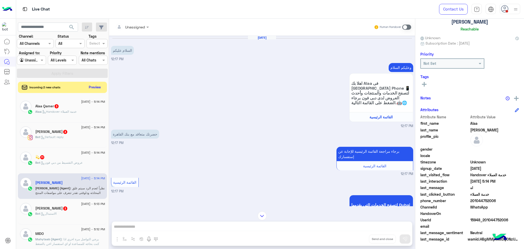
click at [60, 240] on span "Mahytaab (Agent)" at bounding box center [48, 239] width 26 height 4
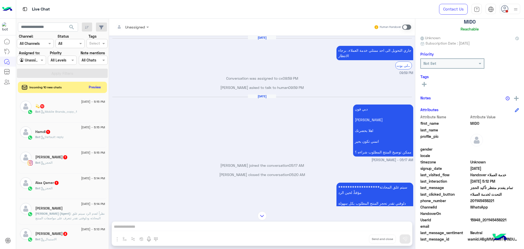
scroll to position [627, 0]
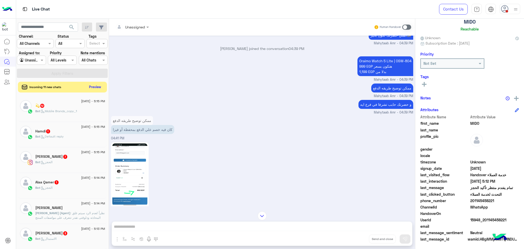
click at [92, 85] on button "Preview" at bounding box center [95, 86] width 16 height 7
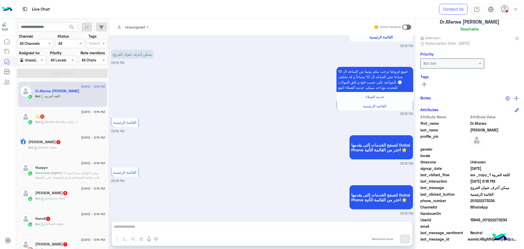
click at [52, 175] on p "Mahytaab (Agent) : يرجي التواصل مرة اخري اذا كنت بحاجه للمساعدة او اي استفسار ا…" at bounding box center [70, 193] width 70 height 46
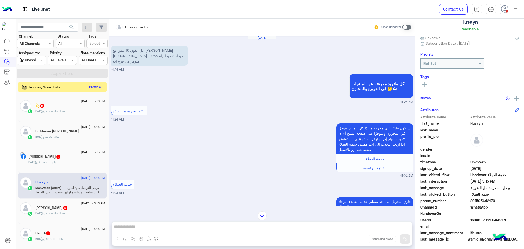
click at [92, 86] on button "Preview" at bounding box center [95, 86] width 16 height 7
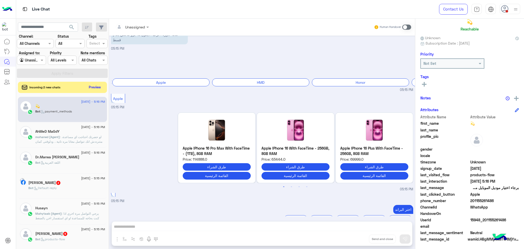
scroll to position [795, 0]
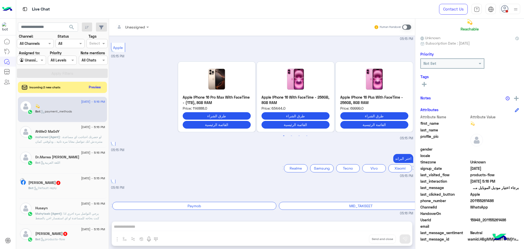
click at [53, 135] on span "mohaned (Agent)" at bounding box center [47, 137] width 25 height 4
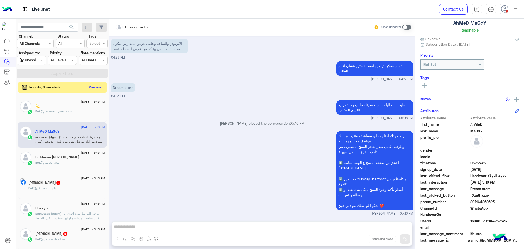
scroll to position [32, 0]
click at [258, 156] on div "لو حضرتك احتاجت اي مساعدة، متترددش انك تتواصل معانا مره تانية ، ودلوقتى كمان تق…" at bounding box center [262, 173] width 302 height 86
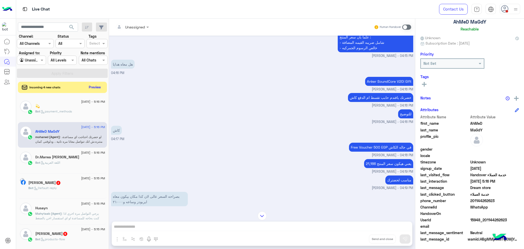
scroll to position [1280, 0]
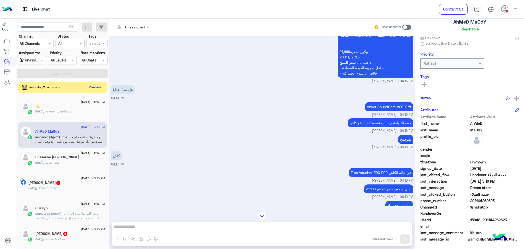
click at [479, 215] on span at bounding box center [494, 212] width 49 height 5
click at [479, 221] on span "15948_201144262623" at bounding box center [494, 219] width 49 height 5
click at [479, 220] on span "15948_201144262623" at bounding box center [494, 219] width 49 height 5
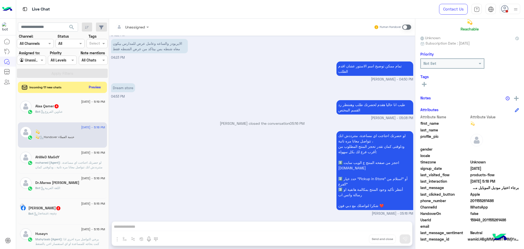
scroll to position [1621, 0]
click at [481, 200] on span "201155261486" at bounding box center [494, 200] width 49 height 5
click at [488, 217] on span "15948_201155261486" at bounding box center [494, 219] width 49 height 5
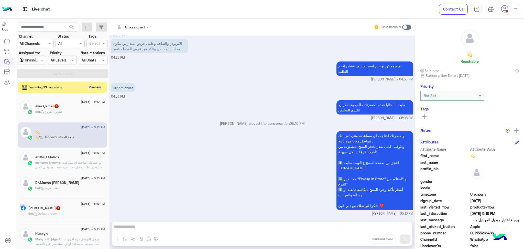
click at [55, 164] on p "mohaned (Agent) : لو حضرتك احتاجت اي مساعدة، متترددش انك تتواصل معانا مره تانية…" at bounding box center [70, 178] width 70 height 37
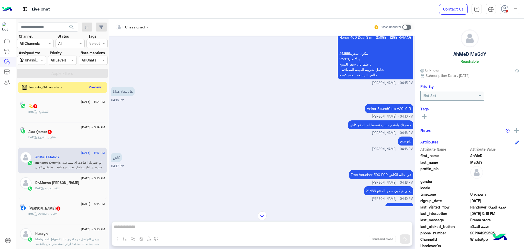
scroll to position [563, 0]
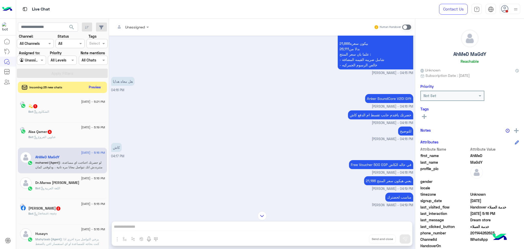
click at [66, 113] on div "Bot : الشكاوى" at bounding box center [66, 113] width 77 height 9
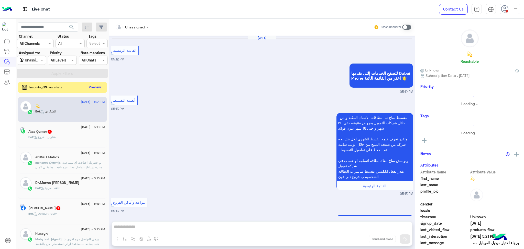
scroll to position [687, 0]
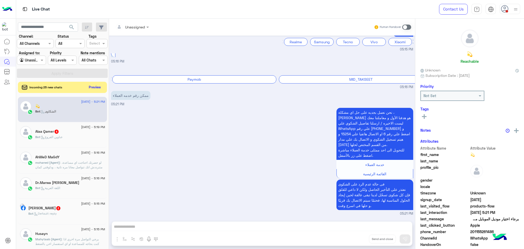
click at [50, 180] on h5 "Dr.Marwa Mohamed" at bounding box center [57, 182] width 44 height 4
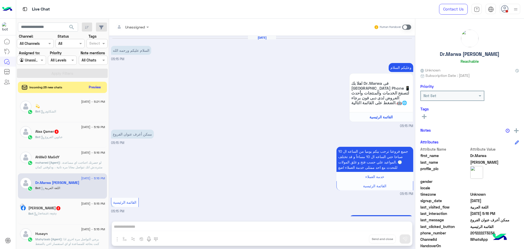
scroll to position [89, 0]
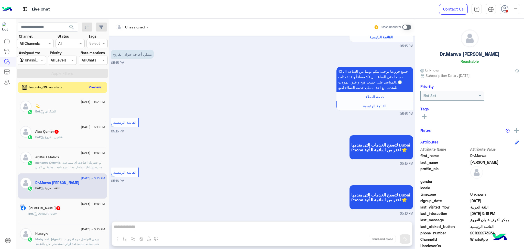
click at [52, 162] on span "mohaned (Agent)" at bounding box center [47, 162] width 25 height 4
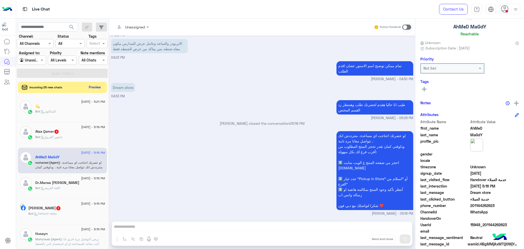
scroll to position [31, 0]
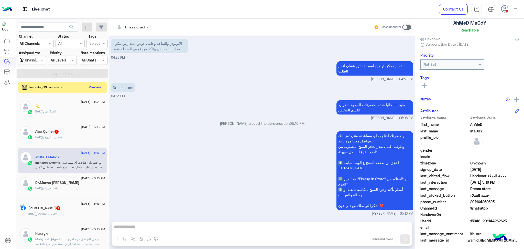
click at [484, 219] on span "15948_201144262623" at bounding box center [494, 220] width 49 height 5
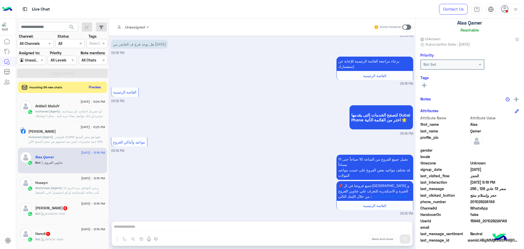
scroll to position [326, 0]
click at [100, 85] on button "Preview" at bounding box center [95, 86] width 16 height 7
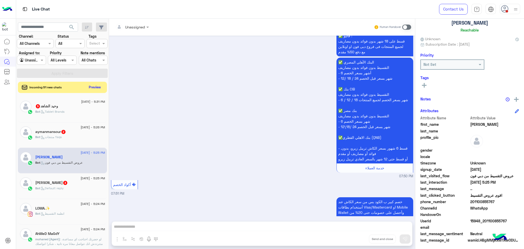
scroll to position [721, 0]
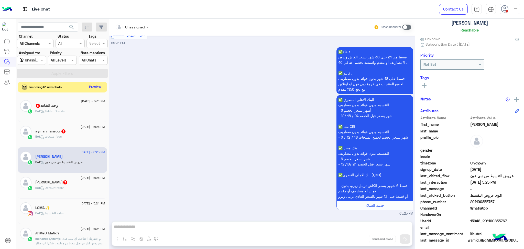
click at [95, 85] on button "Preview" at bounding box center [95, 86] width 16 height 7
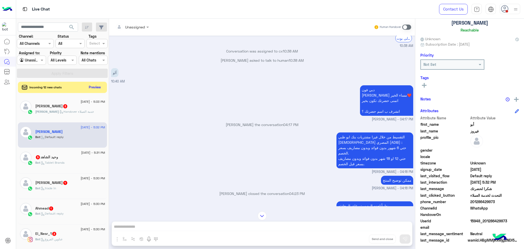
scroll to position [328, 0]
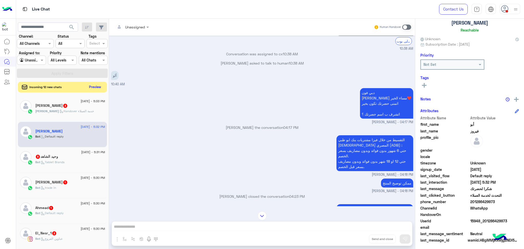
click at [100, 85] on button "Preview" at bounding box center [95, 86] width 16 height 7
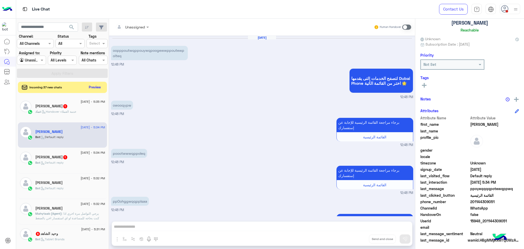
scroll to position [288, 0]
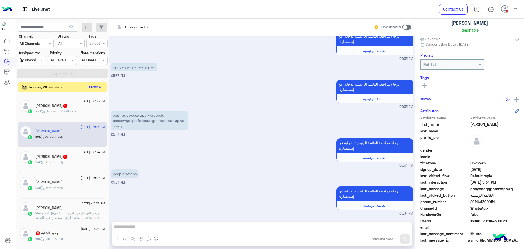
click at [93, 87] on button "Preview" at bounding box center [95, 86] width 16 height 7
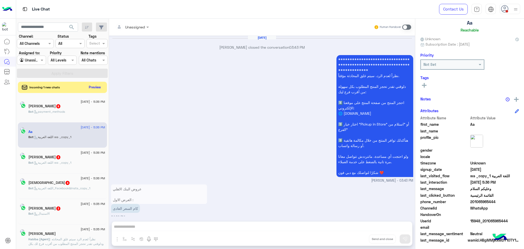
scroll to position [795, 0]
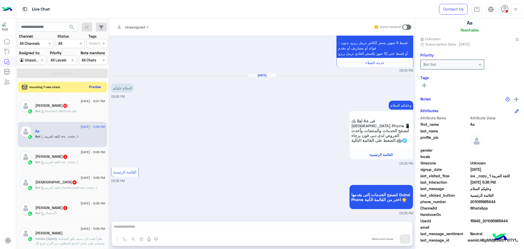
click at [93, 85] on button "Preview" at bounding box center [95, 86] width 16 height 7
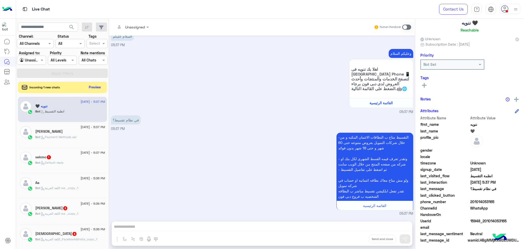
scroll to position [14, 0]
click at [94, 87] on button "Preview" at bounding box center [95, 86] width 16 height 7
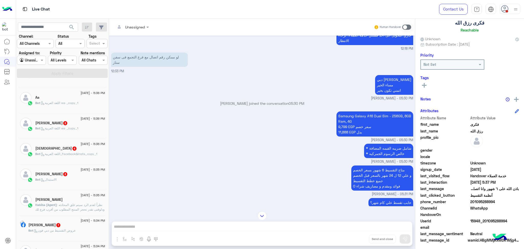
scroll to position [102, 0]
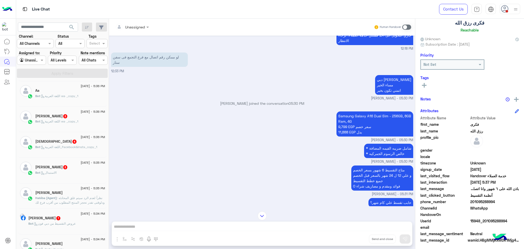
click at [74, 197] on span ": نظراً لعدم الرد سيتم غلق المحادثه ودلوقتى تقدر تحجز المنتج المطلوب من أقرب فر…" at bounding box center [70, 216] width 70 height 41
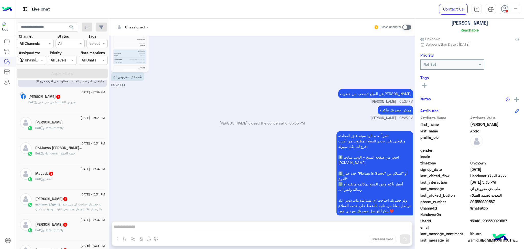
scroll to position [239, 0]
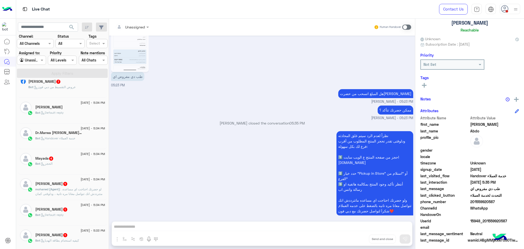
click at [70, 189] on span ": لو حضرتك احتاجت اي مساعدة، متترددش انك تتواصل معانا مره تانية ، ودلوقتى كمان …" at bounding box center [70, 205] width 70 height 36
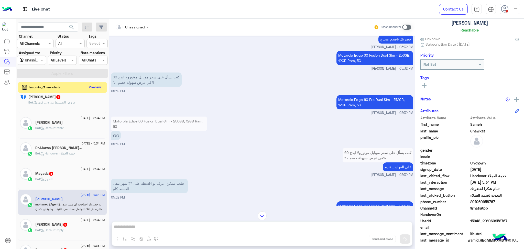
scroll to position [811, 0]
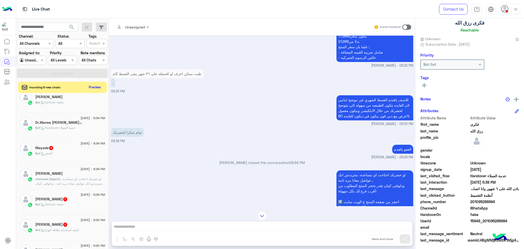
scroll to position [1015, 0]
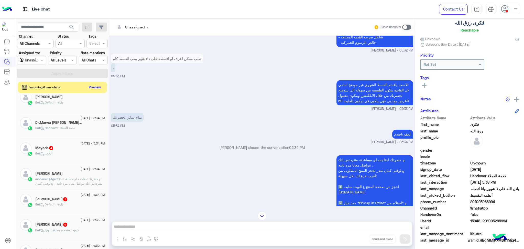
click at [480, 220] on span "15948_201095288994" at bounding box center [494, 220] width 49 height 5
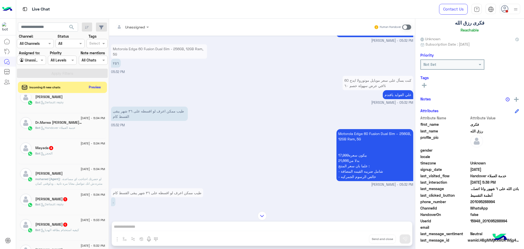
scroll to position [879, 0]
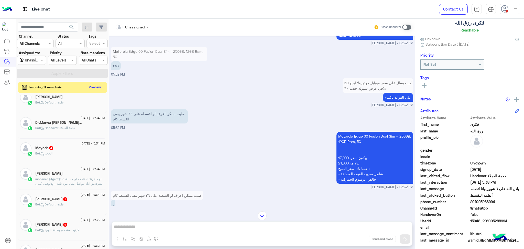
click at [69, 177] on span ": لو حضرتك احتاجت اي مساعدة، متترددش انك تتواصل معانا مره تانية ، ودلوقتى كمان …" at bounding box center [70, 195] width 70 height 36
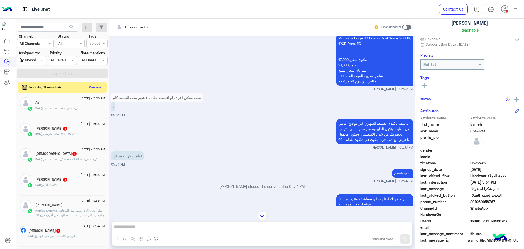
scroll to position [68, 0]
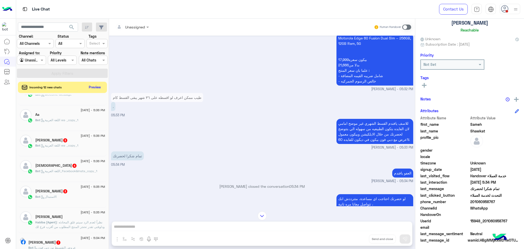
click at [60, 220] on span ": نظراً لعدم الرد سيتم غلق المحادثه ودلوقتى تقدر تحجز المنتج المطلوب من أقرب فر…" at bounding box center [70, 240] width 70 height 41
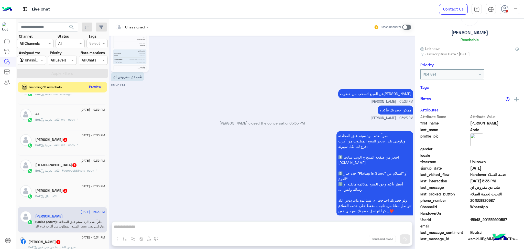
scroll to position [31, 0]
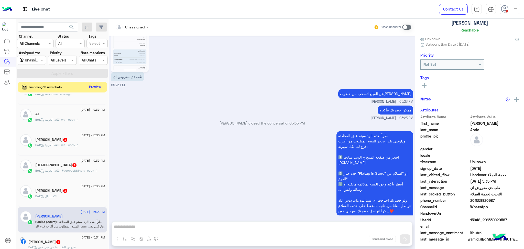
click at [95, 86] on button "Preview" at bounding box center [95, 86] width 16 height 7
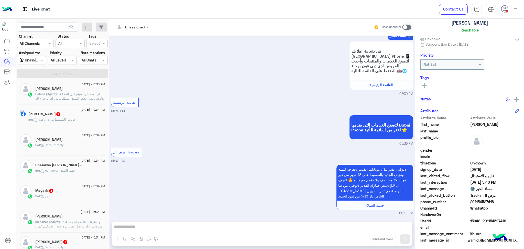
scroll to position [273, 0]
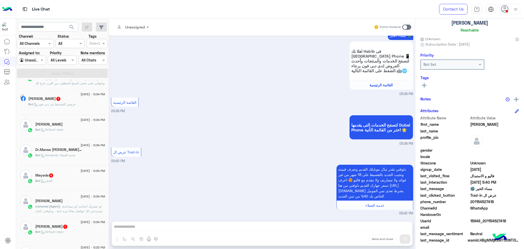
click at [68, 206] on span ": لو حضرتك احتاجت اي مساعدة، متترددش انك تتواصل معانا مره تانية ، ودلوقتى كمان …" at bounding box center [70, 222] width 70 height 36
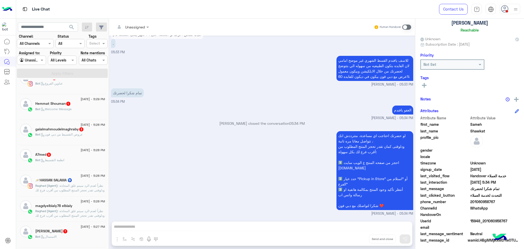
scroll to position [105, 0]
click at [60, 164] on div "Bot : انظمة التقسيط" at bounding box center [70, 161] width 70 height 9
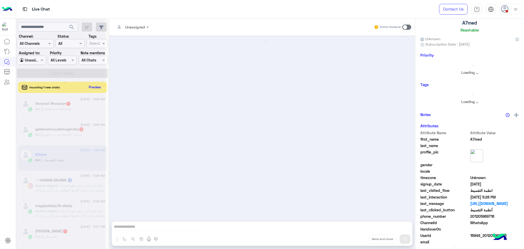
scroll to position [174, 0]
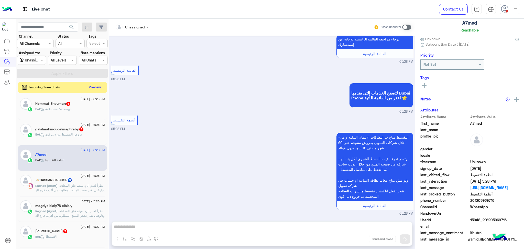
click at [60, 184] on span ": نظراً لعدم الرد سيتم غلق المحادثه ودلوقتى تقدر تحجز المنتج المطلوب من أقرب فر…" at bounding box center [70, 203] width 70 height 41
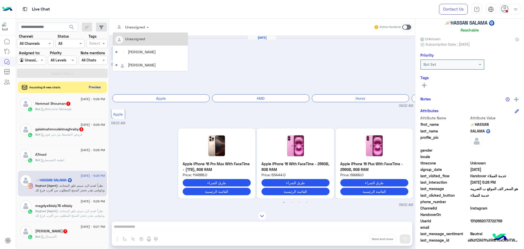
click at [141, 27] on div at bounding box center [132, 27] width 39 height 6
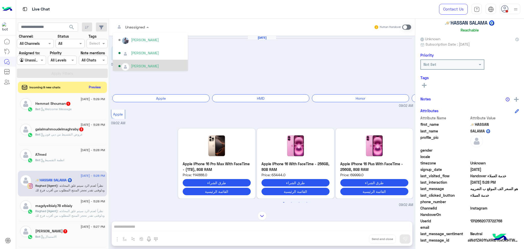
click at [150, 63] on div "[PERSON_NAME]" at bounding box center [145, 65] width 28 height 5
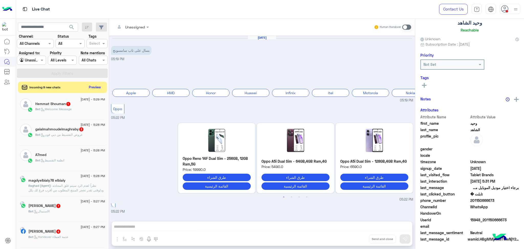
scroll to position [164, 0]
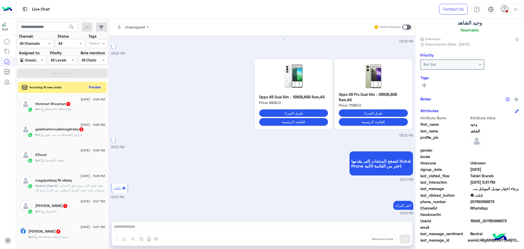
click at [59, 188] on p "Raghad (Agent) : نظراً لعدم الرد سيتم غلق المحادثه ودلوقتى تقدر تحجز المنتج الم…" at bounding box center [70, 203] width 70 height 41
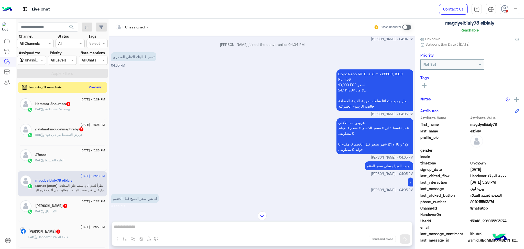
scroll to position [933, 0]
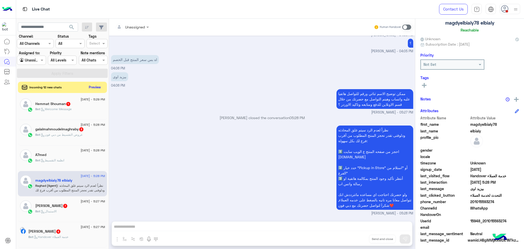
click at [476, 217] on div "HandoverOn" at bounding box center [469, 214] width 98 height 6
click at [476, 219] on span "15948_201015593274" at bounding box center [494, 220] width 49 height 5
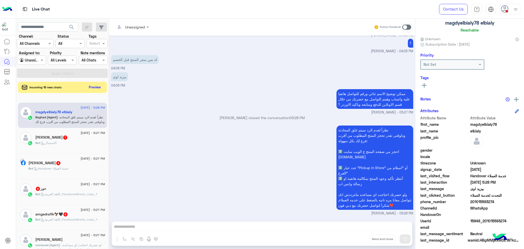
scroll to position [207, 0]
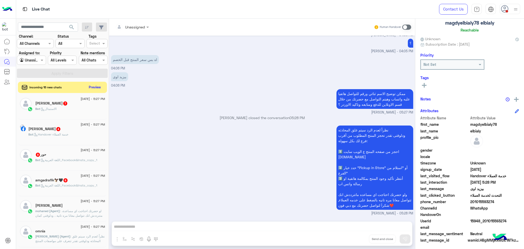
click at [66, 211] on span ": لو حضرتك احتاجت اي مساعدة، متترددش انك تتواصل معانا مره تانية ، ودلوقتى كمان …" at bounding box center [70, 227] width 70 height 36
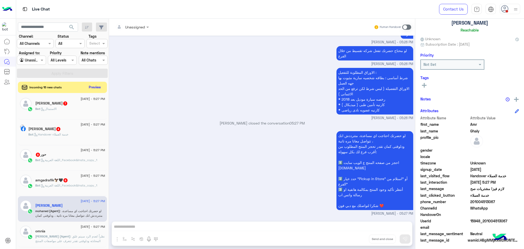
scroll to position [661, 0]
click at [481, 219] on span "15948_201004513067" at bounding box center [494, 220] width 49 height 5
click at [476, 200] on span "201004513067" at bounding box center [494, 201] width 49 height 5
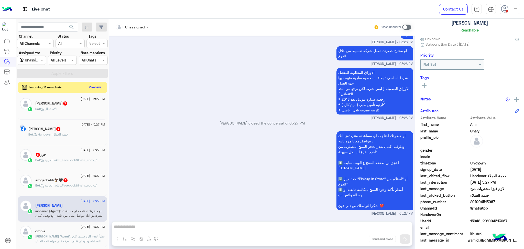
click at [476, 200] on span "201004513067" at bounding box center [494, 201] width 49 height 5
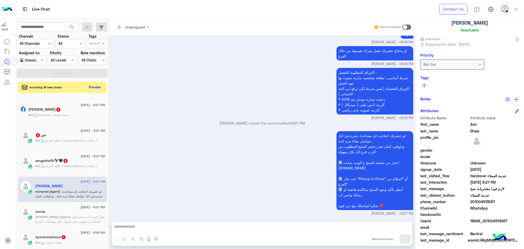
scroll to position [241, 0]
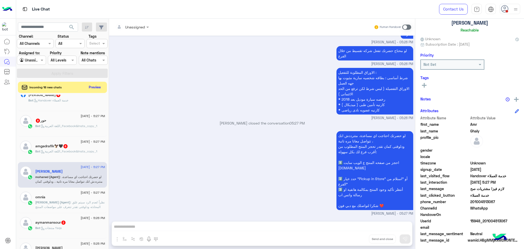
click at [55, 203] on span ": نظراً لعدم الرد سيتم غلق المحادثه ودلوقتى تقدر تتعرف على مواصفات المنتج المطل…" at bounding box center [69, 218] width 69 height 36
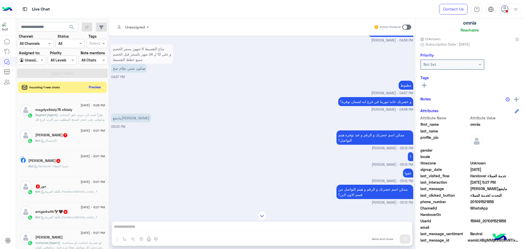
scroll to position [343, 0]
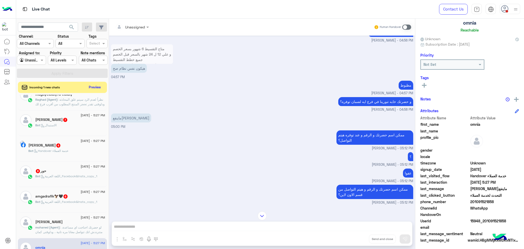
click at [54, 227] on span "mohaned (Agent)" at bounding box center [47, 227] width 25 height 4
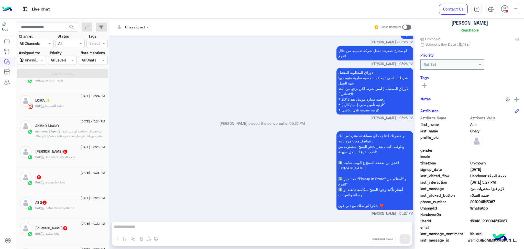
scroll to position [71, 0]
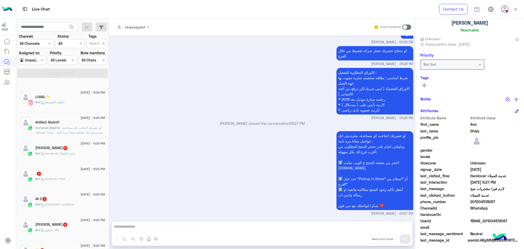
click at [52, 124] on div "AhMeD MaGdY" at bounding box center [70, 122] width 70 height 5
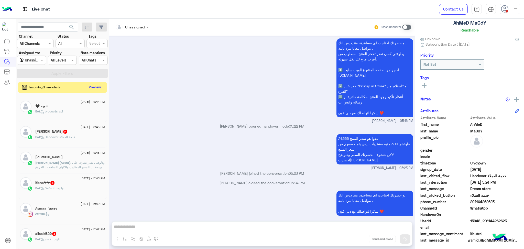
click at [68, 170] on div "2 September - 5:43 PM Ahmed hassan Omar (Agent) : ودلوقتى تقدر تتعرف على مواصفا…" at bounding box center [62, 161] width 89 height 26
click at [66, 161] on span ": ودلوقتى تقدر تتعرف على مواصفات المنتج المطلوب والالوان المتاحه ب الفروع المتا…" at bounding box center [69, 175] width 69 height 31
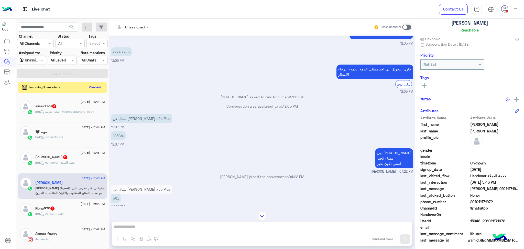
scroll to position [288, 0]
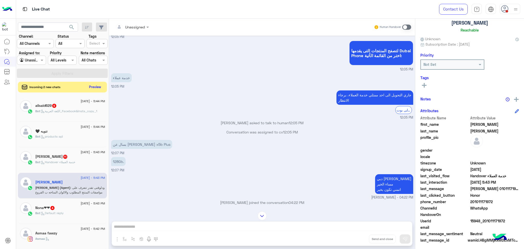
click at [96, 84] on button "Preview" at bounding box center [95, 86] width 16 height 7
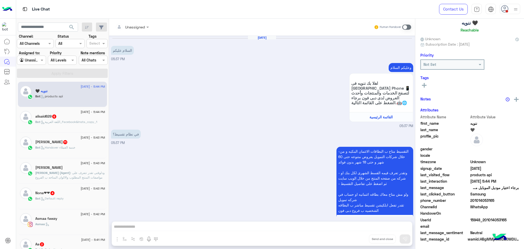
scroll to position [460, 0]
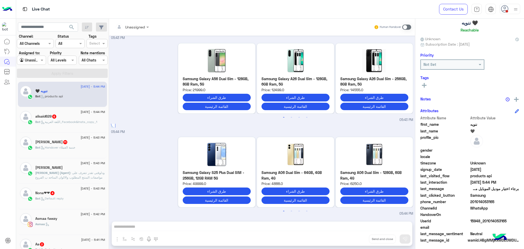
click at [71, 174] on span ": ودلوقتى تقدر تتعرف على مواصفات المنتج المطلوب والالوان المتاحه ب الفروع المتا…" at bounding box center [69, 186] width 69 height 31
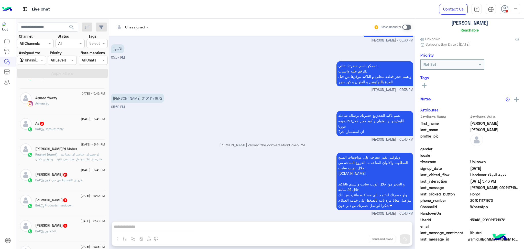
scroll to position [136, 0]
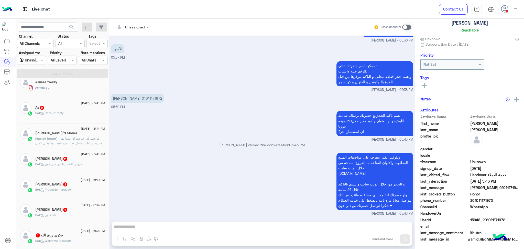
click at [69, 143] on span ": لو حضرتك احتاجت اي مساعدة، متترددش انك تتواصل معانا مره تانية ، ودلوقتى كمان …" at bounding box center [70, 154] width 70 height 36
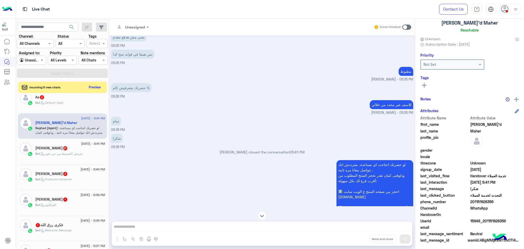
scroll to position [840, 0]
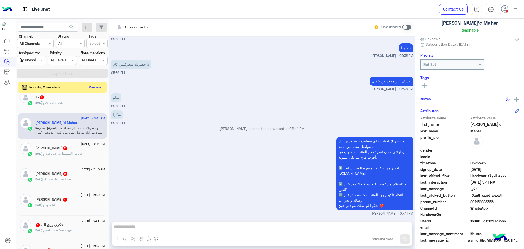
click at [476, 205] on span "WhatsApp" at bounding box center [494, 207] width 49 height 5
click at [473, 200] on span "201151928356" at bounding box center [494, 201] width 49 height 5
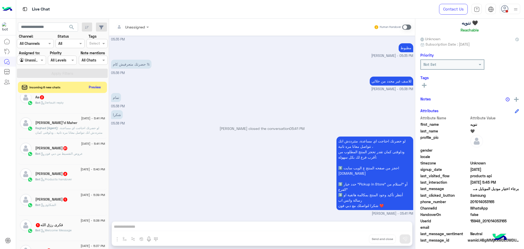
click at [478, 218] on span "15948_201014053165" at bounding box center [494, 220] width 49 height 5
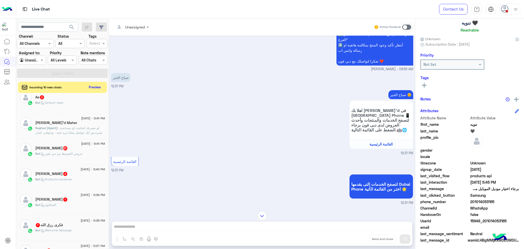
scroll to position [91, 0]
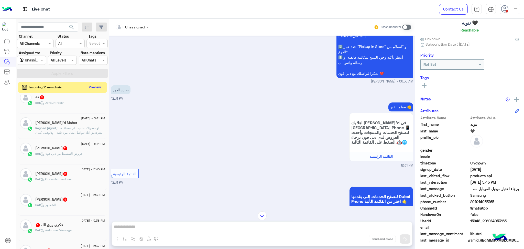
click at [58, 128] on span "Raghad (Agent)" at bounding box center [46, 128] width 22 height 4
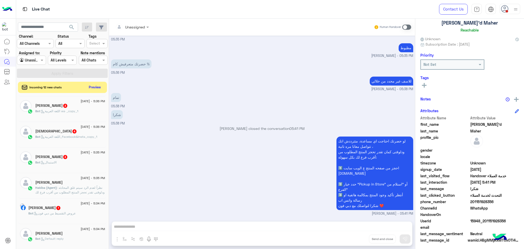
scroll to position [307, 0]
click at [51, 187] on span "Habiba (Agent)" at bounding box center [45, 187] width 21 height 4
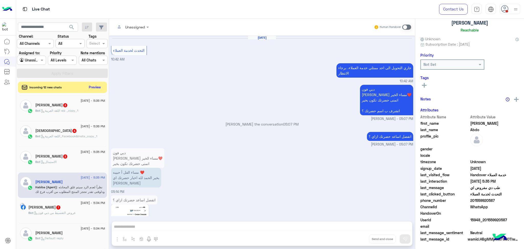
scroll to position [456, 0]
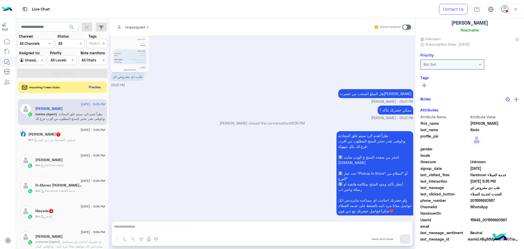
scroll to position [64, 0]
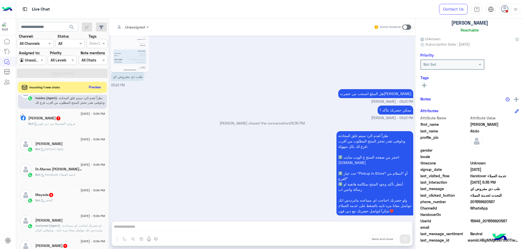
click at [61, 223] on span ": لو حضرتك احتاجت اي مساعدة، متترددش انك تتواصل معانا مره تانية ، ودلوقتى كمان …" at bounding box center [70, 241] width 70 height 36
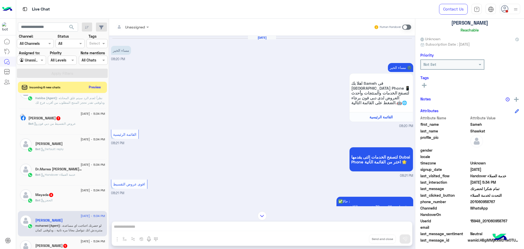
scroll to position [708, 0]
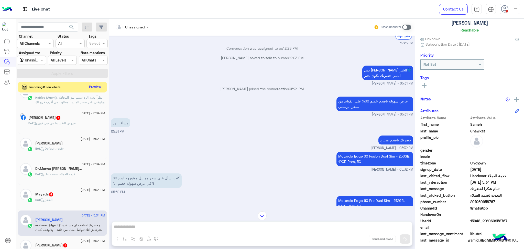
click at [89, 87] on button "Preview" at bounding box center [95, 86] width 16 height 7
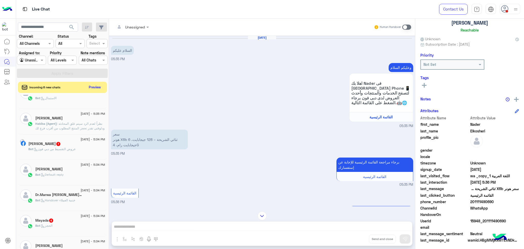
scroll to position [26, 0]
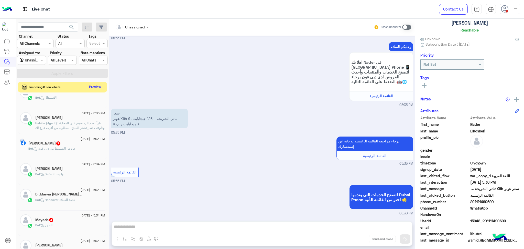
click at [97, 86] on button "Preview" at bounding box center [95, 86] width 16 height 7
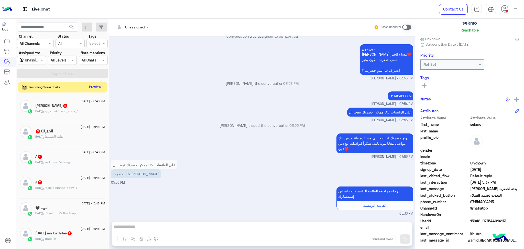
click at [91, 88] on button "Preview" at bounding box center [95, 86] width 16 height 7
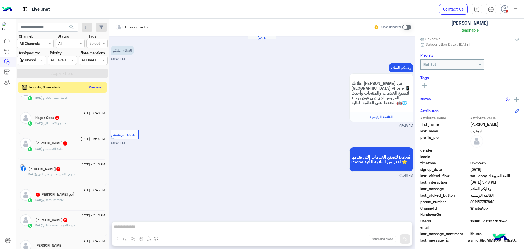
scroll to position [239, 0]
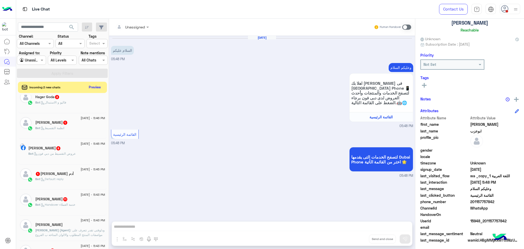
click at [72, 232] on p "Omar (Agent) : ودلوقتى تقدر تتعرف على مواصفات المنتج المطلوب والالوان المتاحه ب…" at bounding box center [70, 244] width 70 height 32
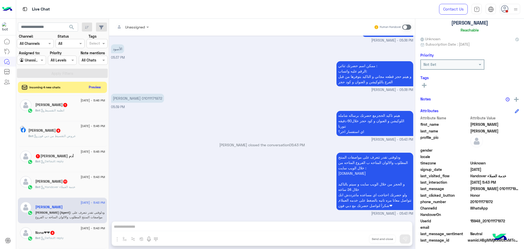
scroll to position [273, 0]
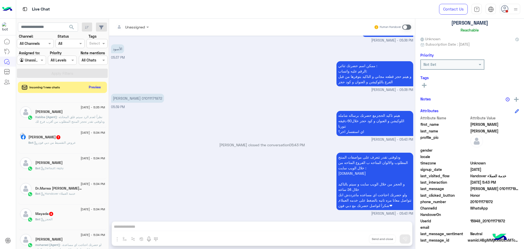
scroll to position [207, 0]
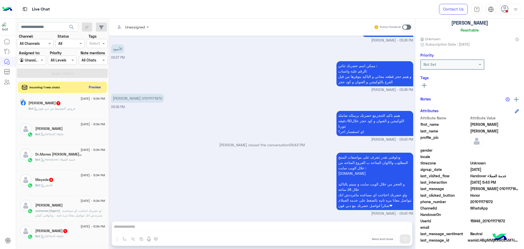
click at [59, 210] on span "mohaned (Agent)" at bounding box center [47, 210] width 25 height 4
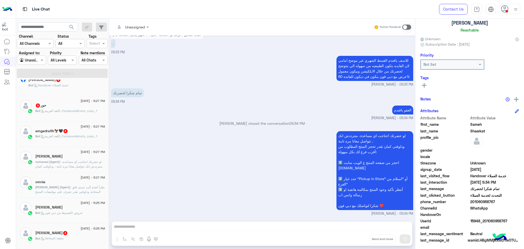
scroll to position [173, 0]
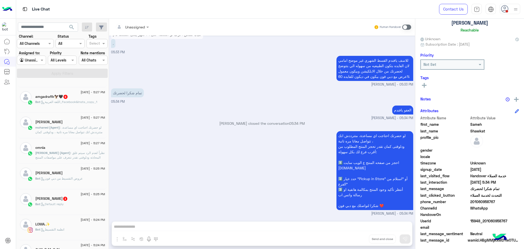
click at [70, 134] on p "mohaned (Agent) : لو حضرتك احتاجت اي مساعدة، متترددش انك تتواصل معانا مره تانية…" at bounding box center [70, 143] width 70 height 37
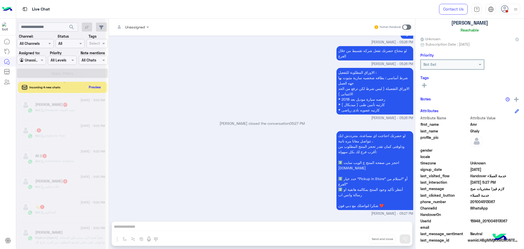
scroll to position [2, 0]
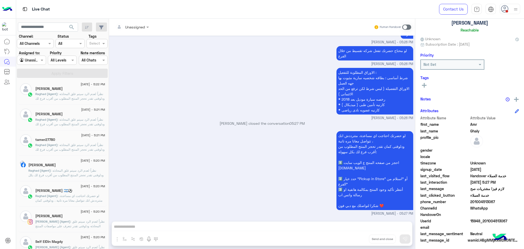
click at [67, 96] on span ": نظراً لعدم الرد سيتم غلق المحادثه ودلوقتى تقدر تحجز المنتج المطلوب من أقرب فر…" at bounding box center [70, 112] width 70 height 41
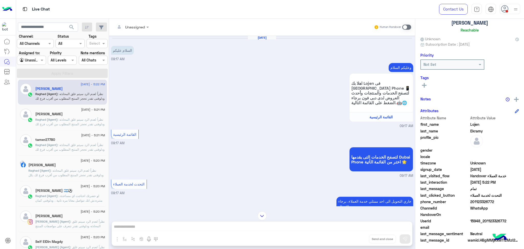
click at [67, 122] on span ": نظراً لعدم الرد سيتم غلق المحادثه ودلوقتى تقدر تحجز المنتج المطلوب من أقرب فر…" at bounding box center [70, 137] width 70 height 41
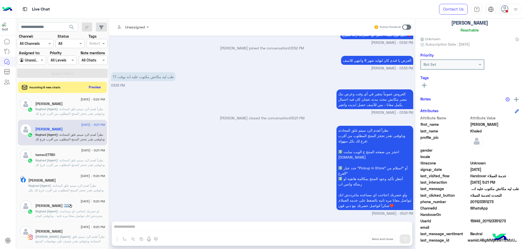
scroll to position [830, 0]
click at [53, 162] on span ": نظراً لعدم الرد سيتم غلق المحادثه ودلوقتى تقدر تحجز المنتج المطلوب من أقرب فر…" at bounding box center [70, 178] width 70 height 41
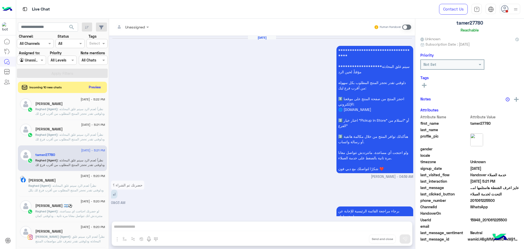
scroll to position [392, 0]
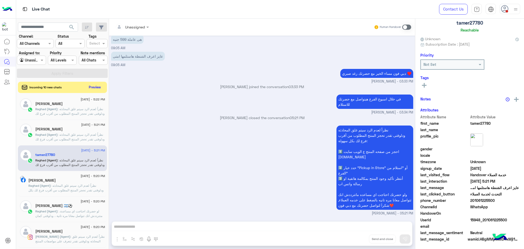
click at [51, 137] on span ": نظراً لعدم الرد سيتم غلق المحادثه ودلوقتى تقدر تحجز المنتج المطلوب من أقرب فر…" at bounding box center [70, 152] width 70 height 41
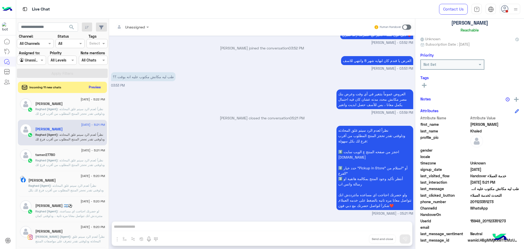
scroll to position [400, 0]
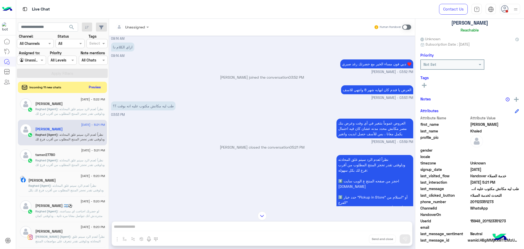
click at [490, 218] on span "15948_201123351273" at bounding box center [494, 220] width 49 height 5
copy span "15948_201123351273"
click at [72, 161] on span ": نظراً لعدم الرد سيتم غلق المحادثه ودلوقتى تقدر تحجز المنتج المطلوب من أقرب فر…" at bounding box center [70, 178] width 70 height 41
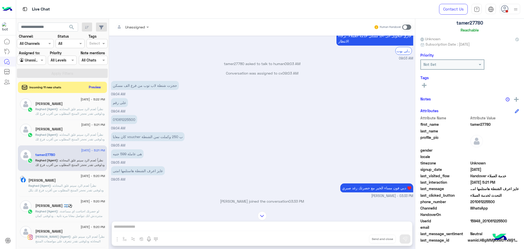
scroll to position [256, 0]
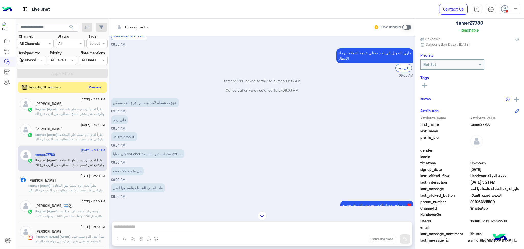
click at [51, 185] on span "Raghad (Agent)" at bounding box center [39, 185] width 22 height 4
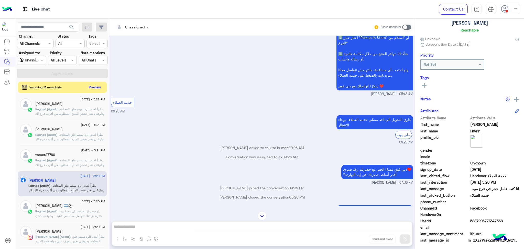
scroll to position [451, 0]
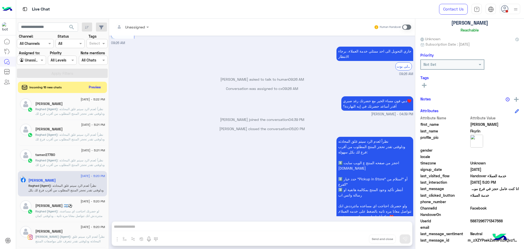
click at [55, 155] on div "tamer27780" at bounding box center [70, 154] width 70 height 5
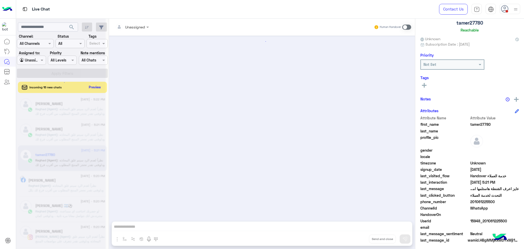
scroll to position [392, 0]
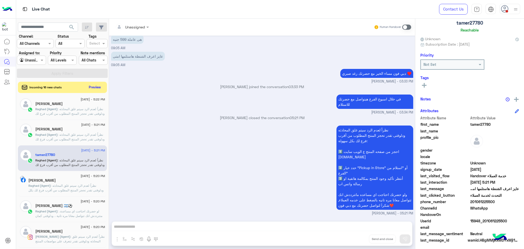
click at [479, 218] on span "15948_201061225500" at bounding box center [494, 220] width 49 height 5
copy span "15948_201061225500"
click at [67, 184] on span ": نظراً لعدم الرد سيتم غلق المحادثه ودلوقتى تقدر تحجز المنتج المطلوب من أقرب فر…" at bounding box center [65, 201] width 75 height 36
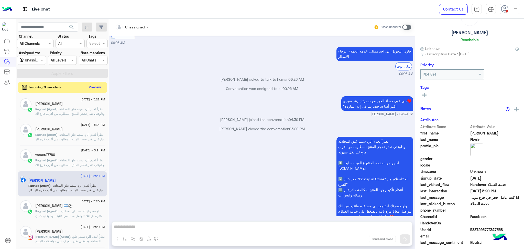
scroll to position [31, 0]
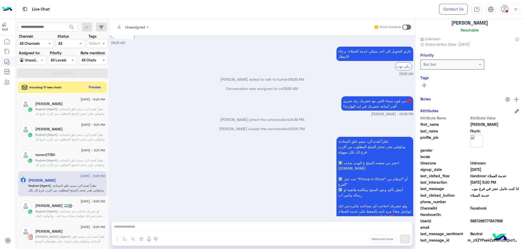
click at [39, 216] on span ": لو حضرتك احتاجت اي مساعدة، متترددش انك تتواصل معانا مره تانية ، ودلوقتى كمان …" at bounding box center [70, 227] width 70 height 36
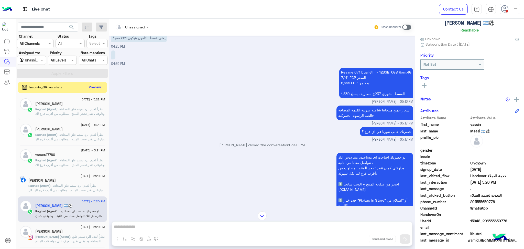
scroll to position [1105, 0]
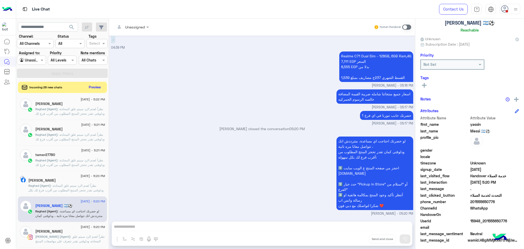
click at [479, 199] on span "201555650776" at bounding box center [494, 201] width 49 height 5
click at [483, 218] on span "15948_201555650776" at bounding box center [494, 220] width 49 height 5
copy span "15948_201555650776"
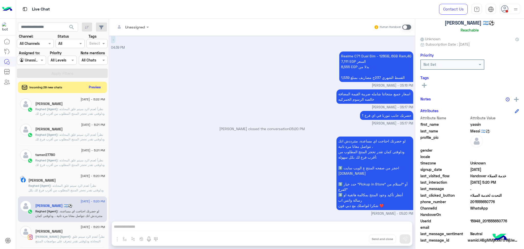
click at [475, 201] on span "201555650776" at bounding box center [494, 201] width 49 height 5
copy span "201555650776"
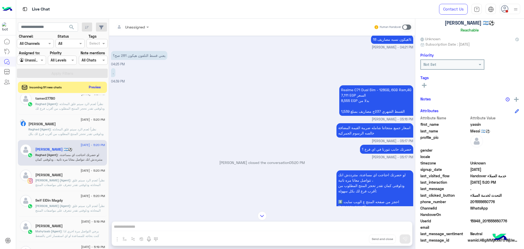
scroll to position [71, 0]
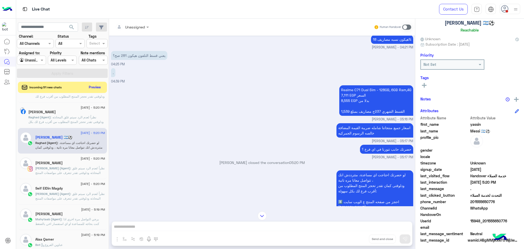
click at [58, 219] on span "Mahytaab (Agent)" at bounding box center [48, 219] width 26 height 4
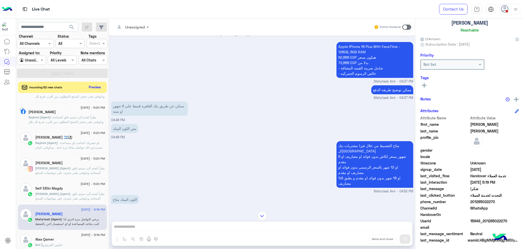
scroll to position [326, 0]
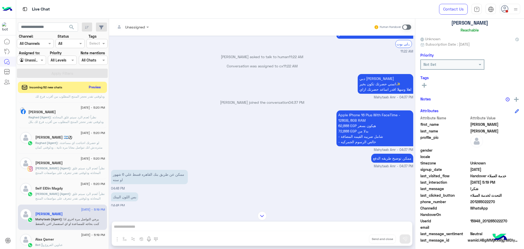
click at [81, 185] on span "2 September - 5:20 PM" at bounding box center [93, 183] width 24 height 5
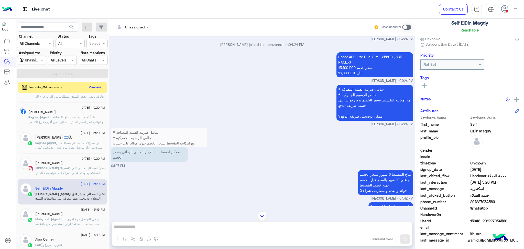
scroll to position [206, 0]
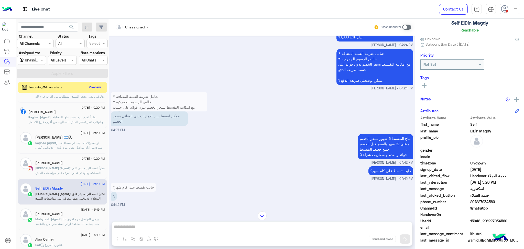
click at [100, 82] on div "Incoming 54 new chats Preview" at bounding box center [62, 87] width 89 height 11
click at [96, 87] on button "Preview" at bounding box center [95, 86] width 16 height 7
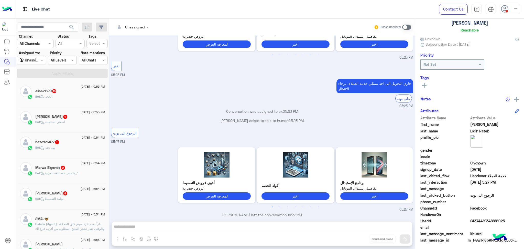
click at [72, 227] on span ": نظراً لعدم الرد سيتم غلق المحادثه ودلوقتى تقدر تحجز المنتج المطلوب من أقرب فر…" at bounding box center [70, 242] width 70 height 41
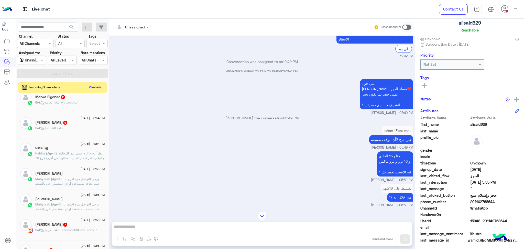
scroll to position [68, 0]
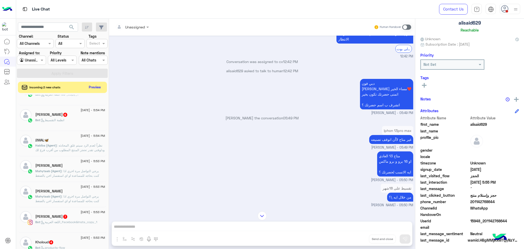
click at [62, 171] on span ": يرجي التواصل مرة اخري اذا كنت بحاجه للمساعدة او اي استفسار اخر, بالضغط على "خ…" at bounding box center [70, 191] width 70 height 45
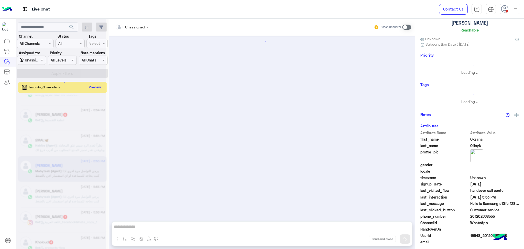
scroll to position [149, 0]
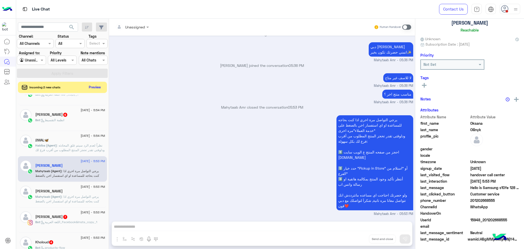
click at [58, 198] on p "Mahytaab (Agent) : يرجي التواصل مرة اخري اذا كنت بحاجه للمساعدة او اي استفسار ا…" at bounding box center [70, 217] width 70 height 46
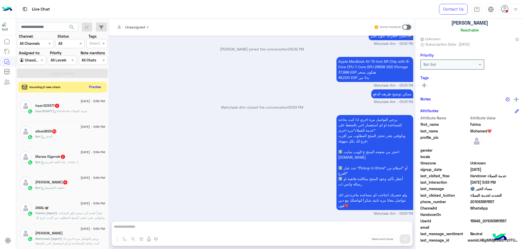
click at [94, 86] on button "Preview" at bounding box center [95, 86] width 16 height 7
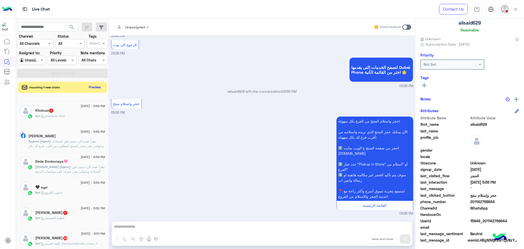
scroll to position [205, 0]
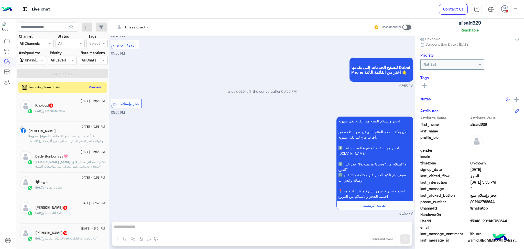
click at [56, 132] on h5 "[PERSON_NAME]" at bounding box center [41, 131] width 27 height 4
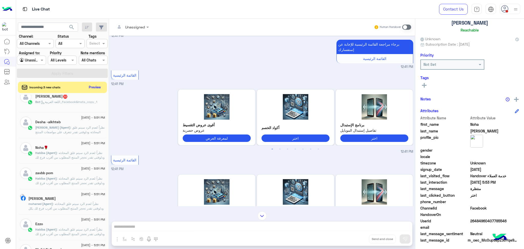
click at [61, 204] on span ": نظراً لعدم الرد سيتم غلق المحادثه ودلوقتى تقدر تحجز المنتج المطلوب من أقرب فر…" at bounding box center [65, 219] width 75 height 36
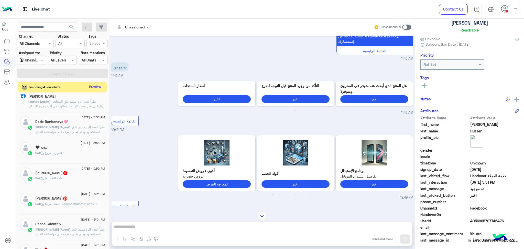
click at [96, 85] on button "Preview" at bounding box center [95, 86] width 16 height 7
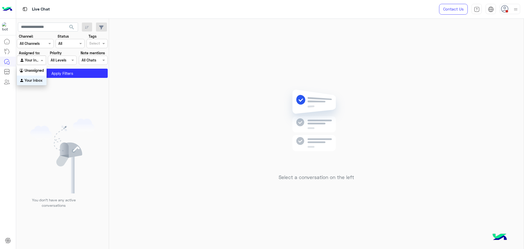
click at [26, 62] on input "text" at bounding box center [26, 60] width 12 height 5
click at [31, 72] on b "Unassigned" at bounding box center [34, 70] width 19 height 4
click at [38, 61] on div at bounding box center [31, 60] width 28 height 6
click at [39, 78] on b "Your Inbox" at bounding box center [34, 80] width 18 height 4
click at [62, 74] on button "Apply Filters" at bounding box center [62, 73] width 91 height 9
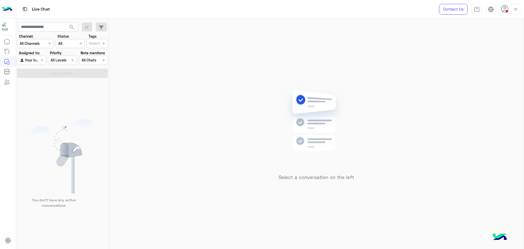
click at [31, 61] on input "text" at bounding box center [26, 60] width 12 height 5
click at [31, 71] on b "Unassigned" at bounding box center [34, 70] width 19 height 4
click at [33, 72] on button "Apply Filters" at bounding box center [62, 73] width 91 height 9
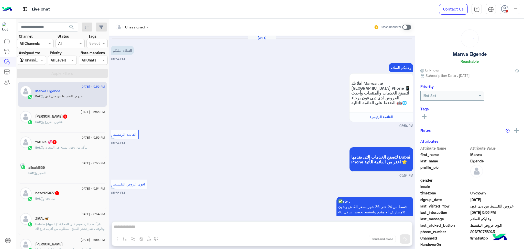
scroll to position [154, 0]
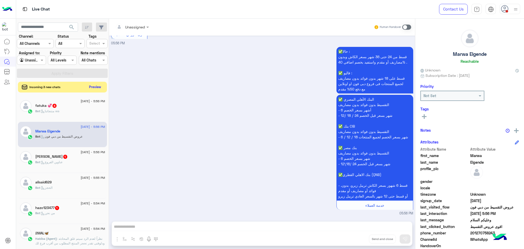
click at [93, 87] on button "Preview" at bounding box center [95, 86] width 16 height 7
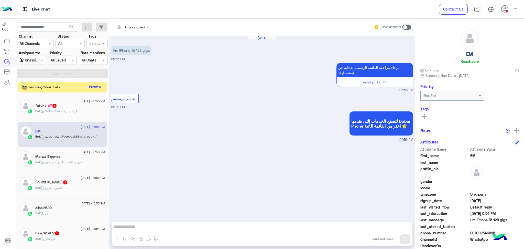
click at [95, 86] on button "Preview" at bounding box center [95, 86] width 16 height 7
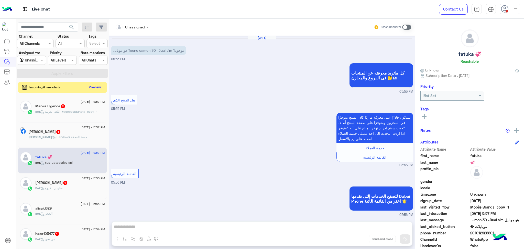
scroll to position [150, 0]
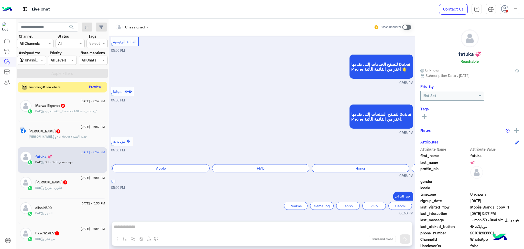
click at [95, 86] on button "Preview" at bounding box center [95, 86] width 16 height 7
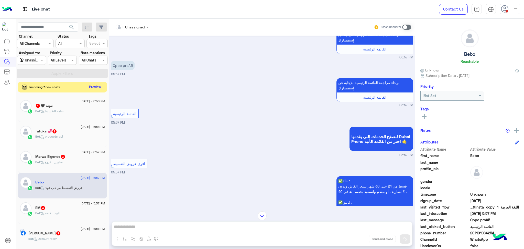
scroll to position [140, 0]
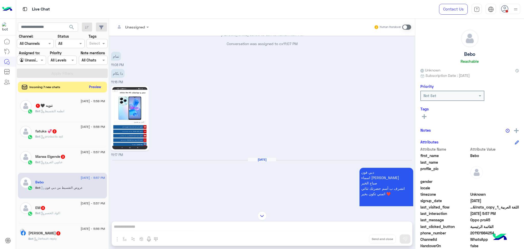
click at [96, 86] on button "Preview" at bounding box center [95, 86] width 16 height 7
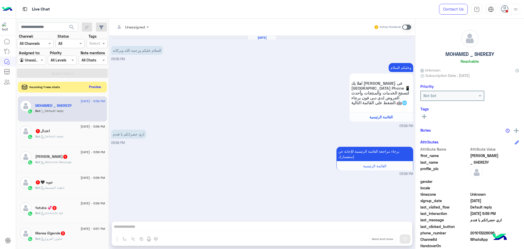
click at [91, 88] on button "Preview" at bounding box center [95, 86] width 16 height 7
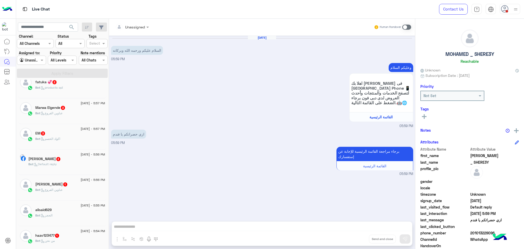
scroll to position [205, 0]
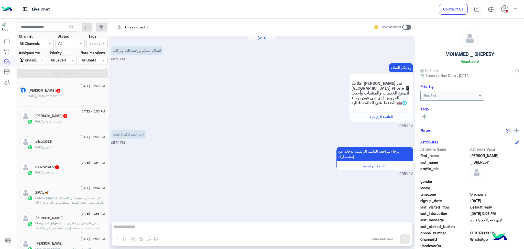
click at [74, 198] on span ": نظراً لعدم الرد سيتم غلق المحادثه ودلوقتى تقدر تحجز المنتج المطلوب من أقرب فر…" at bounding box center [70, 216] width 70 height 41
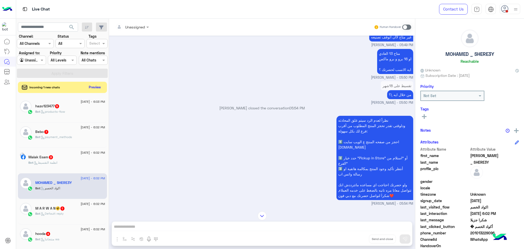
scroll to position [401, 0]
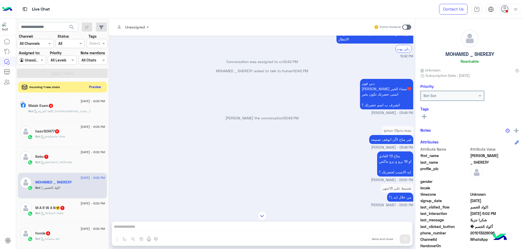
click at [91, 85] on button "Preview" at bounding box center [95, 86] width 16 height 7
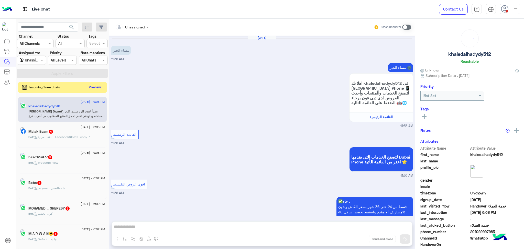
scroll to position [375, 0]
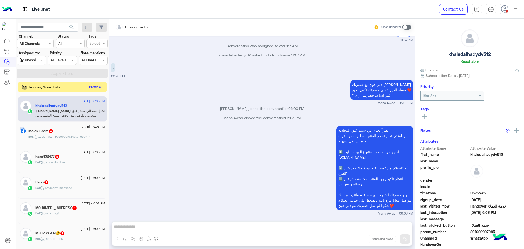
click at [96, 85] on button "Preview" at bounding box center [95, 86] width 16 height 7
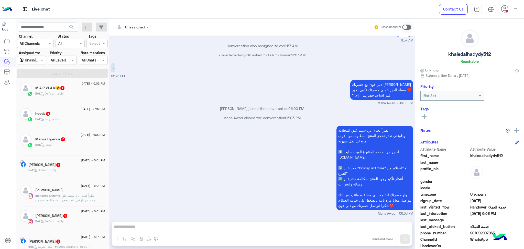
scroll to position [136, 0]
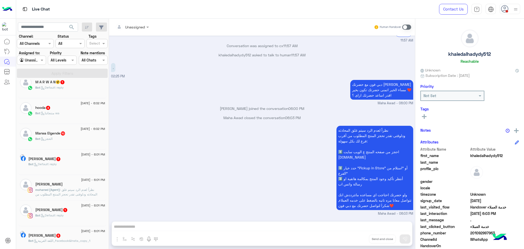
click at [72, 186] on div "Mohamd Ossama" at bounding box center [70, 184] width 70 height 5
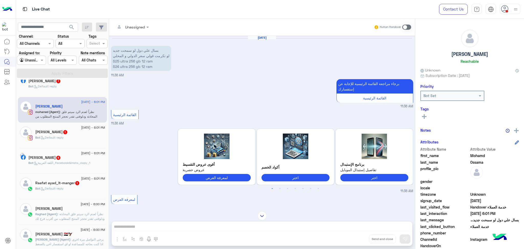
scroll to position [307, 0]
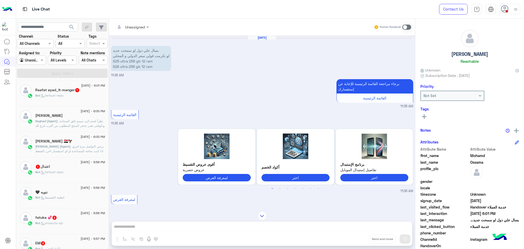
click at [72, 148] on span ": يرجي التواصل مرة اخري اذا كنت بحاجه للمساعدة او اي استفسار اخر, بالضغط على "خ…" at bounding box center [70, 166] width 70 height 45
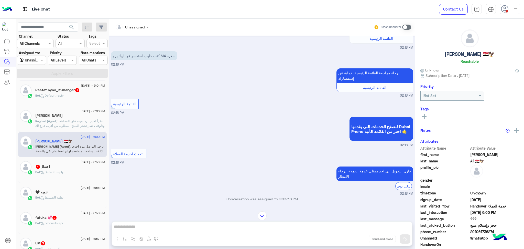
scroll to position [58, 0]
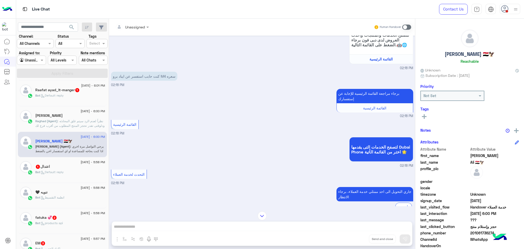
click at [63, 120] on span ": نظراً لعدم الرد سيتم غلق المحادثه ودلوقتى تقدر تحجز المنتج المطلوب من أقرب فر…" at bounding box center [70, 139] width 70 height 41
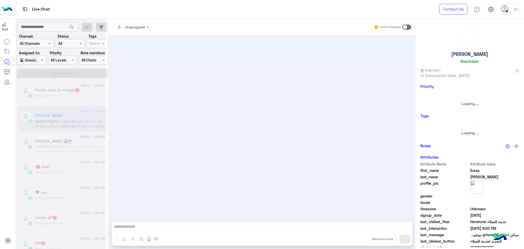
scroll to position [373, 0]
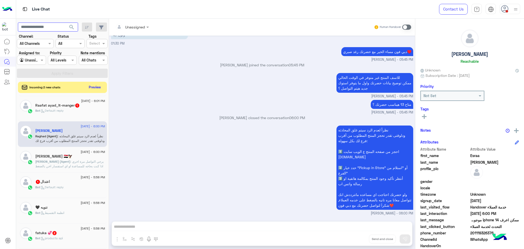
click at [38, 26] on input "text" at bounding box center [48, 26] width 60 height 9
paste input "**********"
type input "**********"
click at [65, 22] on button "search" at bounding box center [71, 27] width 13 height 11
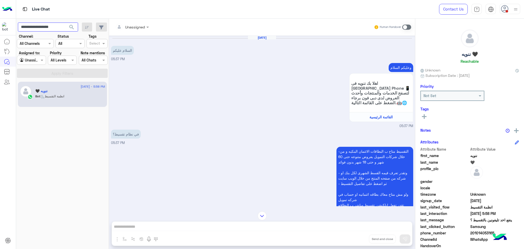
click at [39, 30] on input "**********" at bounding box center [48, 26] width 60 height 9
click at [65, 22] on button "search" at bounding box center [71, 27] width 13 height 11
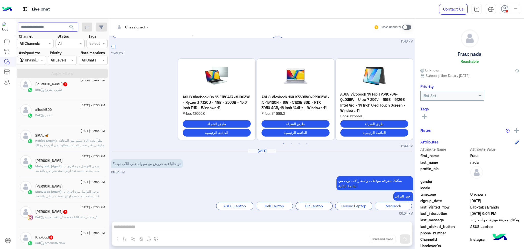
scroll to position [139, 0]
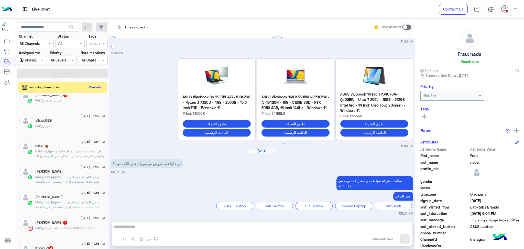
click at [80, 157] on span ": نظراً لعدم الرد سيتم غلق المحادثه ودلوقتى تقدر تحجز المنتج المطلوب من أقرب فر…" at bounding box center [70, 169] width 70 height 41
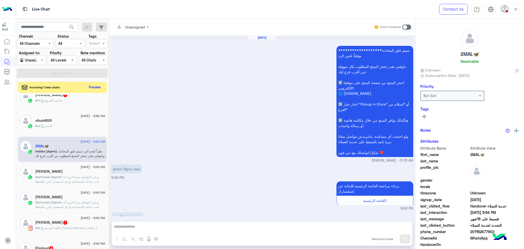
scroll to position [503, 0]
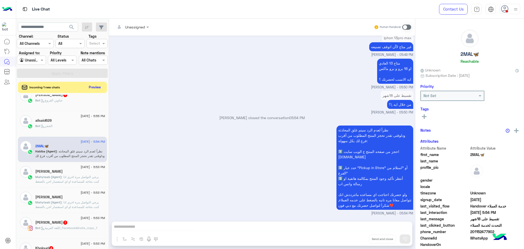
click at [70, 173] on div "Oksana Oliinyk" at bounding box center [70, 171] width 70 height 5
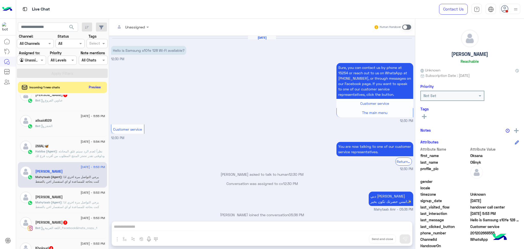
scroll to position [149, 0]
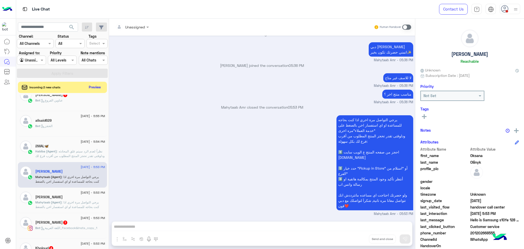
click at [65, 199] on div "Fatma Mohamed❤️" at bounding box center [70, 197] width 70 height 5
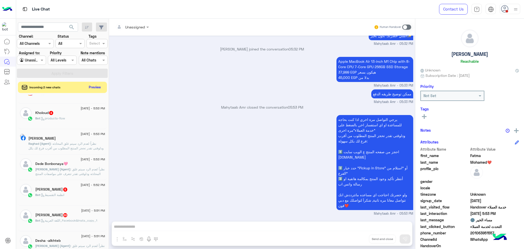
scroll to position [275, 0]
click at [54, 167] on span "[PERSON_NAME] (Agent)" at bounding box center [52, 167] width 35 height 4
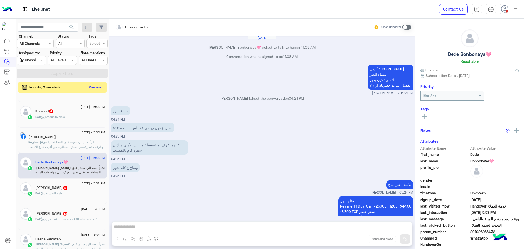
scroll to position [244, 0]
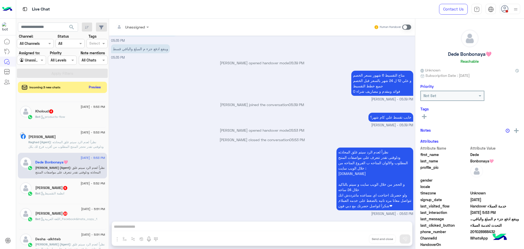
click at [59, 151] on div "2 September - 5:53 PM Noha Mustafa Raghad (Agent) : نظراً لعدم الرد سيتم غلق ال…" at bounding box center [62, 140] width 89 height 26
click at [51, 142] on span "Raghad (Agent)" at bounding box center [39, 142] width 22 height 4
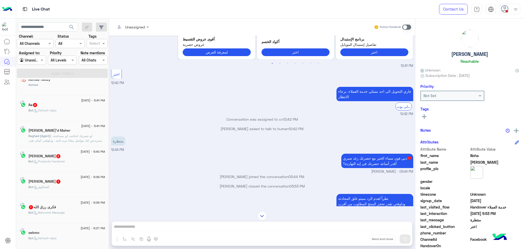
scroll to position [2, 0]
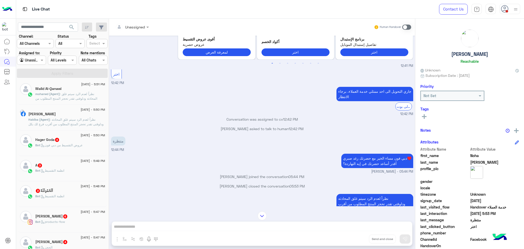
click at [71, 116] on div "Mohamed Atef" at bounding box center [66, 114] width 77 height 5
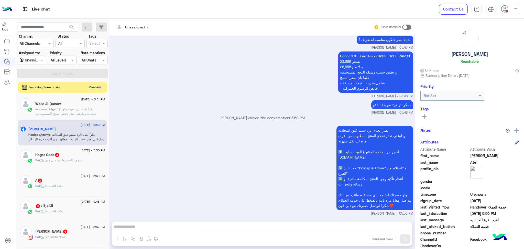
scroll to position [32, 0]
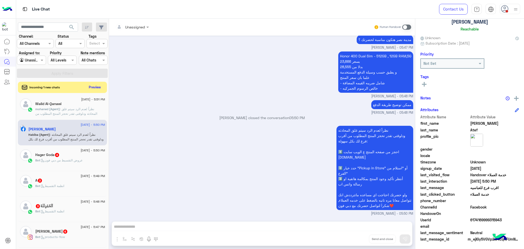
click at [481, 215] on span at bounding box center [494, 212] width 49 height 5
click at [481, 219] on span "6174169999315943" at bounding box center [494, 219] width 49 height 5
copy span "6174169999315943"
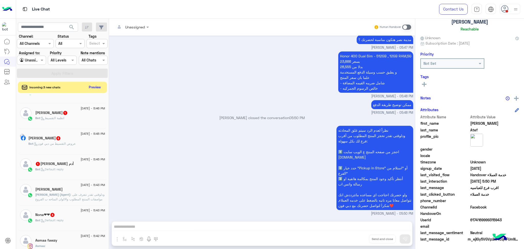
scroll to position [207, 0]
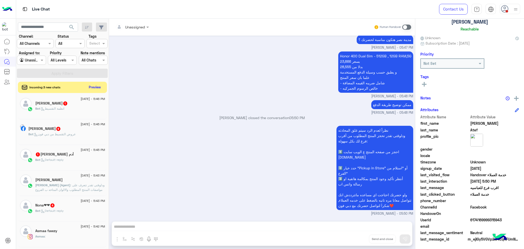
click at [56, 187] on p "Omar (Agent) : ودلوقتى تقدر تتعرف على مواصفات المنتج المطلوب والالوان المتاحه ب…" at bounding box center [70, 199] width 70 height 32
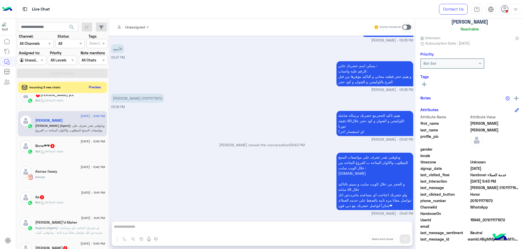
scroll to position [275, 0]
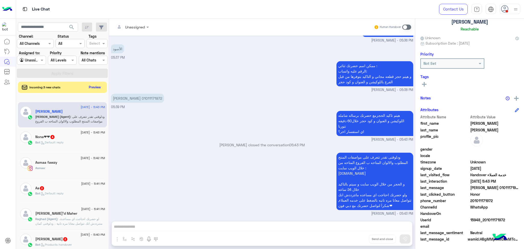
click at [61, 223] on span ": لو حضرتك احتاجت اي مساعدة، متترددش انك تتواصل معانا مره تانية ، ودلوقتى كمان …" at bounding box center [70, 235] width 70 height 36
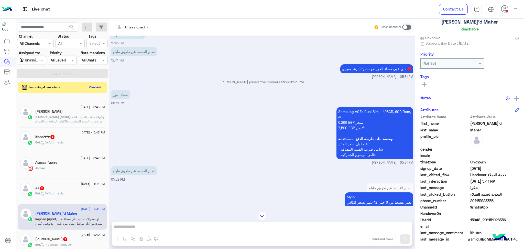
click at [493, 217] on span "15948_201151928356" at bounding box center [494, 219] width 49 height 5
copy span "15948_201151928356"
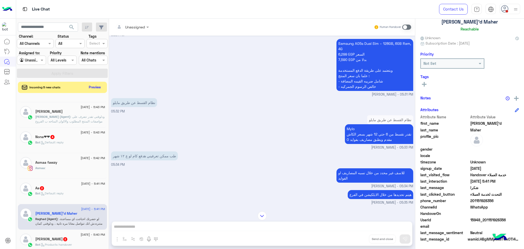
click at [484, 199] on span "201151928356" at bounding box center [494, 200] width 49 height 5
copy span "201151928356"
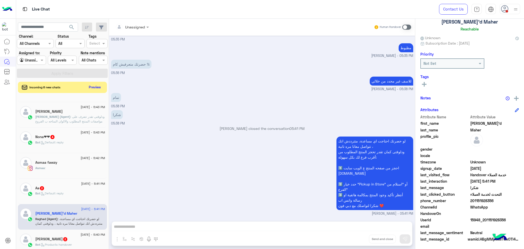
scroll to position [840, 0]
copy span "201151928356"
click at [91, 85] on button "Preview" at bounding box center [95, 86] width 16 height 7
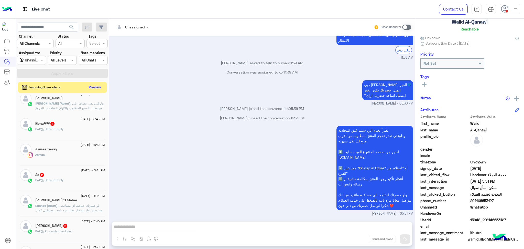
scroll to position [309, 0]
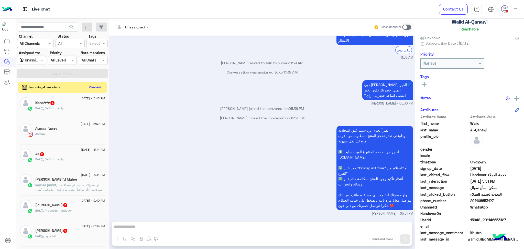
click at [68, 185] on span ": لو حضرتك احتاجت اي مساعدة، متترددش انك تتواصل معانا مره تانية ، ودلوقتى كمان …" at bounding box center [70, 201] width 70 height 36
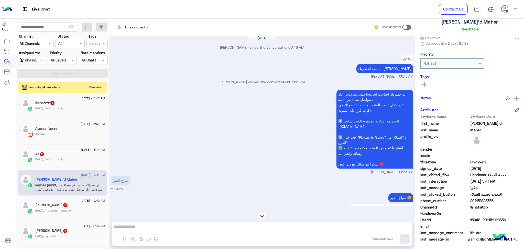
scroll to position [549, 0]
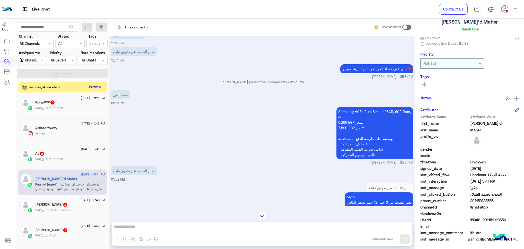
click at [94, 84] on button "Preview" at bounding box center [95, 86] width 16 height 7
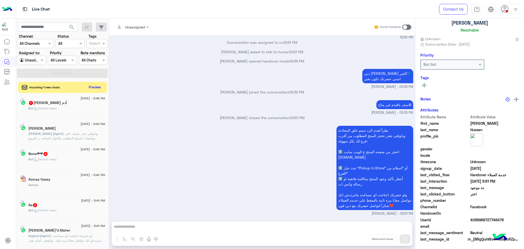
scroll to position [275, 0]
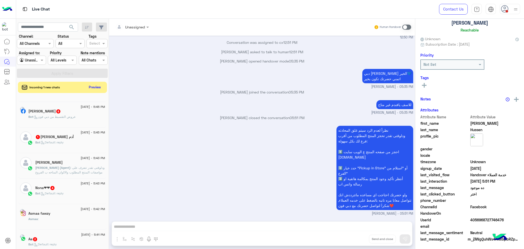
click at [71, 173] on span ": ودلوقتى تقدر تتعرف على مواصفات المنتج المطلوب والالوان المتاحه ب الفروع المتا…" at bounding box center [69, 180] width 69 height 31
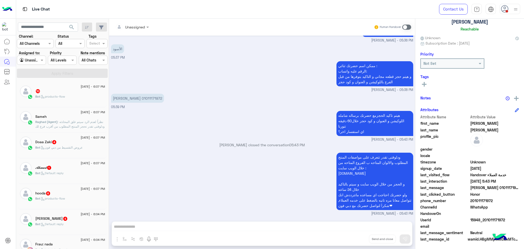
click at [76, 129] on div "2 September - 6:07 PM Sameh Raghad (Agent) : نظراً لعدم الرد سيتم غلق المحادثه …" at bounding box center [62, 120] width 89 height 26
click at [75, 119] on p "Raghad (Agent) : نظراً لعدم الرد سيتم غلق المحادثه ودلوقتى تقدر تحجز المنتج الم…" at bounding box center [70, 139] width 70 height 41
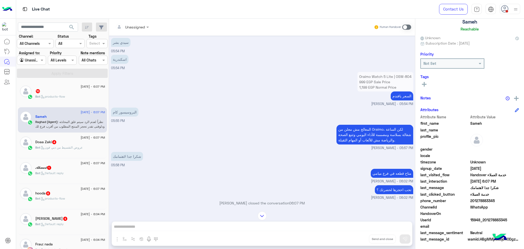
scroll to position [222, 0]
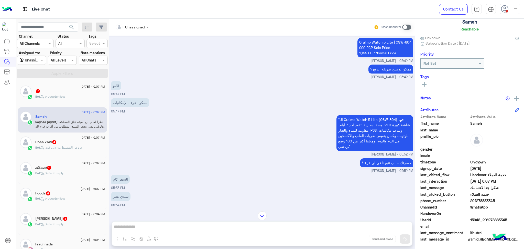
click at [479, 199] on span "201278883345" at bounding box center [494, 200] width 49 height 5
copy span "201278883345"
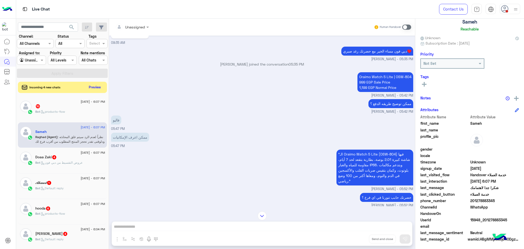
click at [483, 219] on span "15948_201278883345" at bounding box center [494, 219] width 49 height 5
copy span "15948_201278883345"
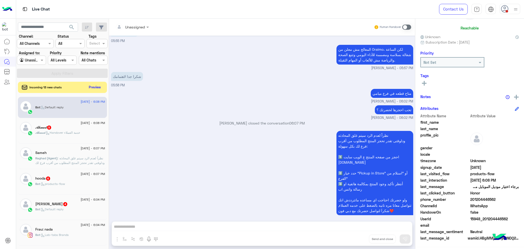
scroll to position [27, 0]
click at [97, 86] on button "Preview" at bounding box center [95, 86] width 16 height 7
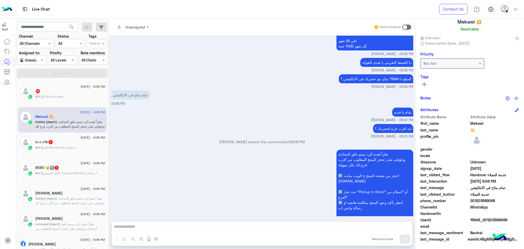
scroll to position [291, 0]
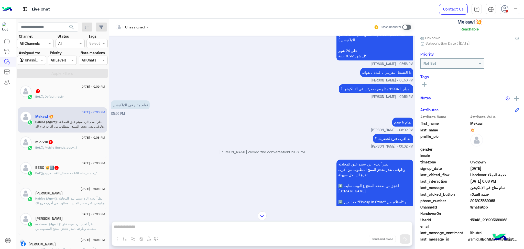
click at [66, 225] on p "mohaned (Agent) : نظراً لعدم الرد سيتم غلق المحادثه ودلوقتى تقدر تحجز المنتج ال…" at bounding box center [70, 241] width 70 height 41
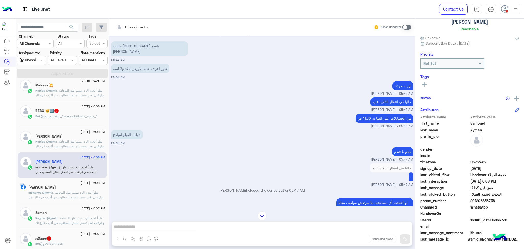
scroll to position [68, 0]
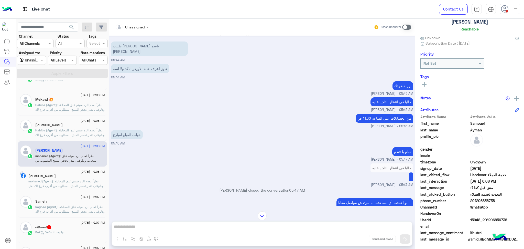
click at [63, 184] on span ": نظراً لعدم الرد سيتم غلق المحادثه ودلوقتى تقدر تحجز المنتج المطلوب من أقرب فر…" at bounding box center [65, 197] width 75 height 36
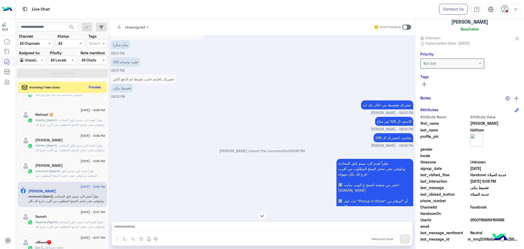
scroll to position [614, 0]
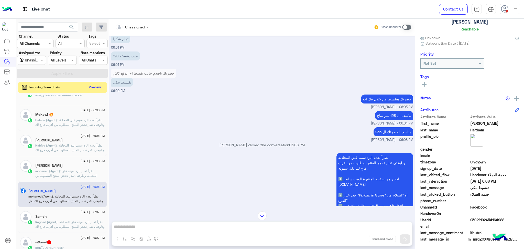
click at [490, 215] on span at bounding box center [494, 212] width 49 height 5
click at [477, 219] on span "25021192454164988" at bounding box center [494, 219] width 49 height 5
copy span "25021192454164988"
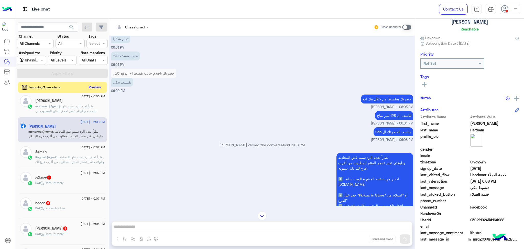
scroll to position [136, 0]
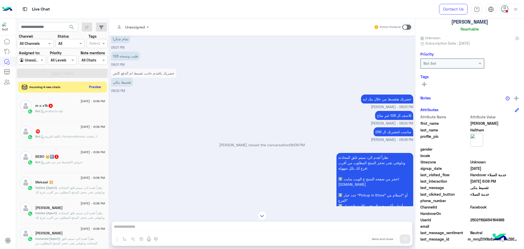
click at [93, 88] on button "Preview" at bounding box center [95, 86] width 16 height 7
click at [95, 82] on div "Incoming 4 new chats Preview" at bounding box center [62, 87] width 89 height 11
click at [97, 86] on button "Preview" at bounding box center [95, 86] width 16 height 7
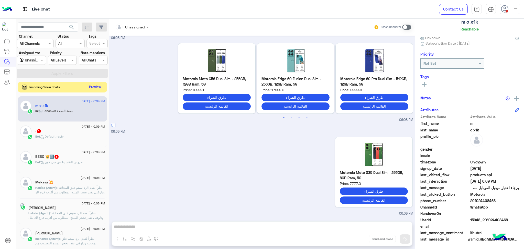
click at [93, 85] on button "Preview" at bounding box center [95, 86] width 16 height 7
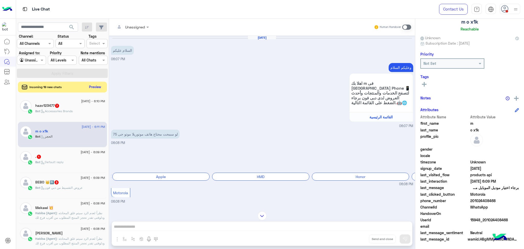
click at [97, 87] on button "Preview" at bounding box center [95, 86] width 16 height 7
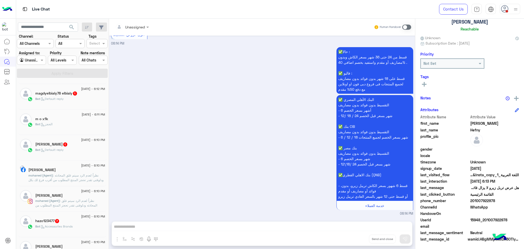
scroll to position [102, 0]
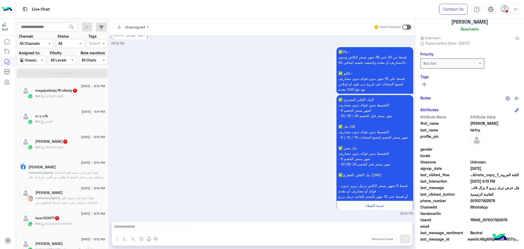
click at [65, 175] on span ": نظراً لعدم الرد سيتم غلق المحادثه ودلوقتى تقدر تحجز المنتج المطلوب من أقرب فر…" at bounding box center [65, 188] width 75 height 36
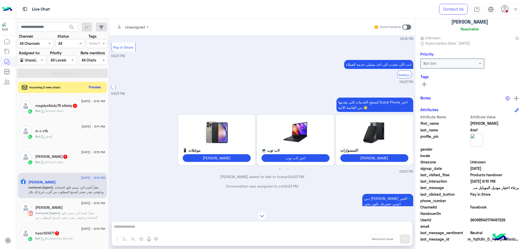
scroll to position [1267, 0]
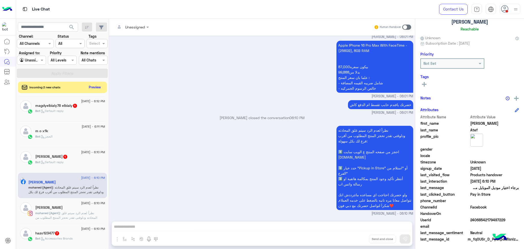
click at [483, 220] on span "24068542179497229" at bounding box center [494, 219] width 49 height 5
click at [483, 219] on span "24068542179497229" at bounding box center [494, 219] width 49 height 5
click at [480, 217] on span "24068542179497229" at bounding box center [494, 219] width 49 height 5
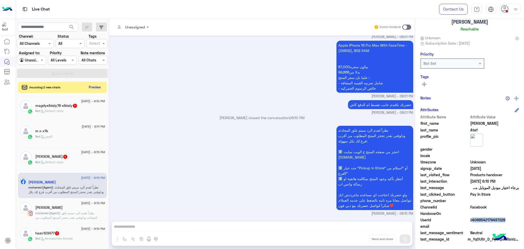
copy span "24068542179497229"
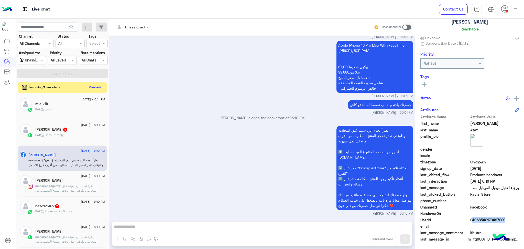
scroll to position [137, 0]
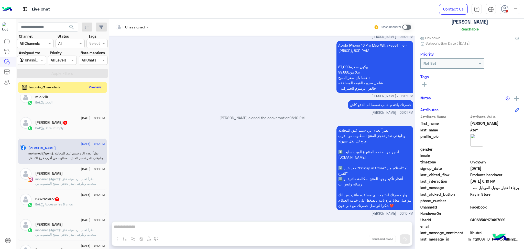
click at [76, 177] on span ": نظراً لعدم الرد سيتم غلق المحادثه ودلوقتى تقدر تحجز المنتج المطلوب من أقرب فر…" at bounding box center [69, 197] width 69 height 41
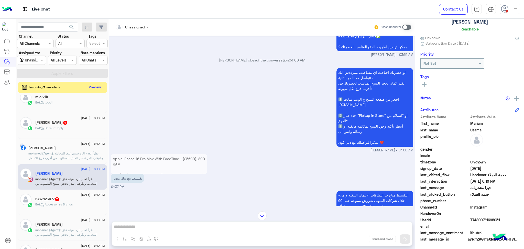
scroll to position [249, 0]
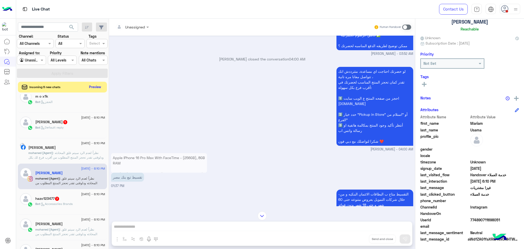
click at [96, 86] on button "Preview" at bounding box center [95, 86] width 16 height 7
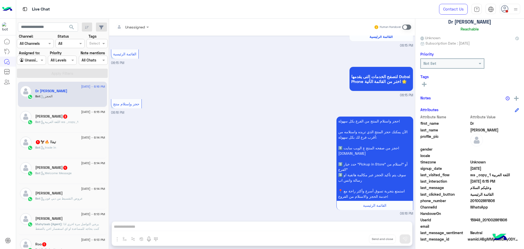
click at [72, 219] on div "Aya" at bounding box center [70, 218] width 70 height 5
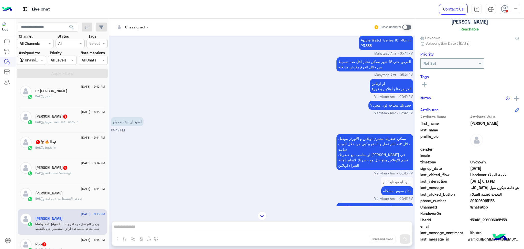
scroll to position [86, 0]
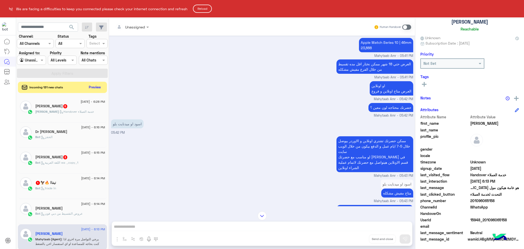
click at [199, 7] on button "Reload" at bounding box center [202, 9] width 19 height 8
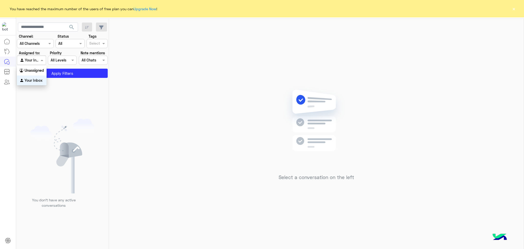
click at [30, 58] on input "text" at bounding box center [26, 60] width 12 height 5
click at [33, 69] on b "Unassigned" at bounding box center [34, 70] width 19 height 4
click at [42, 80] on div "You don’t have any active conversations" at bounding box center [62, 165] width 93 height 171
click at [513, 8] on button "×" at bounding box center [513, 8] width 5 height 5
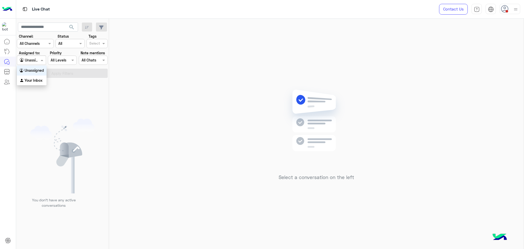
click at [30, 58] on input "text" at bounding box center [26, 60] width 12 height 5
click at [72, 156] on img at bounding box center [62, 155] width 64 height 75
click at [27, 54] on label "Assigned to:" at bounding box center [29, 52] width 21 height 5
click at [23, 60] on input "text" at bounding box center [26, 60] width 12 height 5
click at [27, 78] on b "Your Inbox" at bounding box center [34, 80] width 18 height 4
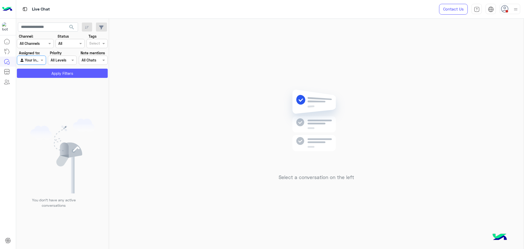
click at [30, 75] on button "Apply Filters" at bounding box center [62, 73] width 91 height 9
drag, startPoint x: 27, startPoint y: 55, endPoint x: 31, endPoint y: 63, distance: 9.3
click at [27, 56] on div "Assigned to: Agent Filter Your Inbox" at bounding box center [31, 57] width 29 height 15
click at [32, 59] on div at bounding box center [31, 60] width 28 height 6
click at [34, 71] on b "Unassigned" at bounding box center [34, 70] width 19 height 4
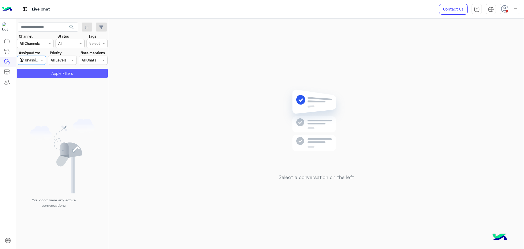
click at [34, 72] on button "Apply Filters" at bounding box center [62, 73] width 91 height 9
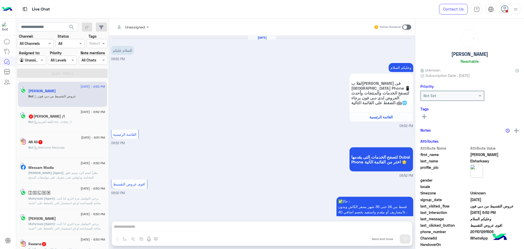
scroll to position [154, 0]
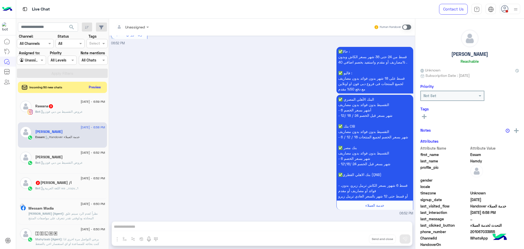
click at [505, 13] on div at bounding box center [509, 9] width 20 height 10
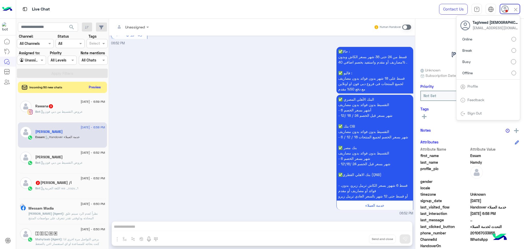
click at [480, 71] on label "Offline" at bounding box center [488, 72] width 56 height 9
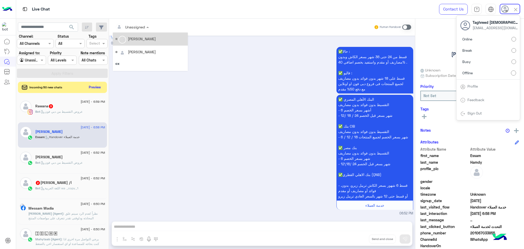
click at [135, 27] on input "text" at bounding box center [125, 26] width 21 height 5
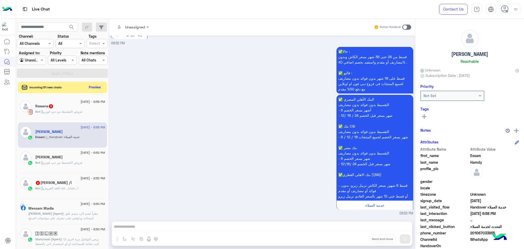
click at [239, 122] on div "✅حالا : قسط من 24 حتى 36 شهر بسعر الكاش وبدون مصاريف أو مقدم واستفيد بخصم اضافي…" at bounding box center [262, 131] width 302 height 170
